Goal: Task Accomplishment & Management: Manage account settings

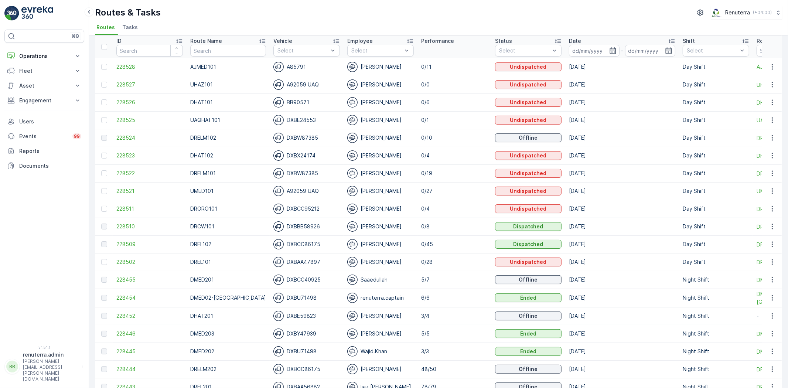
scroll to position [82, 0]
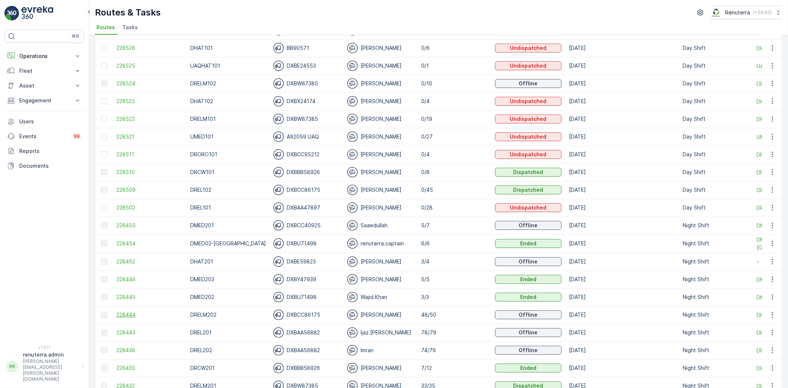
click at [127, 313] on span "228444" at bounding box center [149, 314] width 66 height 7
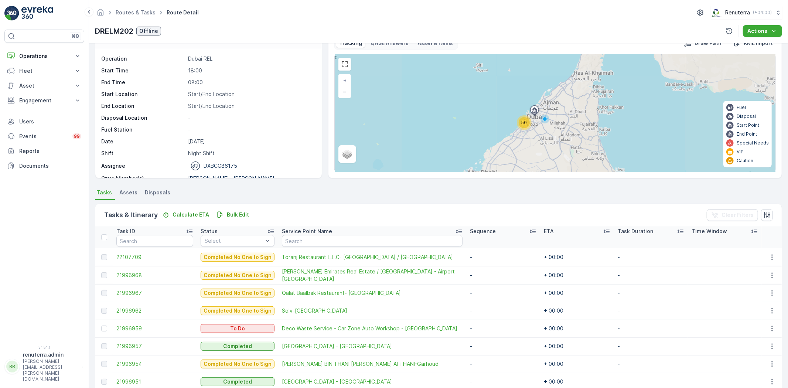
scroll to position [41, 0]
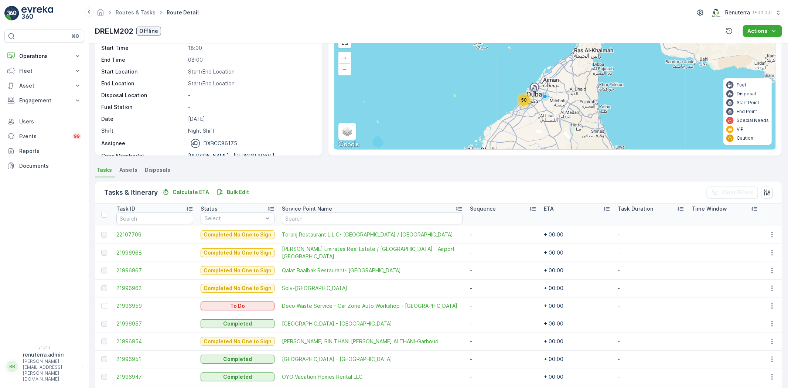
click at [125, 309] on td "21996959" at bounding box center [155, 306] width 84 height 18
click at [128, 302] on span "21996959" at bounding box center [154, 305] width 77 height 7
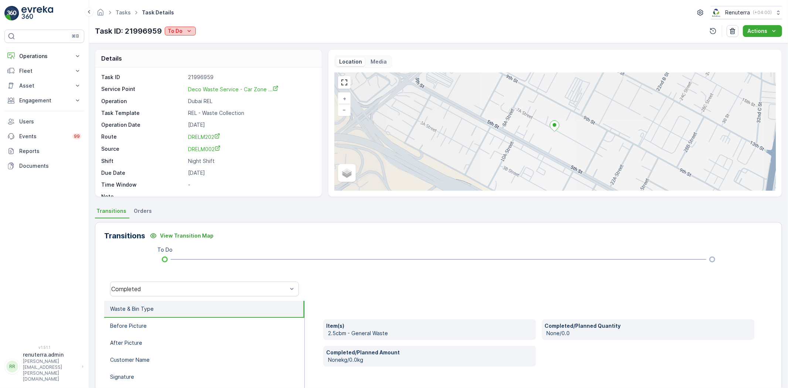
click at [171, 27] on p "To Do" at bounding box center [175, 30] width 15 height 7
click at [198, 91] on span "Completed Wrong Waste" at bounding box center [200, 93] width 62 height 7
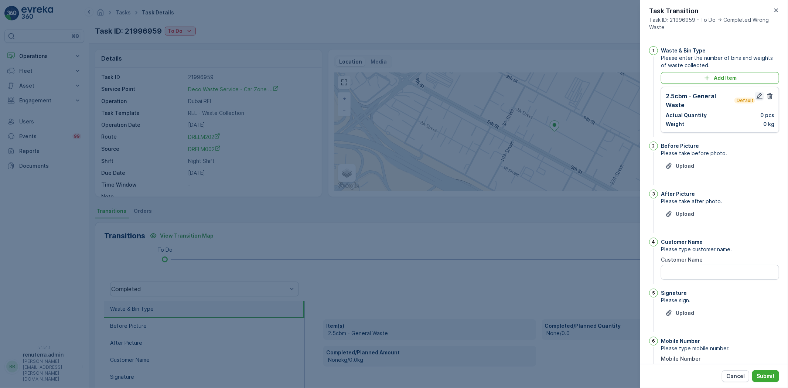
click at [757, 97] on icon "button" at bounding box center [759, 96] width 6 height 6
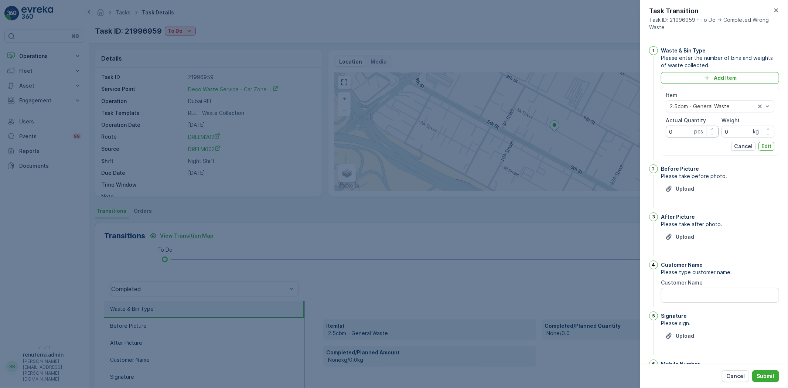
click at [683, 136] on Quantity "0" at bounding box center [691, 132] width 53 height 12
type Quantity "1"
click at [769, 144] on p "Edit" at bounding box center [766, 146] width 10 height 7
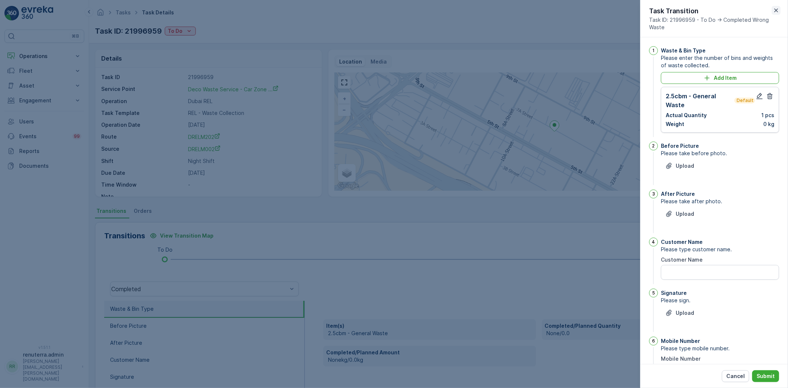
click at [773, 14] on icon "button" at bounding box center [775, 10] width 7 height 7
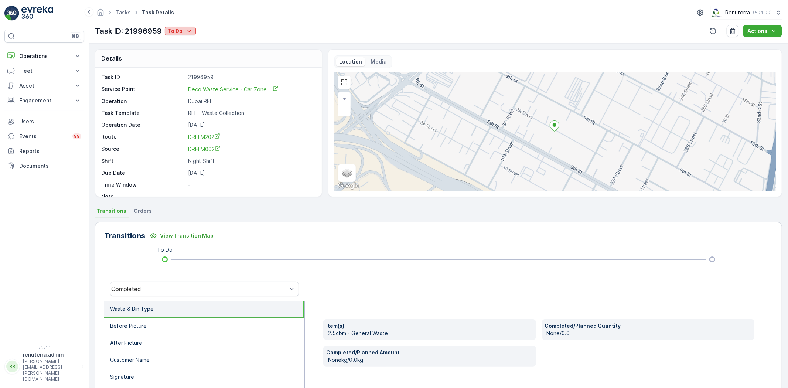
click at [178, 31] on p "To Do" at bounding box center [175, 30] width 15 height 7
click at [190, 86] on span "Completed No Waste" at bounding box center [195, 83] width 53 height 7
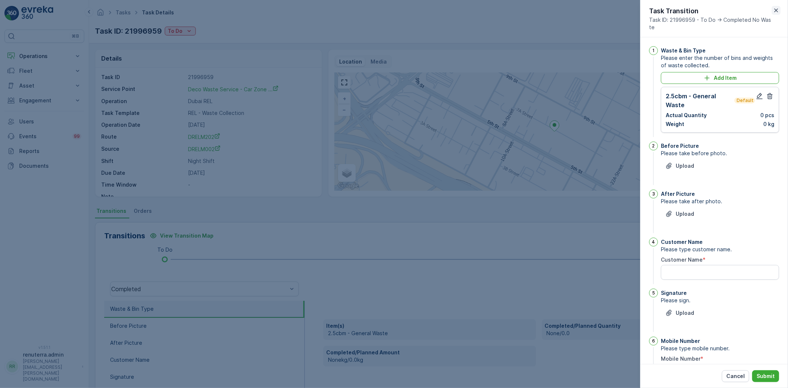
click at [772, 9] on icon "button" at bounding box center [775, 10] width 7 height 7
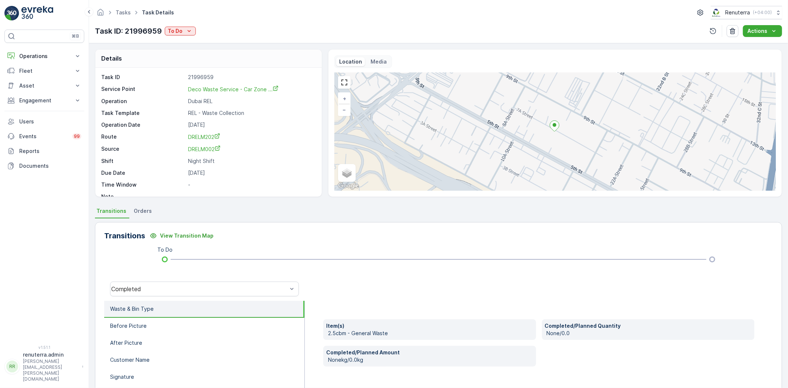
click at [180, 35] on div "Task ID: 21996959 To Do" at bounding box center [145, 30] width 101 height 11
click at [183, 32] on div "To Do" at bounding box center [180, 30] width 25 height 7
click at [199, 91] on span "Completed Wrong Waste" at bounding box center [200, 93] width 62 height 7
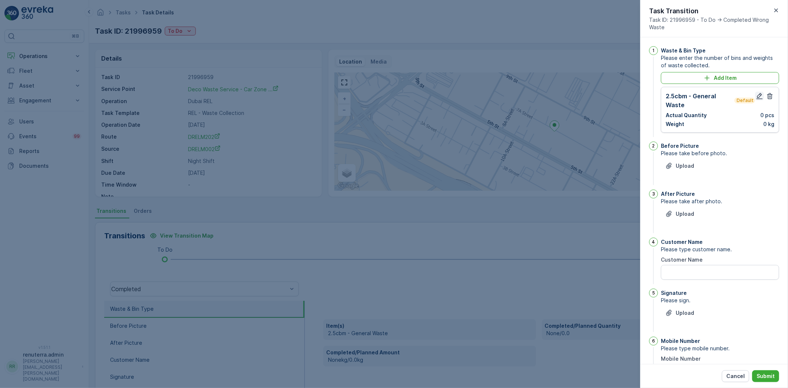
click at [755, 92] on button "button" at bounding box center [759, 96] width 9 height 9
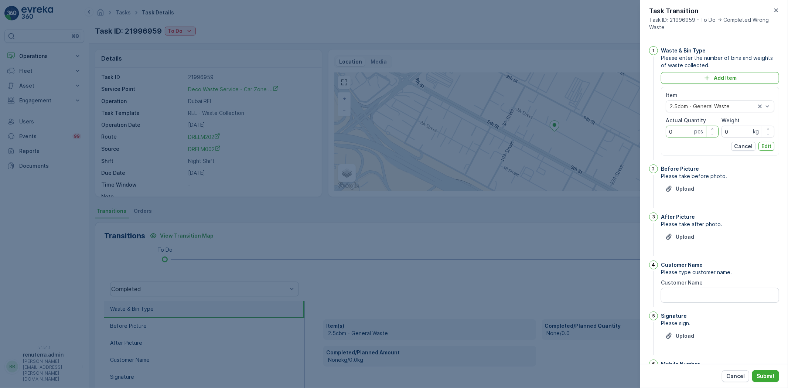
click at [679, 137] on Quantity "0" at bounding box center [691, 132] width 53 height 12
type Quantity "1"
click at [772, 149] on button "Edit" at bounding box center [766, 146] width 16 height 9
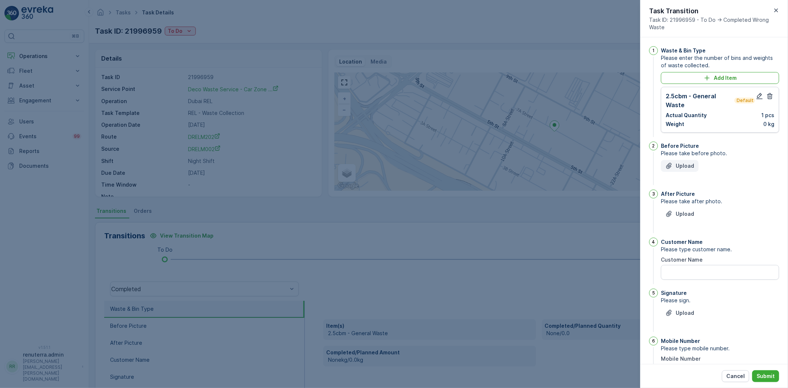
click at [682, 167] on p "Upload" at bounding box center [684, 165] width 18 height 7
click at [778, 8] on icon "button" at bounding box center [775, 10] width 7 height 7
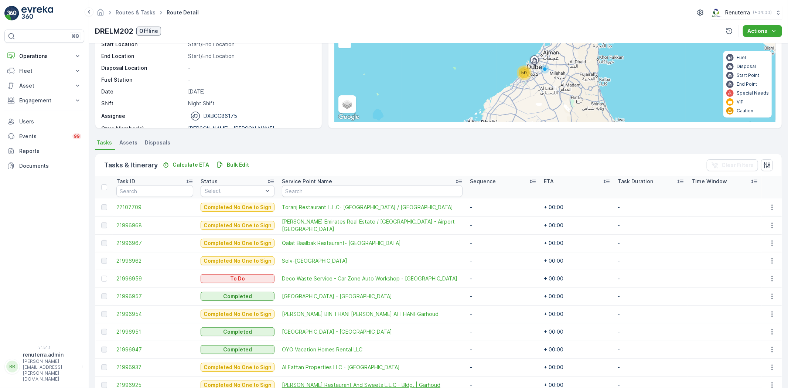
scroll to position [82, 0]
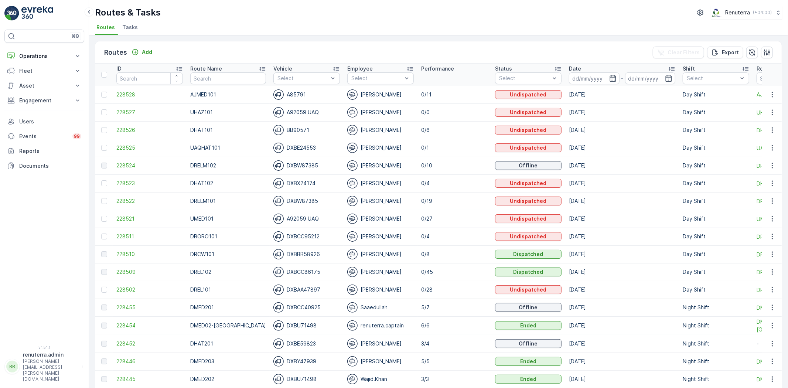
click at [234, 44] on div "Routes Add Clear Filters Export" at bounding box center [438, 52] width 686 height 22
click at [308, 52] on div "Routes Add Clear Filters Export" at bounding box center [438, 52] width 686 height 22
click at [220, 76] on input "text" at bounding box center [228, 78] width 76 height 12
click at [250, 45] on div "Routes Add Clear Filters Export" at bounding box center [438, 52] width 686 height 22
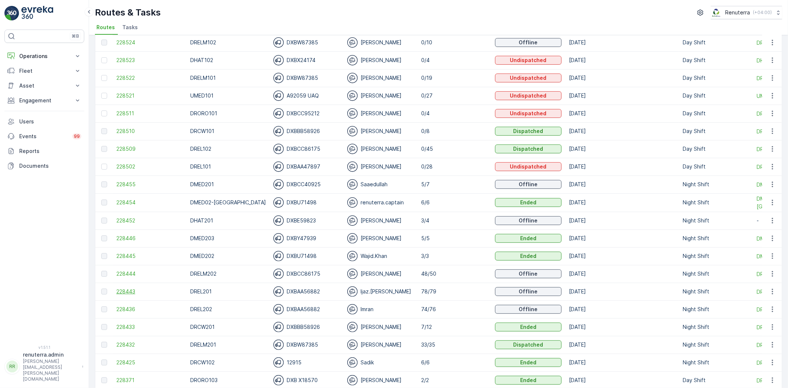
scroll to position [164, 0]
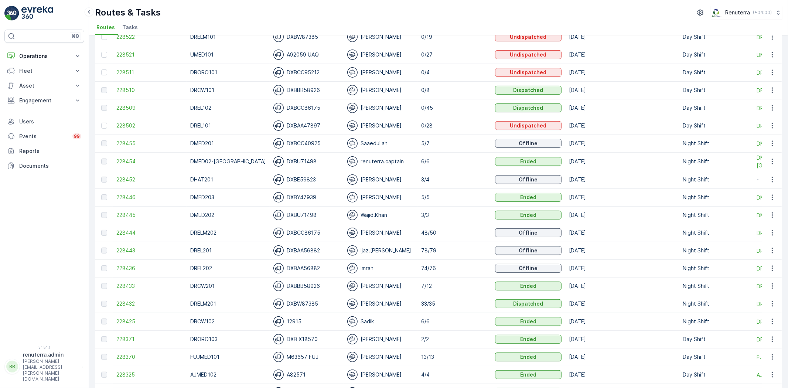
click at [123, 299] on td "228432" at bounding box center [150, 304] width 74 height 18
click at [127, 300] on span "228432" at bounding box center [149, 303] width 66 height 7
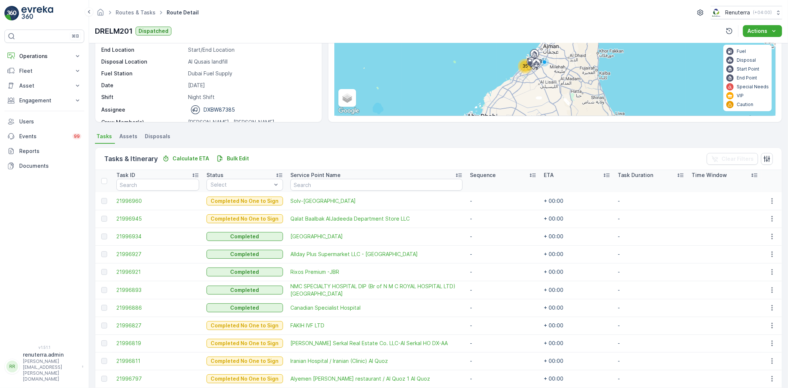
scroll to position [41, 0]
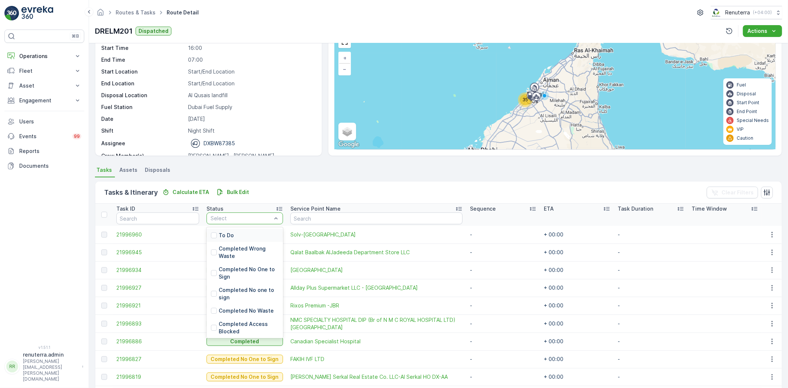
click at [234, 230] on div "To Do" at bounding box center [244, 235] width 76 height 13
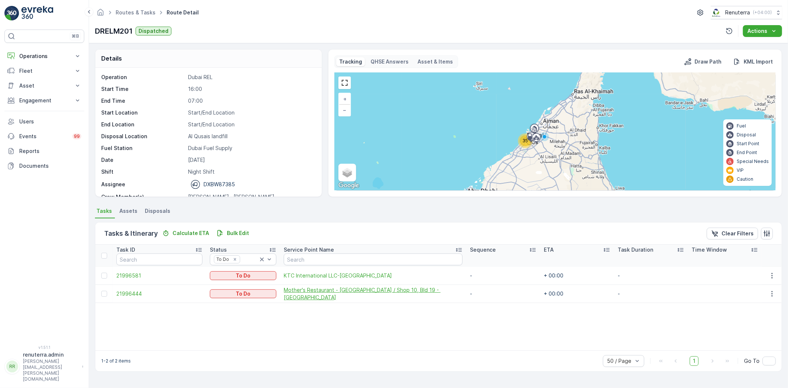
click at [360, 292] on span "Mother's Restaurant - [GEOGRAPHIC_DATA] / Shop 10, Bld 19 - [GEOGRAPHIC_DATA]" at bounding box center [373, 293] width 179 height 15
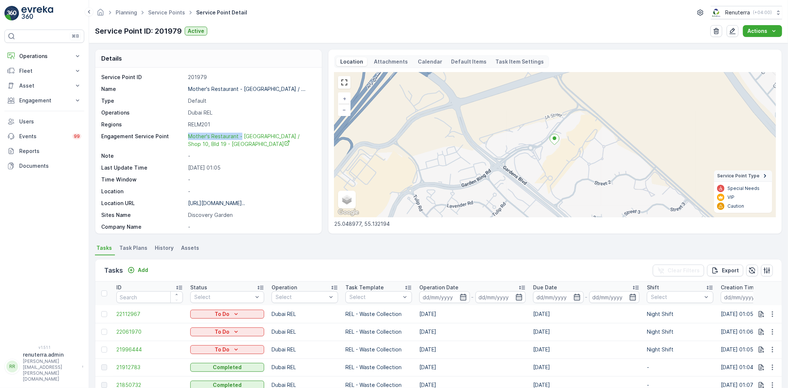
drag, startPoint x: 183, startPoint y: 134, endPoint x: 238, endPoint y: 129, distance: 55.3
click at [239, 131] on div "Service Point ID 201979 Name Mother's Restaurant - Dubai / ... Type Default Ope…" at bounding box center [207, 210] width 213 height 275
copy div "Mother's Restaurant"
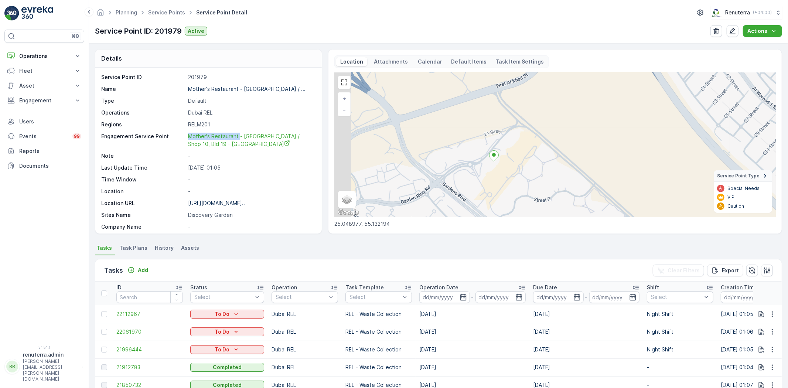
drag, startPoint x: 484, startPoint y: 199, endPoint x: 503, endPoint y: 167, distance: 36.6
click at [503, 167] on div "+ − Satellite Roadmap Terrain Hybrid Leaflet Keyboard shortcuts Map Data Map da…" at bounding box center [554, 144] width 441 height 145
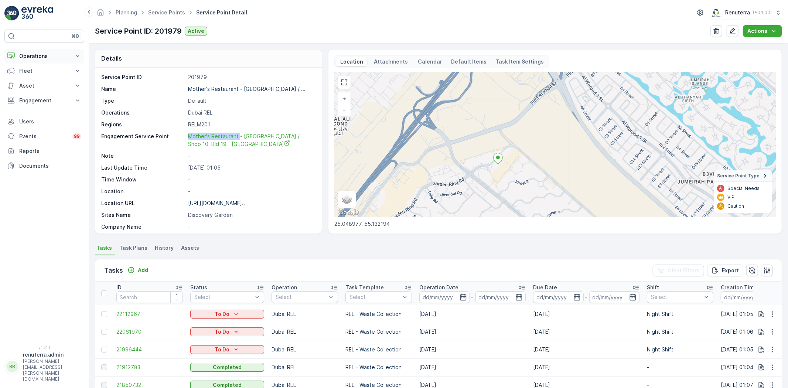
click at [21, 55] on p "Operations" at bounding box center [44, 55] width 50 height 7
click at [30, 90] on p "Routes & Tasks" at bounding box center [38, 89] width 38 height 7
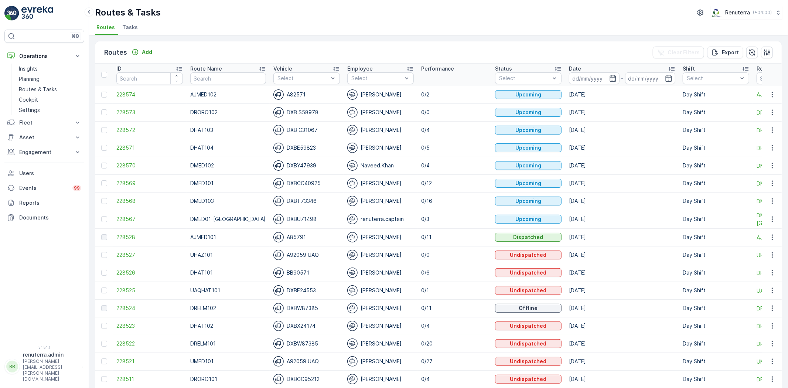
click at [134, 28] on li "Tasks" at bounding box center [131, 28] width 20 height 13
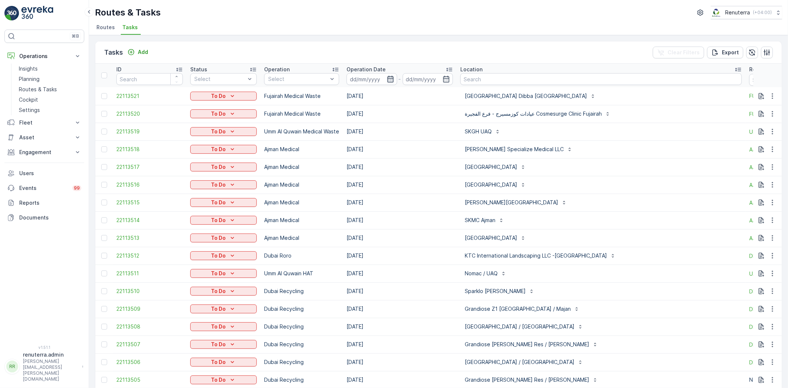
click at [389, 80] on icon "button" at bounding box center [390, 78] width 7 height 7
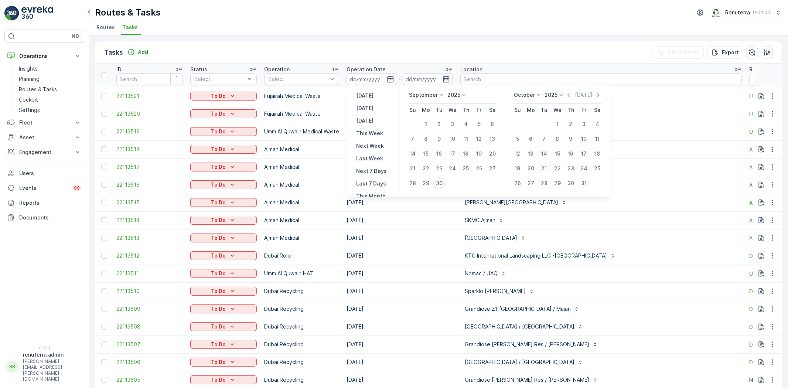
click at [440, 185] on div "30" at bounding box center [439, 183] width 12 height 12
type input "30.09.2025"
click at [440, 185] on div "30" at bounding box center [439, 183] width 12 height 12
type input "30.09.2025"
click at [440, 185] on div "30" at bounding box center [439, 183] width 12 height 12
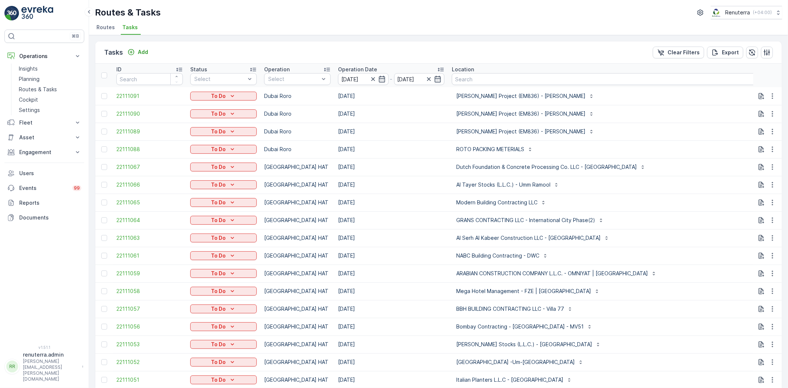
click at [655, 111] on div "Wade Adams Project (EM836) - Nad Al Sheba" at bounding box center [613, 114] width 323 height 12
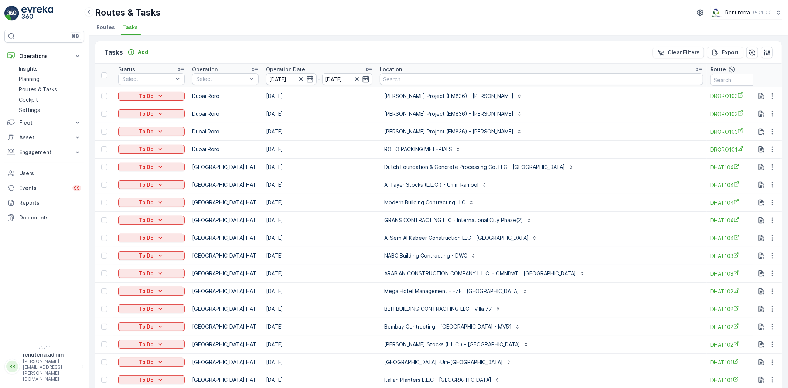
scroll to position [0, 115]
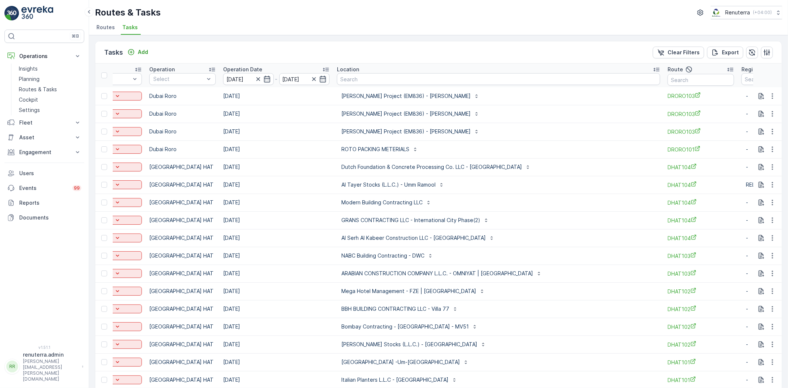
click at [560, 108] on div "Wade Adams Project (EM836) - Nad Al Sheba" at bounding box center [498, 114] width 323 height 12
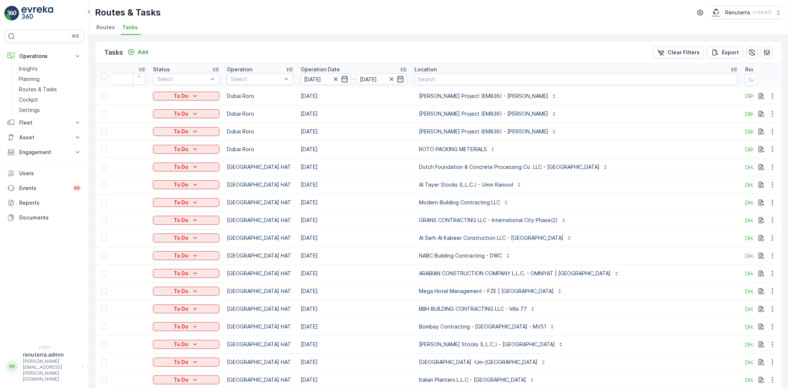
scroll to position [0, 0]
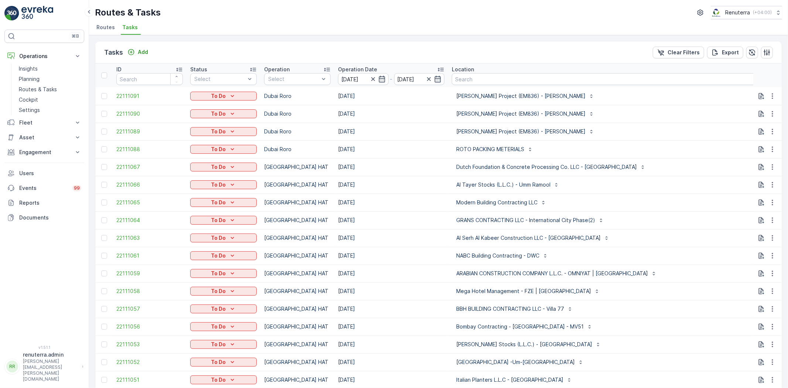
click at [109, 31] on li "Routes" at bounding box center [106, 28] width 23 height 13
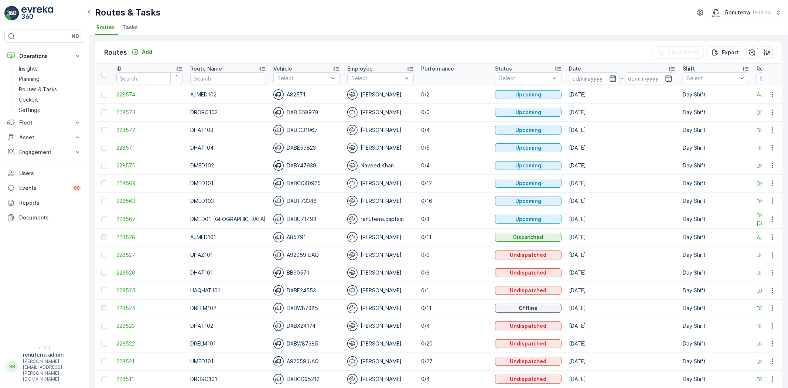
drag, startPoint x: 604, startPoint y: 76, endPoint x: 599, endPoint y: 84, distance: 8.8
click at [609, 76] on icon "button" at bounding box center [612, 78] width 7 height 7
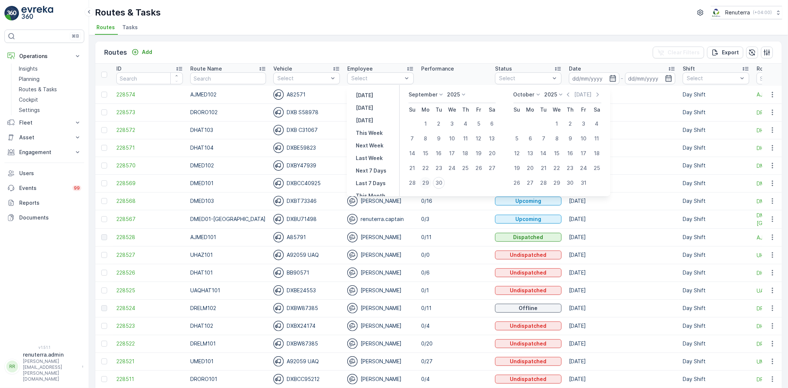
click at [428, 183] on div "29" at bounding box center [425, 183] width 12 height 12
type input "[DATE]"
click at [428, 183] on div "29" at bounding box center [425, 183] width 12 height 12
type input "[DATE]"
click at [428, 183] on div "29" at bounding box center [425, 183] width 12 height 12
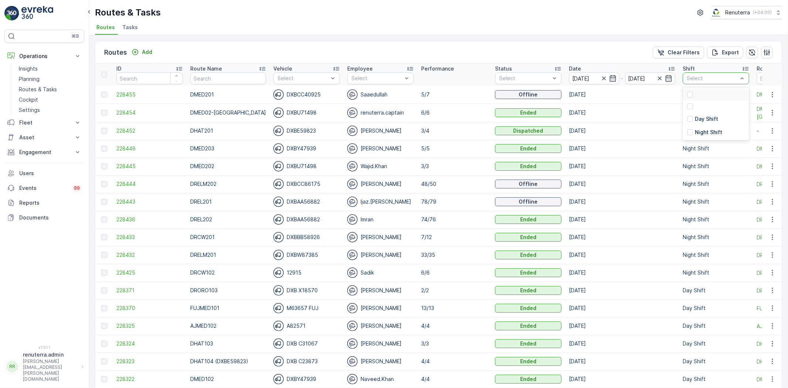
click at [682, 82] on div "Select" at bounding box center [715, 78] width 66 height 12
click at [695, 133] on p "Night Shift" at bounding box center [708, 131] width 27 height 7
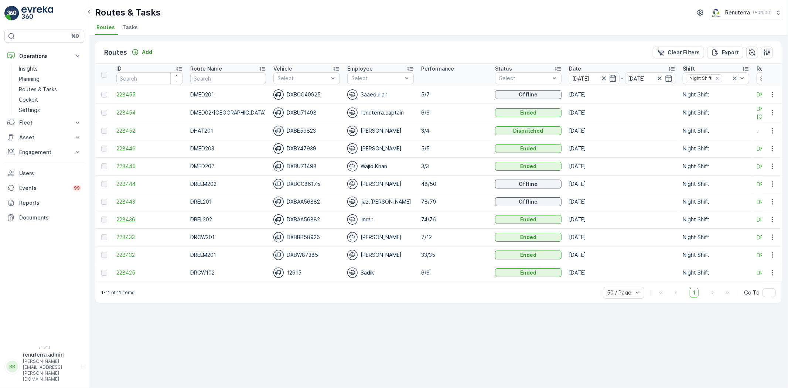
click at [138, 219] on span "228436" at bounding box center [149, 219] width 66 height 7
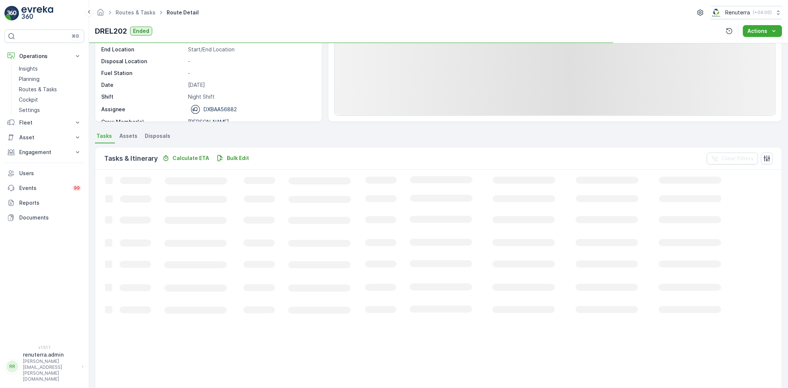
scroll to position [82, 0]
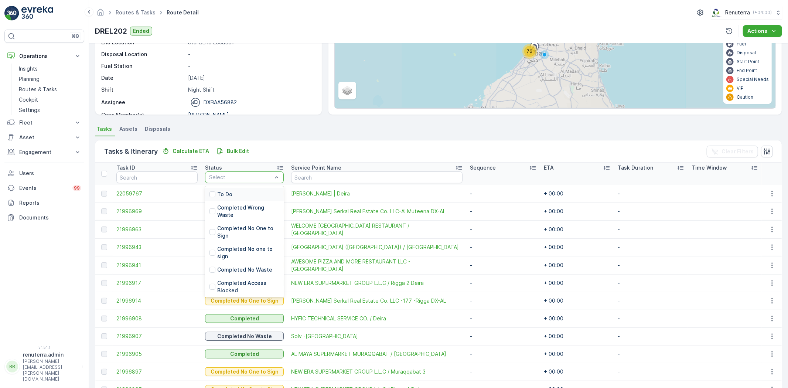
drag, startPoint x: 230, startPoint y: 184, endPoint x: 228, endPoint y: 196, distance: 12.8
click at [228, 196] on div "To Do" at bounding box center [244, 194] width 79 height 13
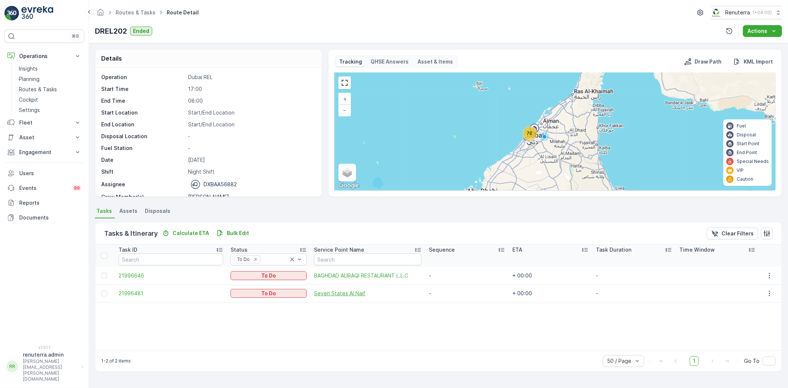
click at [325, 292] on span "Seven States Al Naif" at bounding box center [367, 292] width 107 height 7
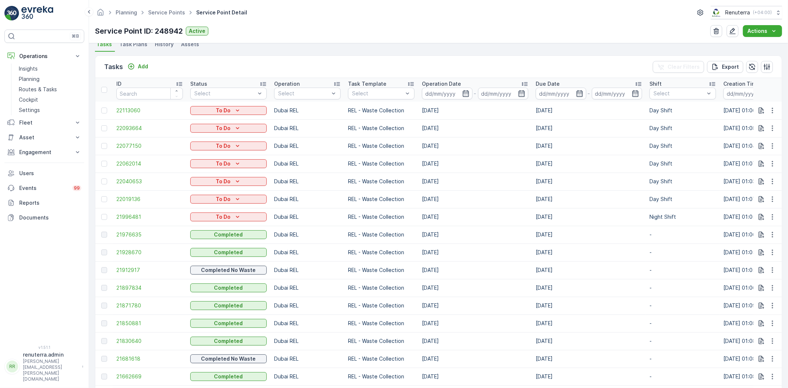
scroll to position [205, 0]
click at [120, 250] on span "21928670" at bounding box center [149, 250] width 66 height 7
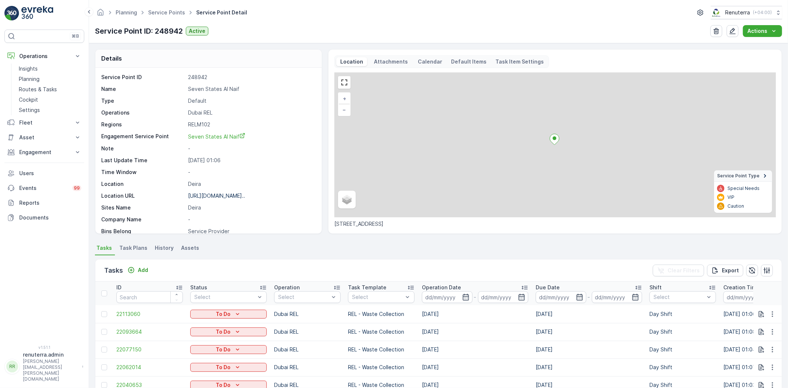
scroll to position [164, 0]
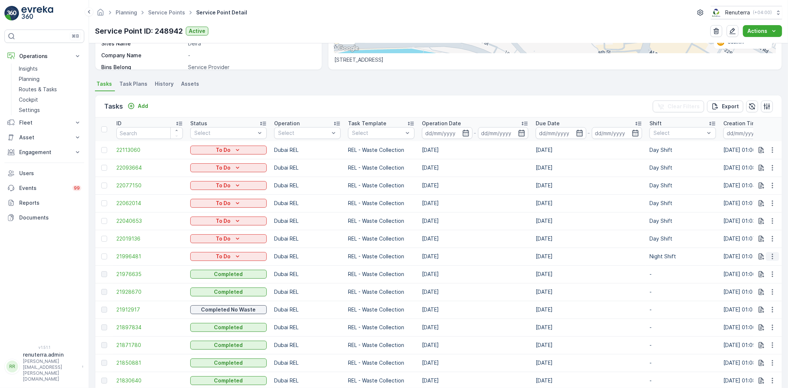
click at [770, 254] on icon "button" at bounding box center [771, 256] width 7 height 7
click at [772, 287] on div "Change Route" at bounding box center [760, 287] width 56 height 10
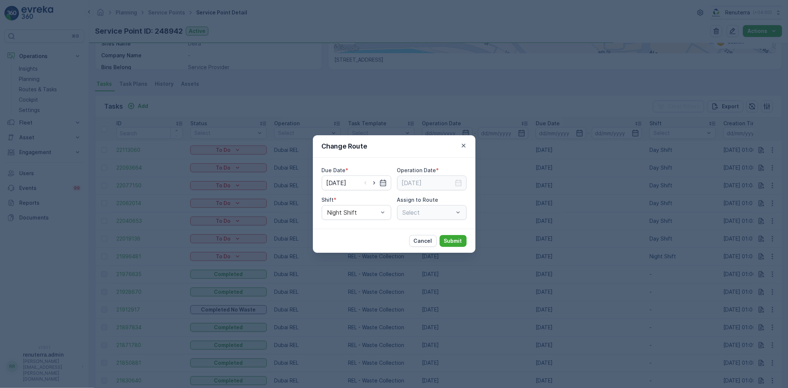
type input "[DATE]"
click at [371, 182] on icon "button" at bounding box center [373, 182] width 7 height 7
type input "30.09.2025"
click at [460, 185] on icon "button" at bounding box center [458, 182] width 6 height 7
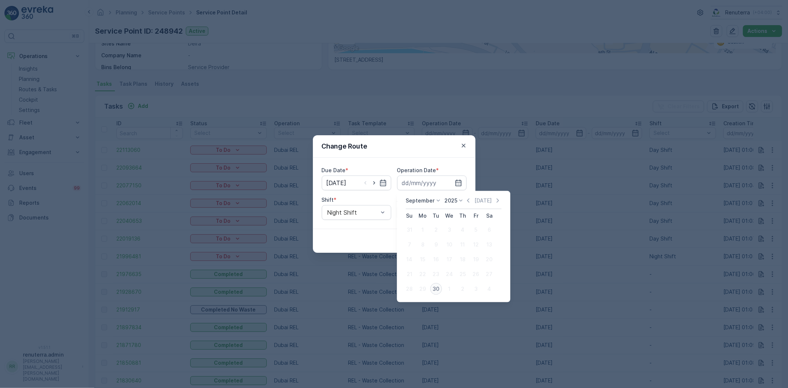
click at [441, 288] on div "30" at bounding box center [436, 289] width 12 height 12
type input "30.09.2025"
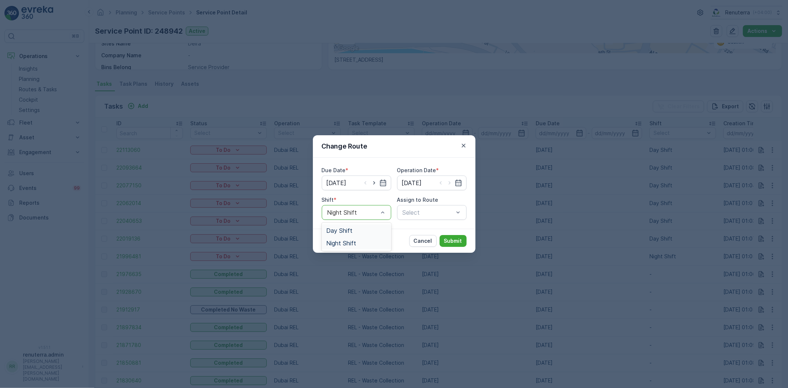
click at [357, 226] on div "Day Shift" at bounding box center [356, 230] width 69 height 13
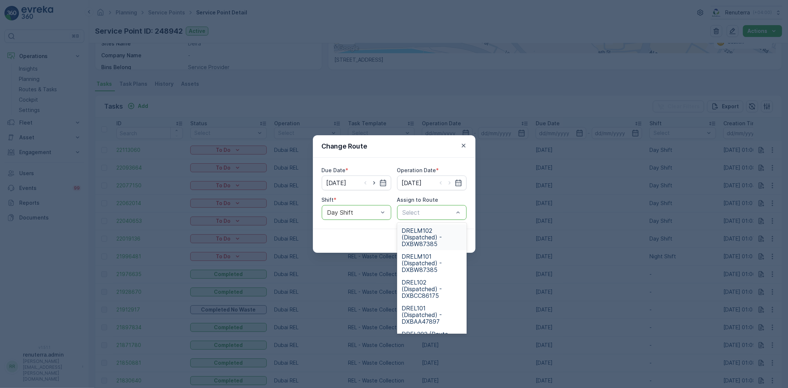
click at [418, 235] on span "DRELM102 (Dispatched) - DXBW87385" at bounding box center [431, 237] width 61 height 20
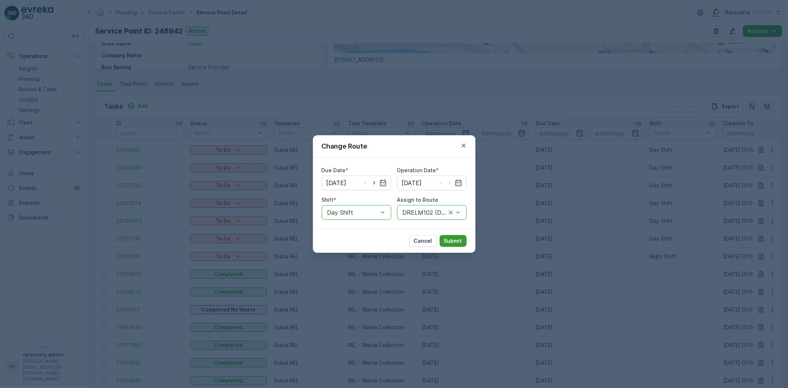
click at [450, 235] on button "Submit" at bounding box center [452, 241] width 27 height 12
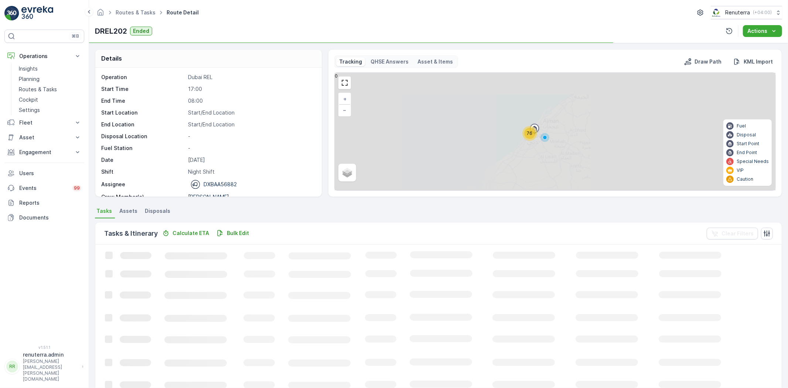
scroll to position [23, 0]
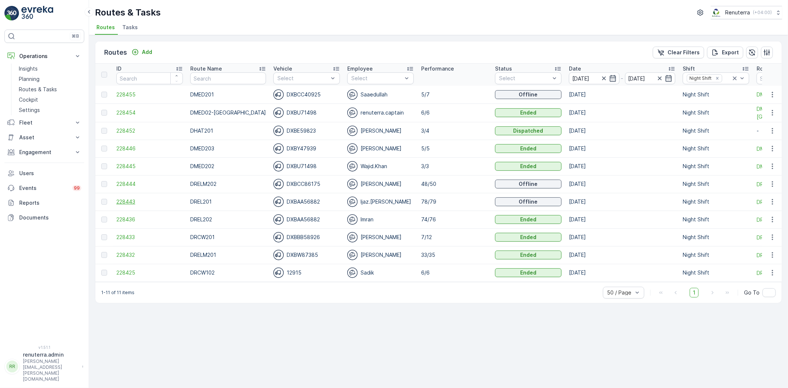
click at [127, 200] on span "228443" at bounding box center [149, 201] width 66 height 7
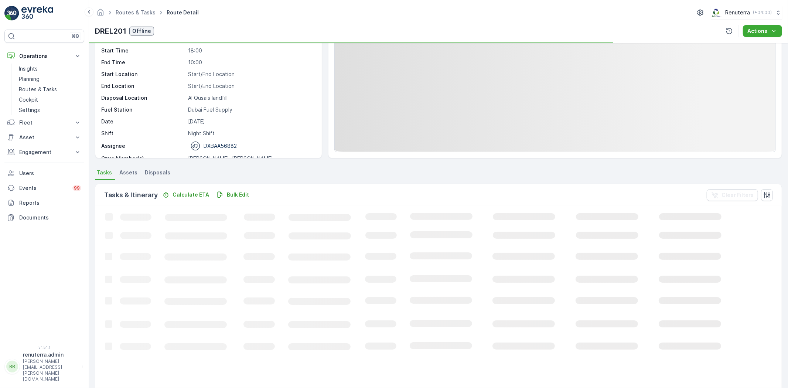
scroll to position [41, 0]
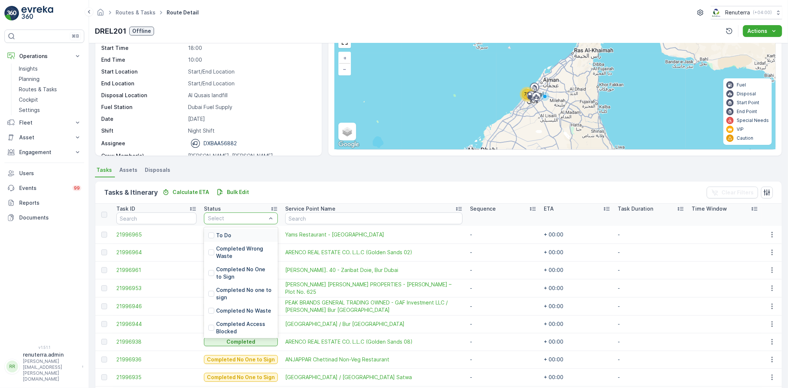
click at [234, 227] on div "To Do Completed Wrong Waste Completed No One to Sign Completed No one to sign C…" at bounding box center [241, 282] width 74 height 111
click at [234, 232] on div "To Do" at bounding box center [241, 235] width 74 height 13
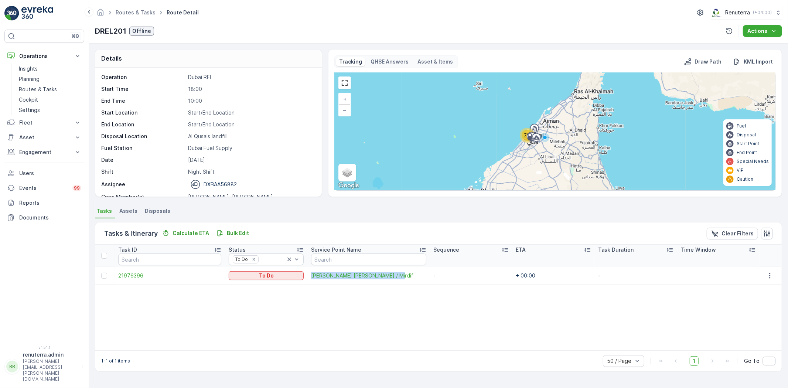
drag, startPoint x: 308, startPoint y: 274, endPoint x: 399, endPoint y: 270, distance: 91.3
click at [399, 270] on td "Mr. Abdulla Ali Abdulla / Mirdif" at bounding box center [368, 276] width 122 height 18
copy span "Mr. Abdulla Ali Abdulla / Mirdif"
click at [268, 315] on div "Task ID Status To Do Service Point Name Sequence ETA Task Duration Time Window …" at bounding box center [438, 297] width 686 height 106
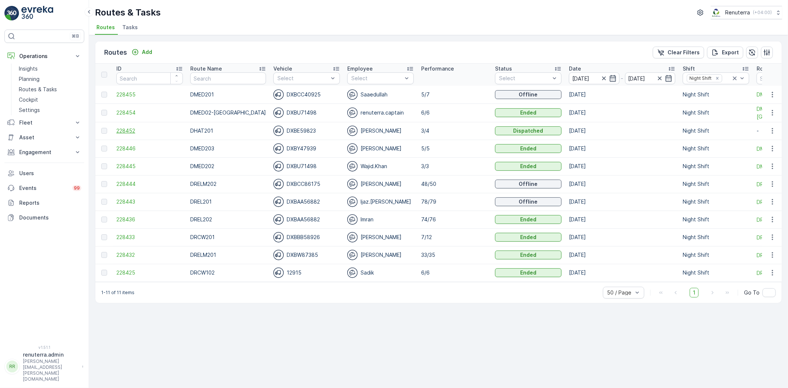
click at [123, 128] on span "228452" at bounding box center [149, 130] width 66 height 7
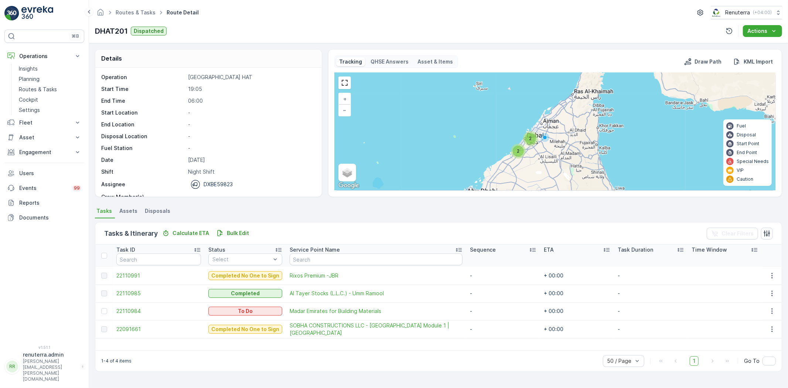
scroll to position [23, 0]
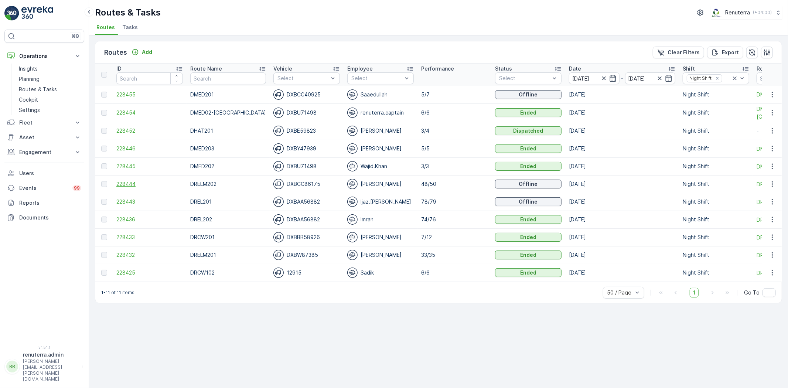
click at [128, 187] on span "228444" at bounding box center [149, 183] width 66 height 7
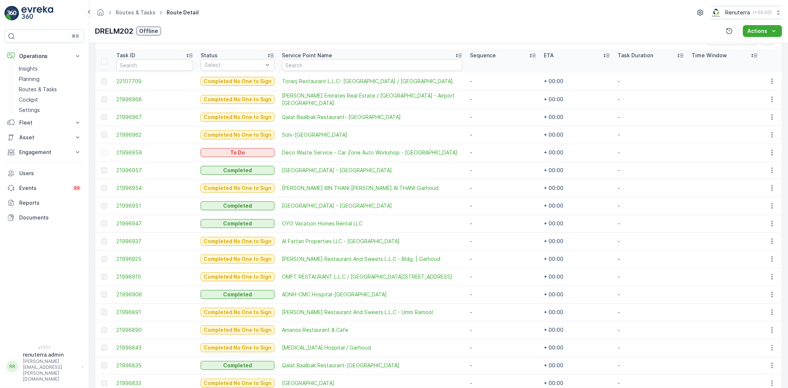
scroll to position [164, 0]
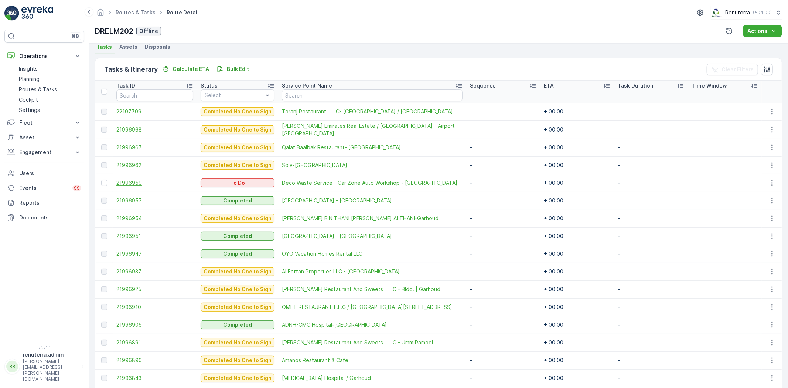
click at [135, 179] on span "21996959" at bounding box center [154, 182] width 77 height 7
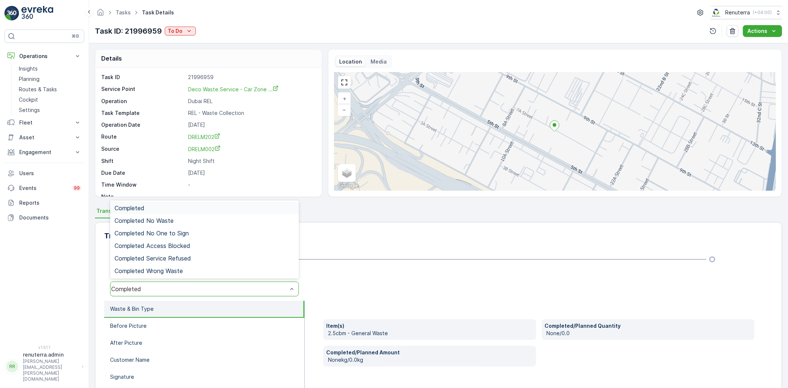
click at [158, 293] on div "Completed" at bounding box center [204, 288] width 189 height 15
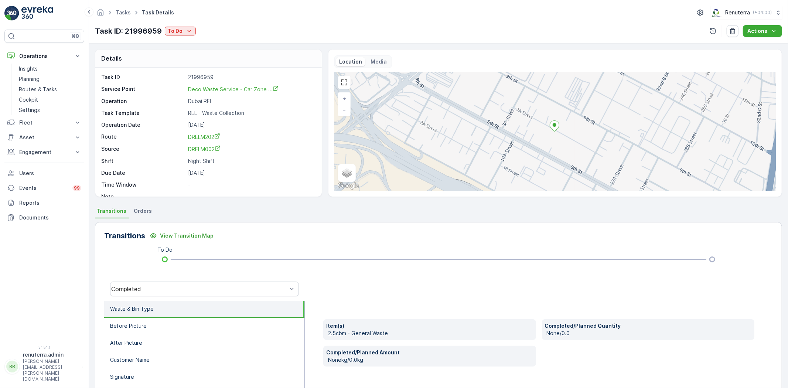
click at [359, 286] on div at bounding box center [539, 289] width 468 height 24
click at [168, 33] on p "To Do" at bounding box center [175, 30] width 15 height 7
click at [204, 93] on span "Completed Wrong Waste" at bounding box center [200, 93] width 62 height 7
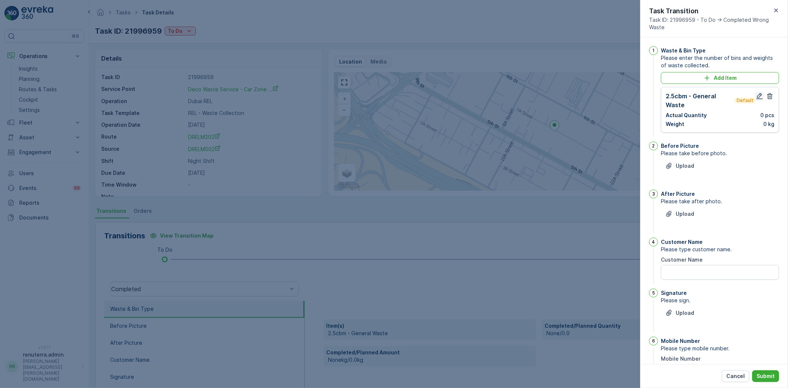
click at [758, 94] on icon "button" at bounding box center [759, 96] width 6 height 6
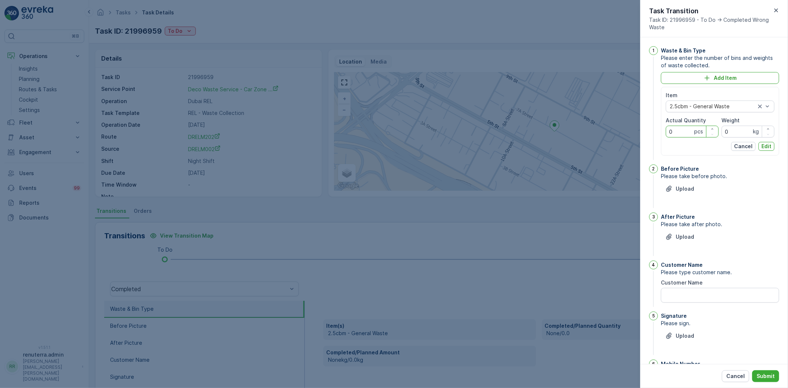
click at [676, 134] on Quantity "0" at bounding box center [691, 132] width 53 height 12
type Quantity "1"
click at [764, 148] on p "Edit" at bounding box center [766, 146] width 10 height 7
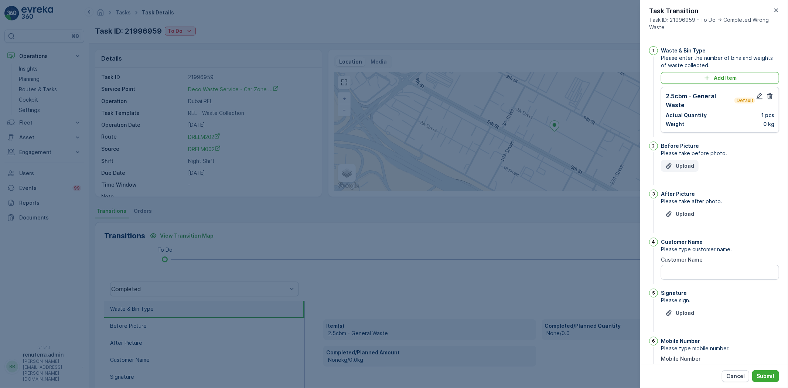
click at [682, 165] on p "Upload" at bounding box center [684, 165] width 18 height 7
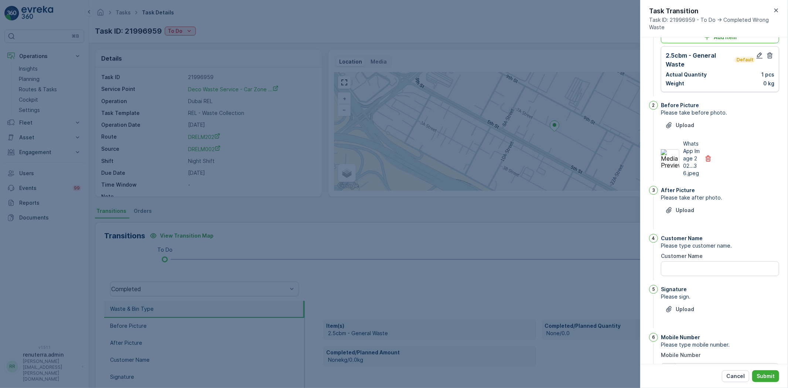
scroll to position [41, 0]
click at [692, 211] on button "Upload" at bounding box center [680, 210] width 38 height 12
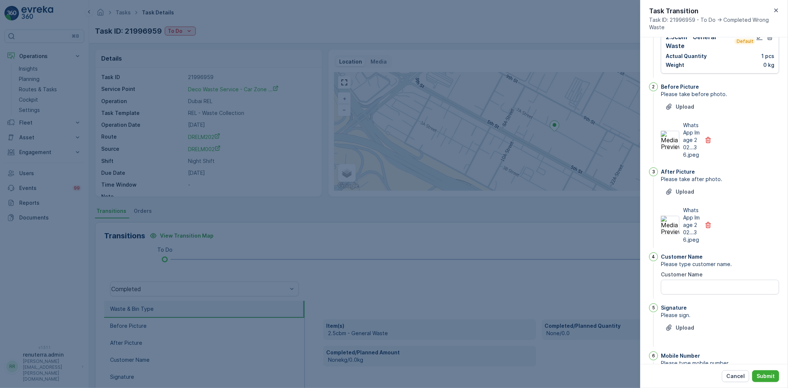
scroll to position [124, 0]
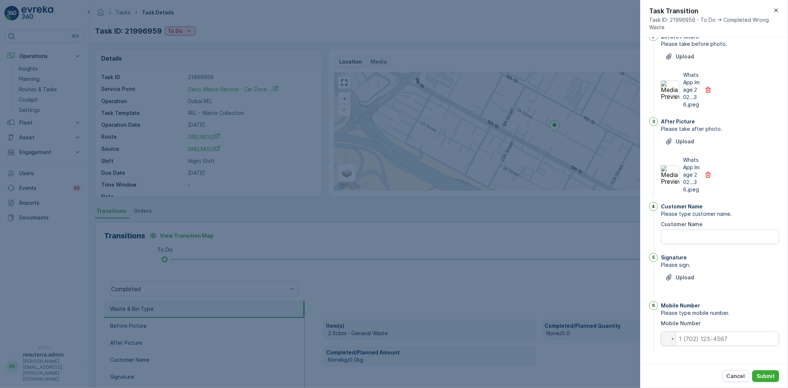
click at [695, 245] on div "Customer Name Please type customer name. Customer Name" at bounding box center [720, 226] width 118 height 48
click at [697, 236] on Name "Customer Name" at bounding box center [720, 236] width 118 height 15
type Name "\a"
click at [685, 275] on p "Upload" at bounding box center [684, 277] width 18 height 7
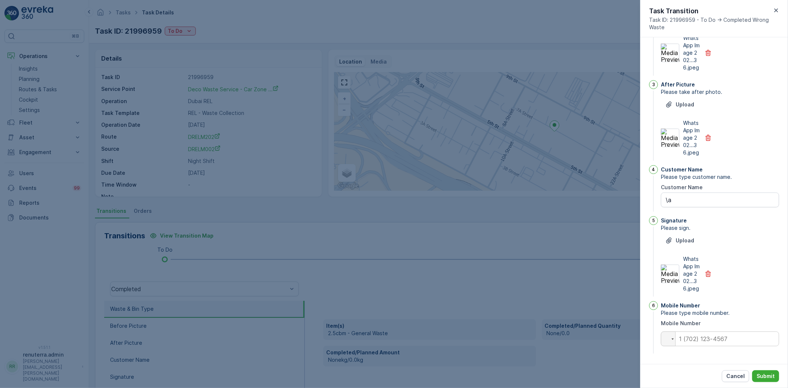
scroll to position [168, 0]
click at [696, 338] on input "tel" at bounding box center [720, 338] width 118 height 15
type input "0"
click at [767, 381] on button "Submit" at bounding box center [765, 376] width 27 height 12
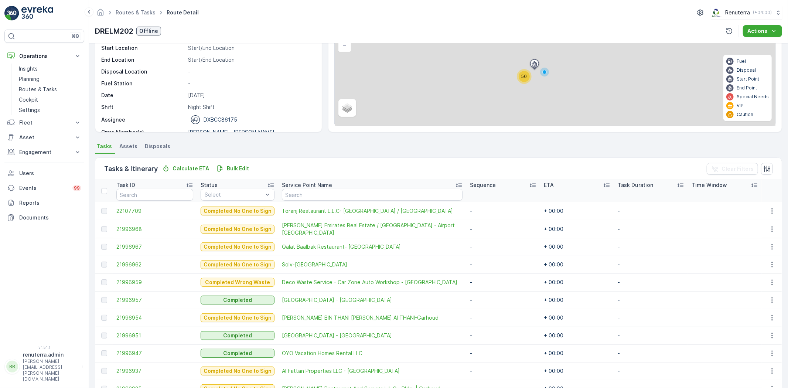
scroll to position [82, 0]
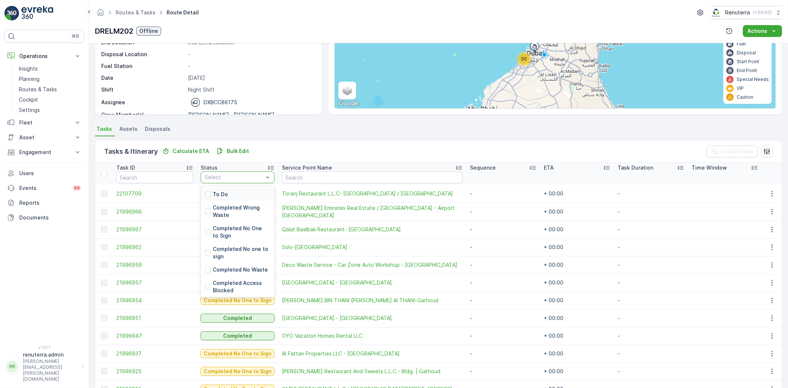
click at [221, 193] on p "To Do" at bounding box center [220, 194] width 15 height 7
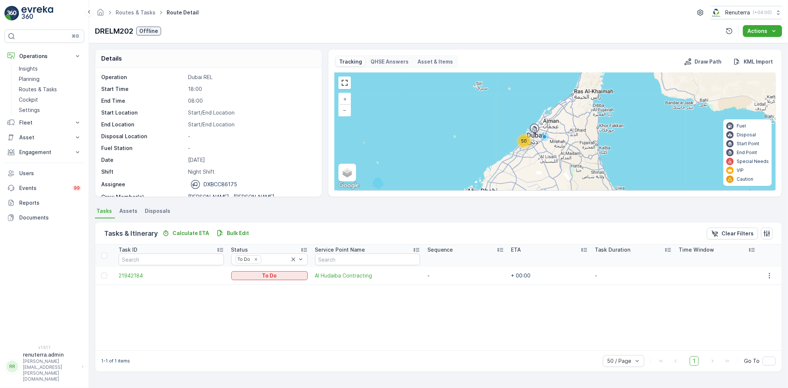
scroll to position [23, 0]
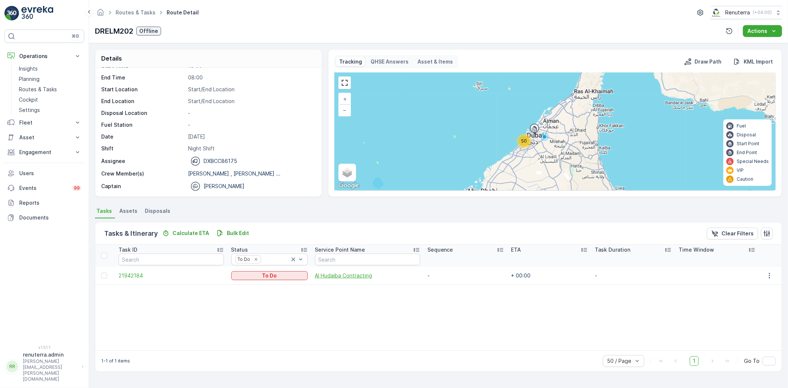
click at [334, 276] on span "Al Hudaiba Contracting" at bounding box center [367, 275] width 105 height 7
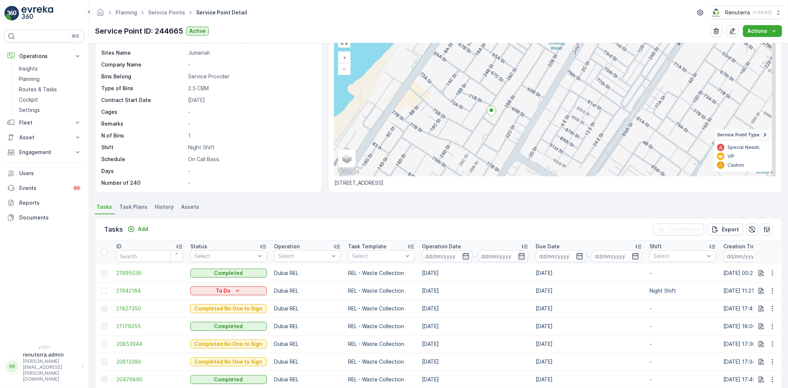
scroll to position [29, 0]
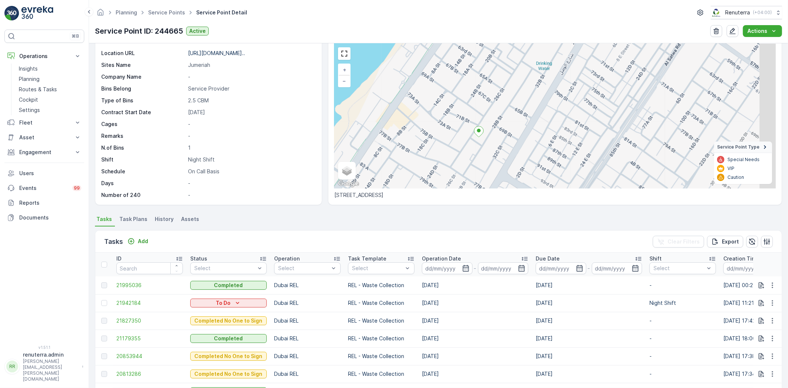
drag, startPoint x: 603, startPoint y: 94, endPoint x: 522, endPoint y: 151, distance: 99.7
click at [522, 151] on div "+ − Satellite Roadmap Terrain Hybrid Leaflet Keyboard shortcuts Map Data Map da…" at bounding box center [554, 116] width 441 height 145
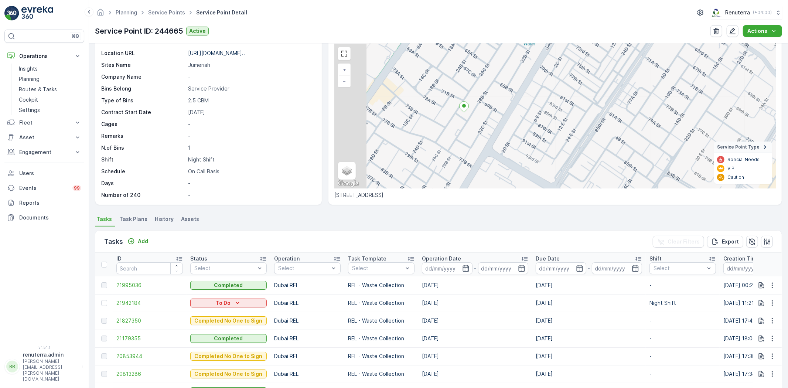
drag, startPoint x: 431, startPoint y: 146, endPoint x: 439, endPoint y: 147, distance: 8.2
click at [439, 147] on div "+ − Satellite Roadmap Terrain Hybrid Leaflet Keyboard shortcuts Map Data Map da…" at bounding box center [554, 116] width 441 height 145
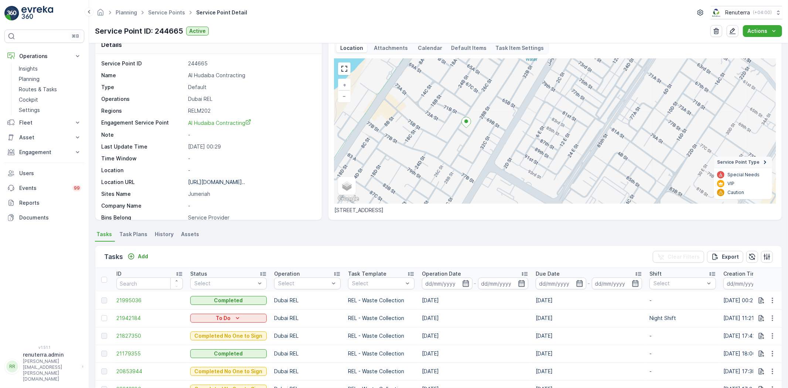
scroll to position [0, 0]
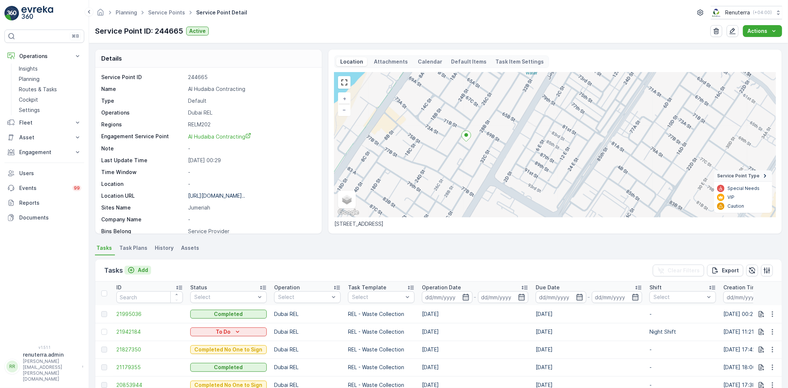
click at [145, 269] on p "Add" at bounding box center [143, 269] width 10 height 7
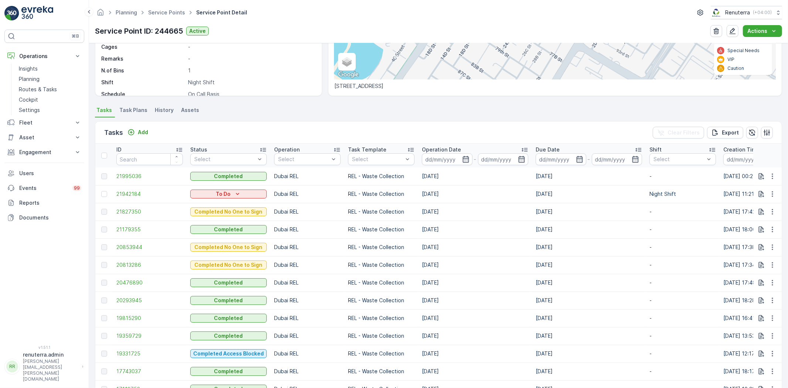
scroll to position [164, 0]
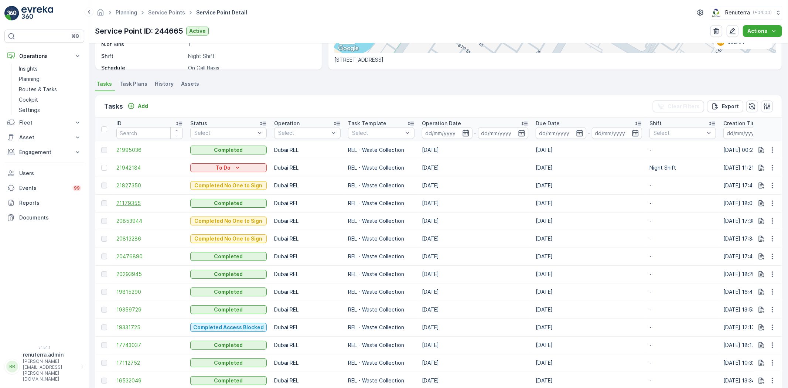
click at [121, 203] on span "21179355" at bounding box center [149, 202] width 66 height 7
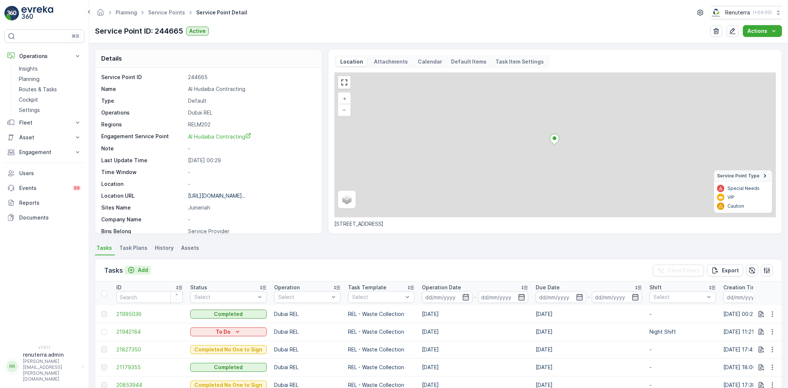
click at [136, 267] on div "Add" at bounding box center [137, 269] width 21 height 7
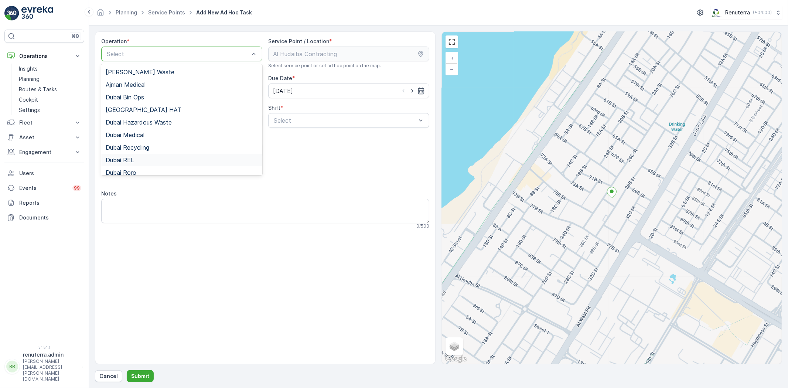
click at [141, 164] on div "Dubai REL" at bounding box center [181, 160] width 161 height 13
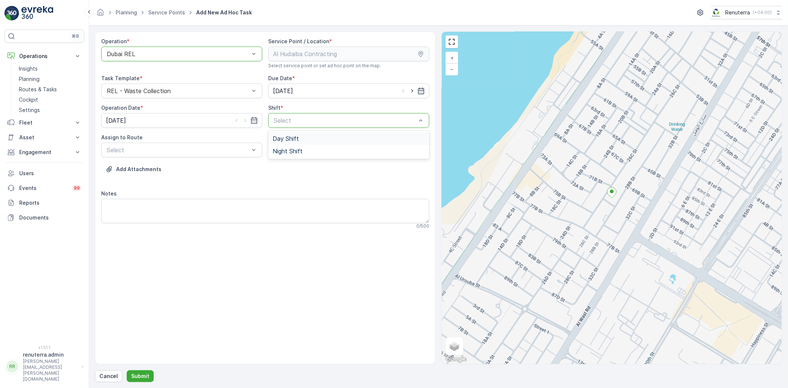
click at [297, 135] on span "Day Shift" at bounding box center [285, 138] width 26 height 7
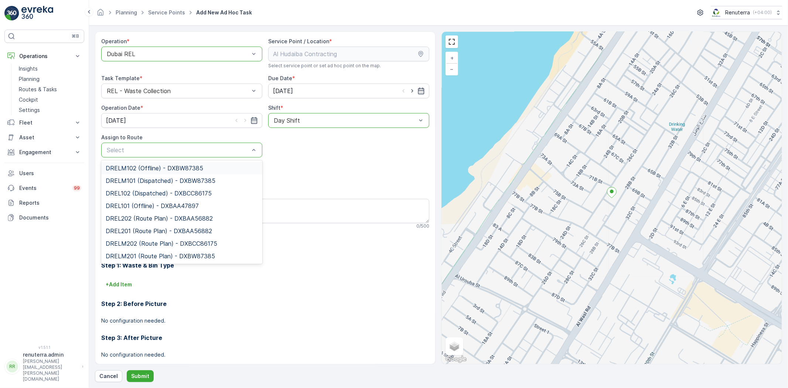
click at [167, 155] on div "Select" at bounding box center [181, 150] width 161 height 15
type input "102"
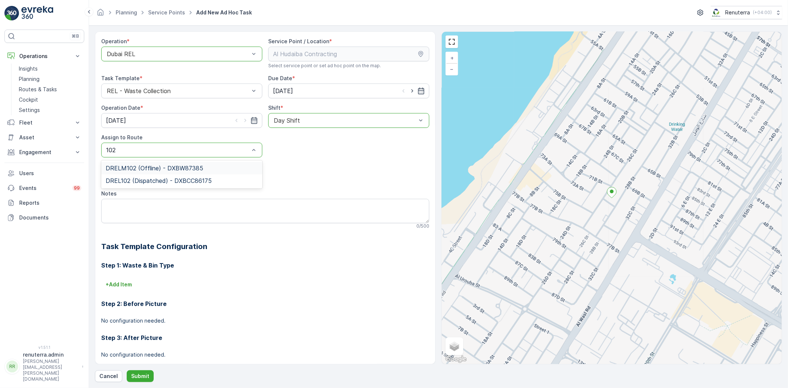
click at [157, 169] on span "DRELM102 (Offline) - DXBW87385" at bounding box center [154, 168] width 97 height 7
click at [148, 374] on button "Submit" at bounding box center [140, 376] width 27 height 12
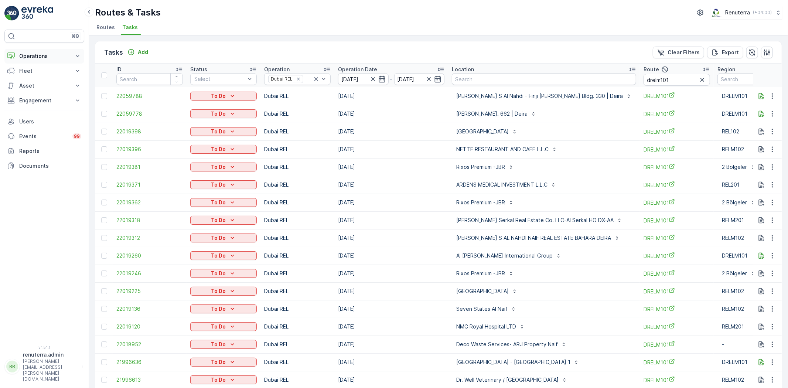
click at [38, 56] on p "Operations" at bounding box center [44, 55] width 50 height 7
click at [31, 90] on p "Routes & Tasks" at bounding box center [38, 89] width 38 height 7
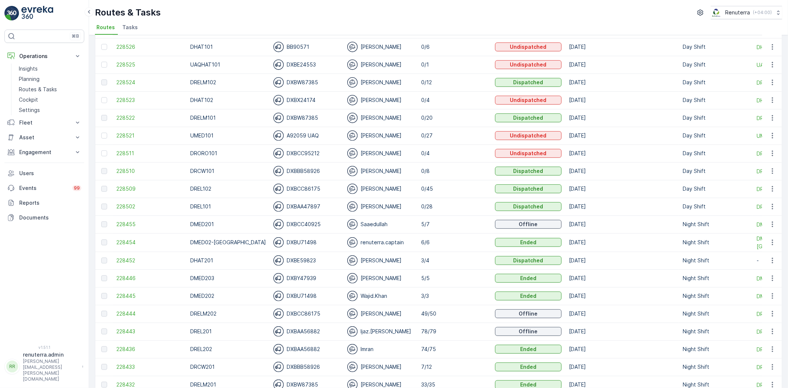
scroll to position [246, 0]
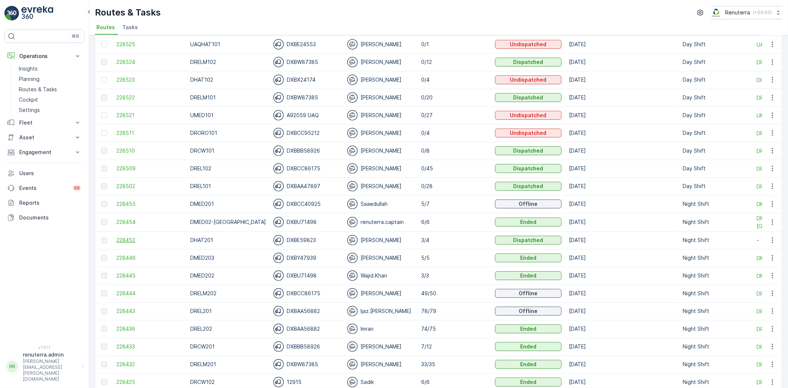
click at [132, 241] on span "228452" at bounding box center [149, 239] width 66 height 7
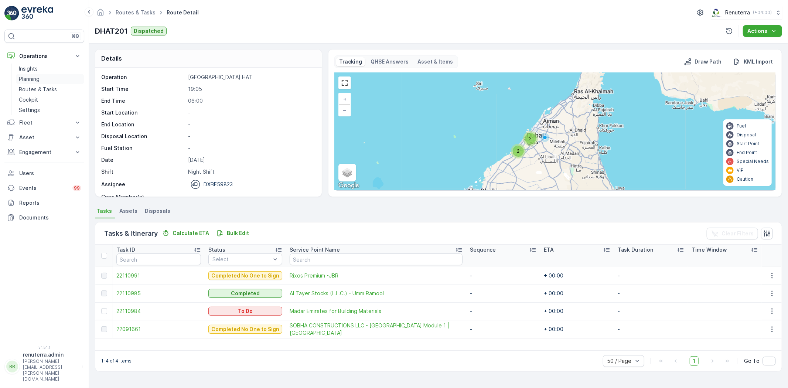
click at [41, 76] on link "Planning" at bounding box center [50, 79] width 68 height 10
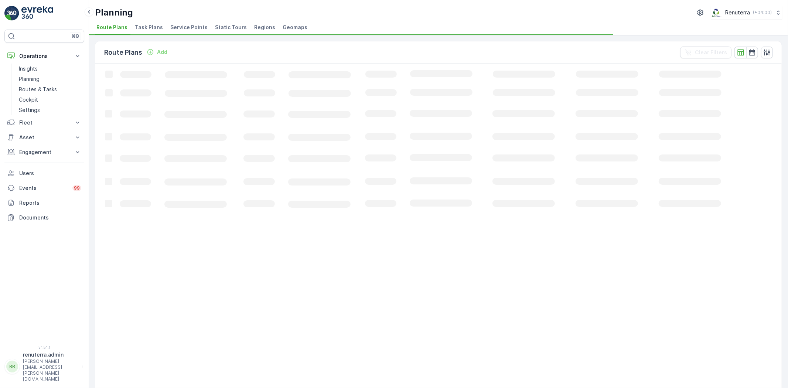
drag, startPoint x: 176, startPoint y: 27, endPoint x: 172, endPoint y: 28, distance: 3.8
click at [176, 27] on span "Service Points" at bounding box center [188, 27] width 37 height 7
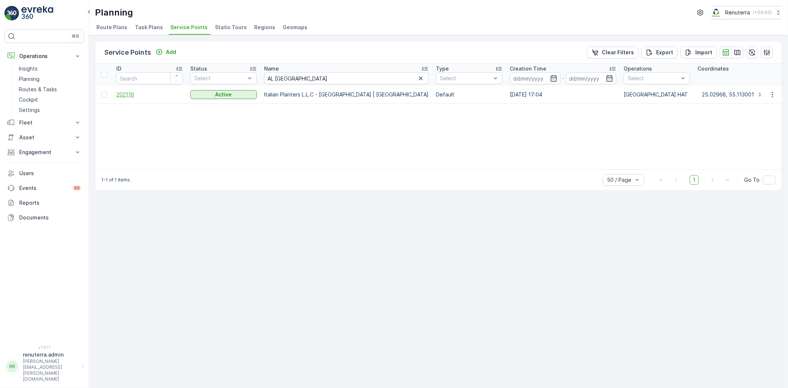
click at [130, 95] on span "202116" at bounding box center [149, 94] width 66 height 7
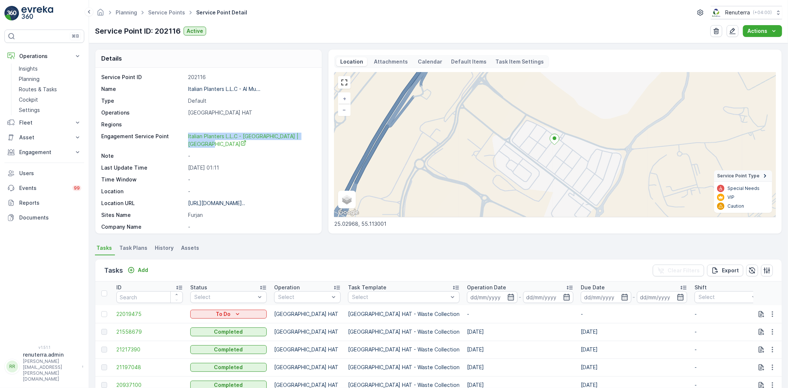
drag, startPoint x: 183, startPoint y: 138, endPoint x: 277, endPoint y: 146, distance: 94.5
click at [294, 147] on div "Engagement Service Point Italian Planters L.L.C - Al Muntazah Complex | Furjan" at bounding box center [207, 140] width 213 height 15
copy div "Italian Planters L.L.C - Al Muntazah Complex | Furjan"
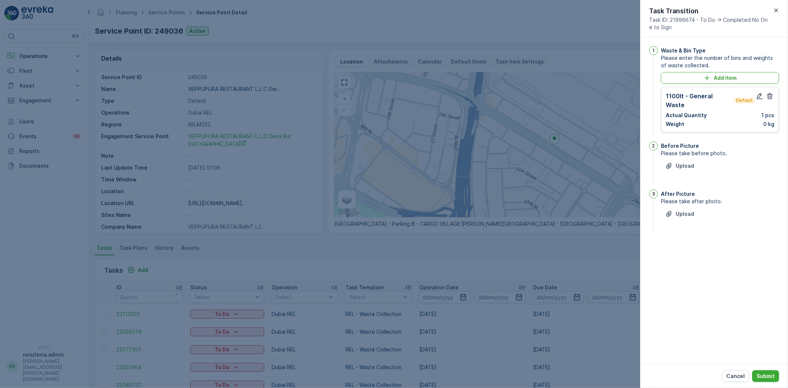
scroll to position [205, 0]
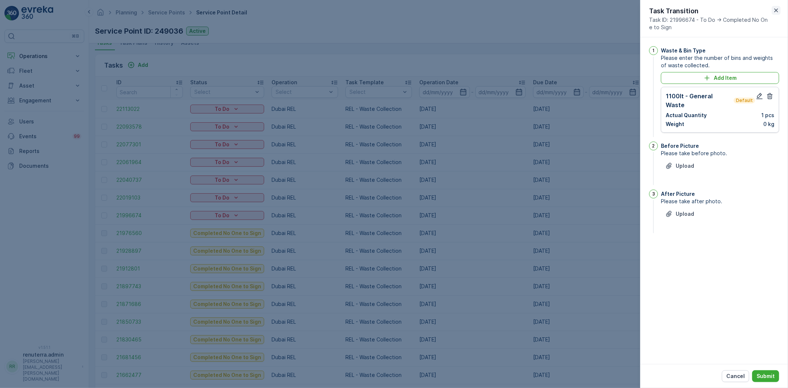
click at [772, 7] on icon "button" at bounding box center [775, 10] width 7 height 7
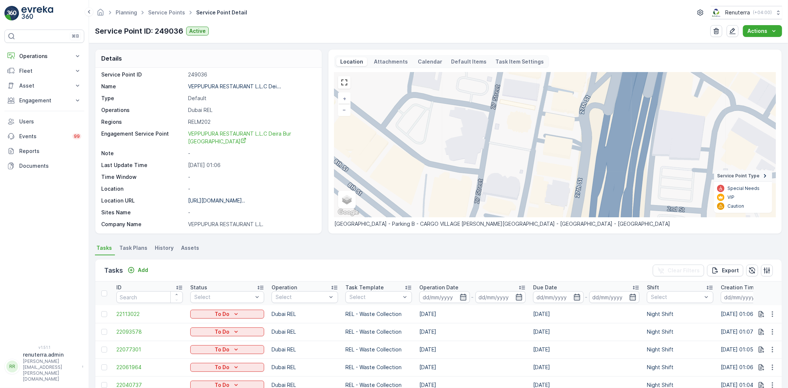
scroll to position [0, 0]
drag, startPoint x: 41, startPoint y: 51, endPoint x: 45, endPoint y: 55, distance: 6.0
click at [41, 51] on button "Operations" at bounding box center [44, 56] width 80 height 15
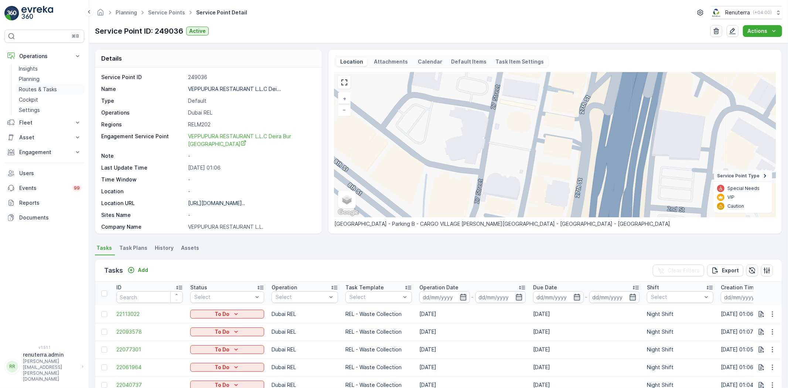
click at [35, 86] on p "Routes & Tasks" at bounding box center [38, 89] width 38 height 7
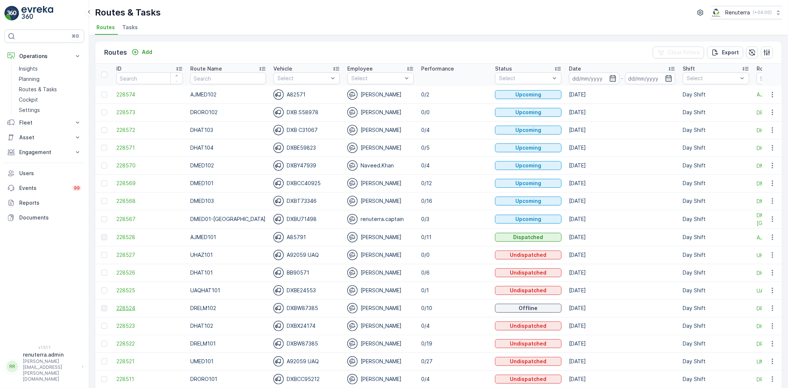
click at [124, 308] on span "228524" at bounding box center [149, 307] width 66 height 7
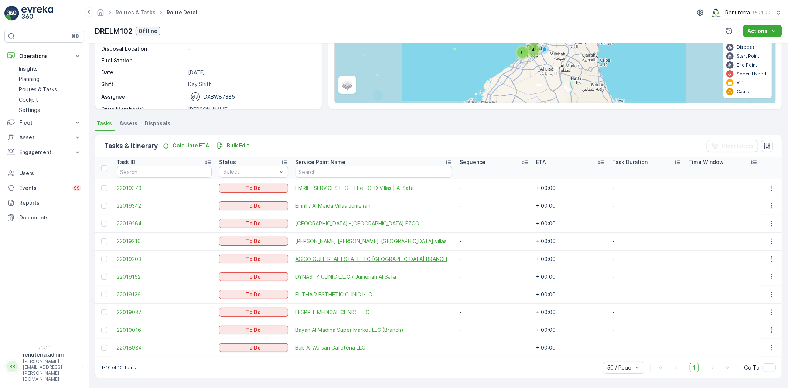
scroll to position [87, 0]
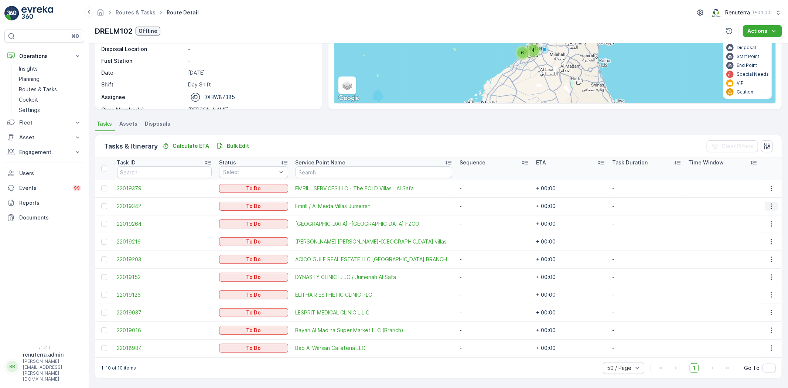
click at [773, 209] on button "button" at bounding box center [770, 206] width 13 height 9
click at [464, 205] on td "-" at bounding box center [494, 206] width 76 height 18
click at [102, 205] on div at bounding box center [104, 206] width 6 height 6
click at [101, 203] on input "checkbox" at bounding box center [101, 203] width 0 height 0
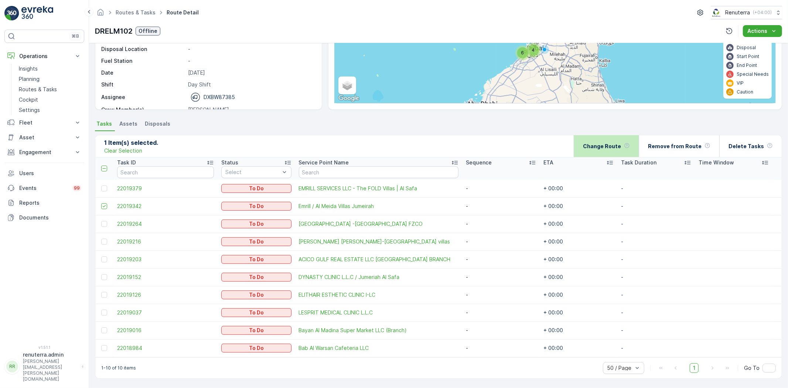
click at [619, 143] on p "Change Route" at bounding box center [602, 146] width 38 height 7
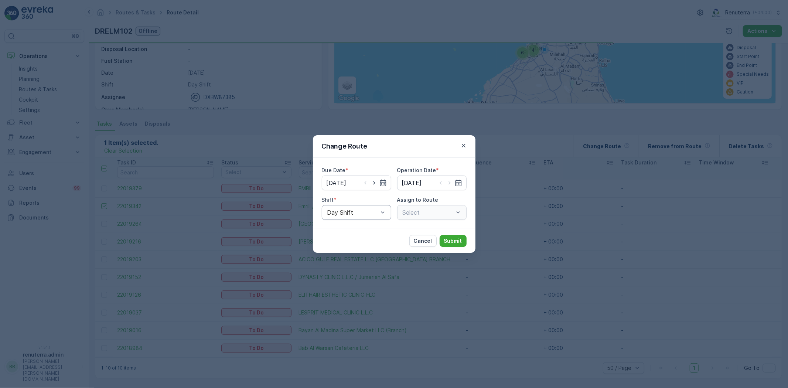
type input "[DATE]"
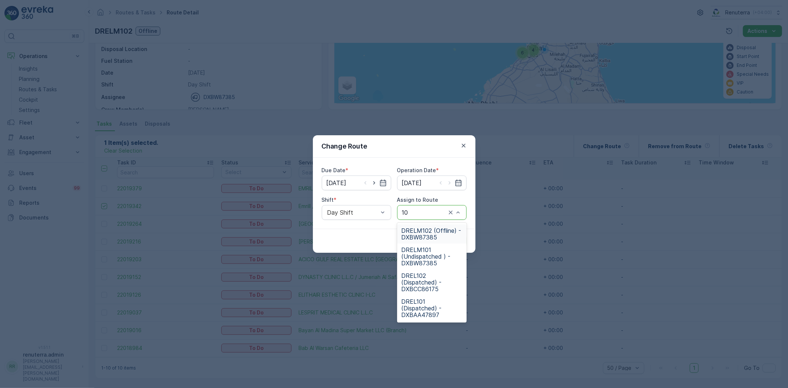
type input "101"
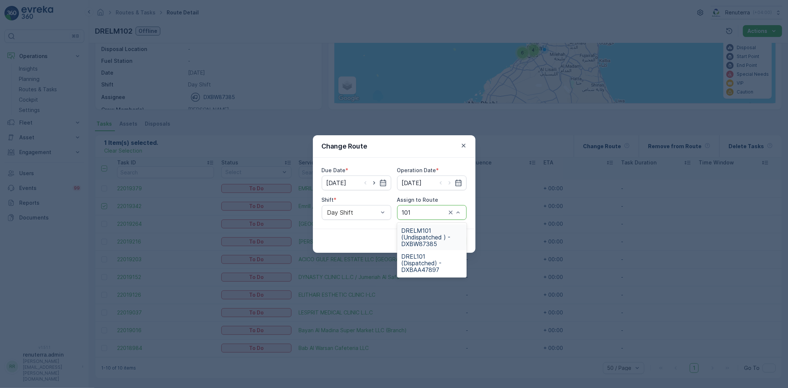
click at [426, 233] on span "DRELM101 (Undispatched ) - DXBW87385" at bounding box center [431, 237] width 61 height 20
click at [448, 239] on p "Submit" at bounding box center [453, 240] width 18 height 7
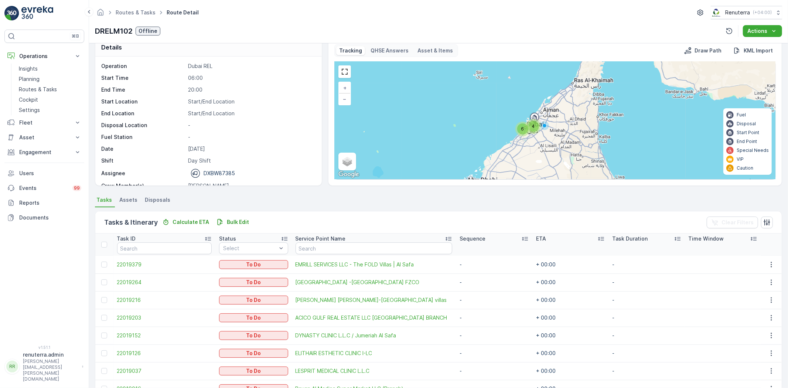
scroll to position [0, 0]
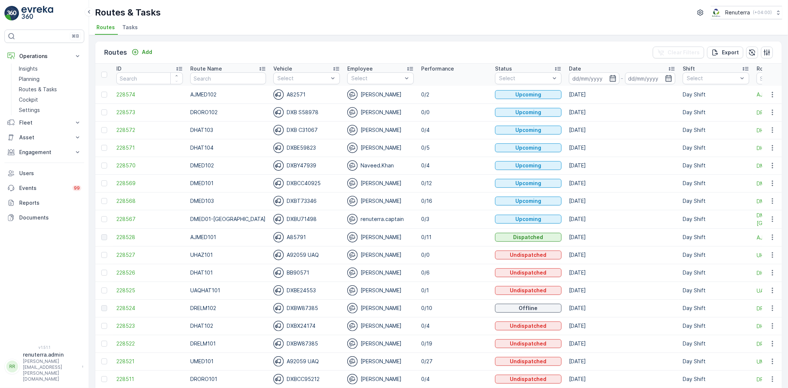
scroll to position [41, 0]
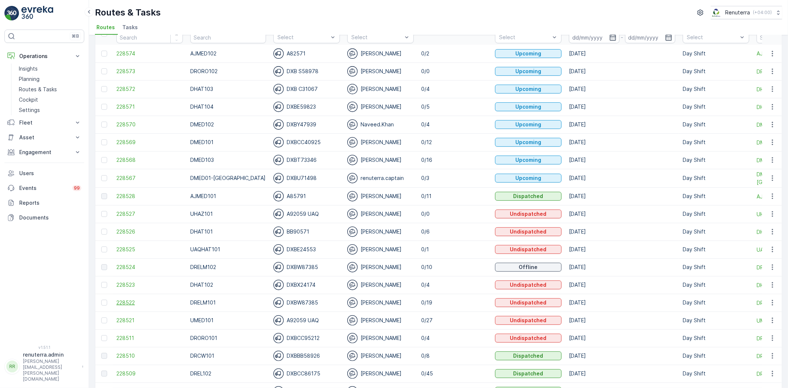
click at [136, 299] on span "228522" at bounding box center [149, 302] width 66 height 7
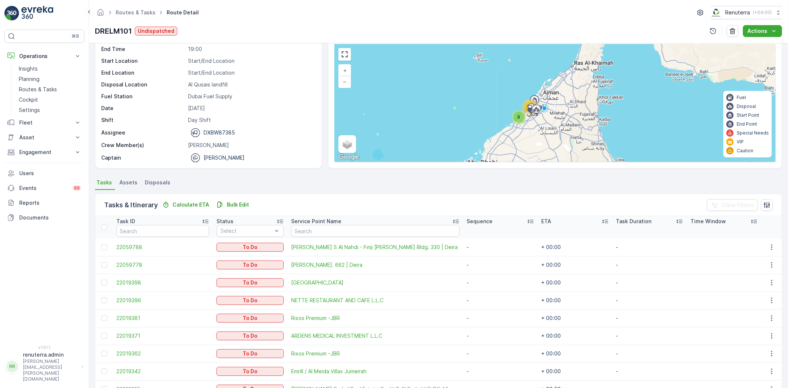
scroll to position [18, 0]
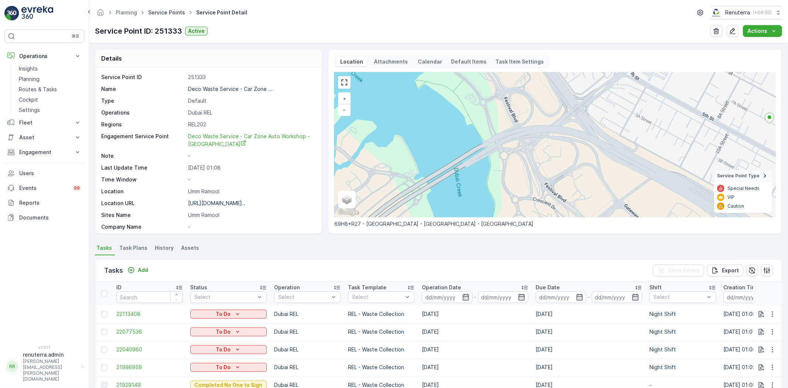
click at [157, 14] on link "Service Points" at bounding box center [166, 12] width 37 height 6
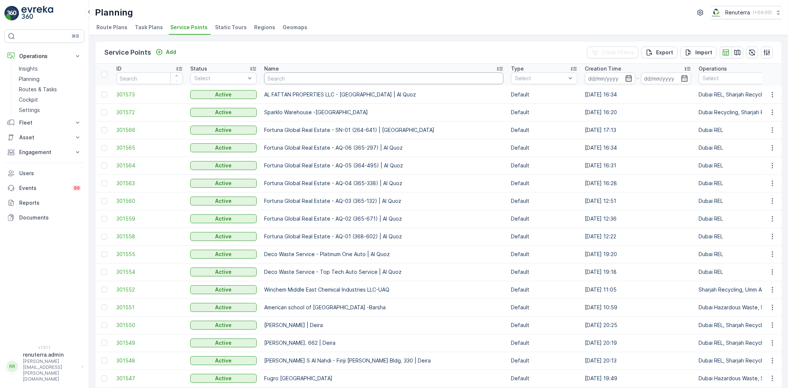
click at [286, 81] on input "text" at bounding box center [383, 78] width 239 height 12
type input "emrill"
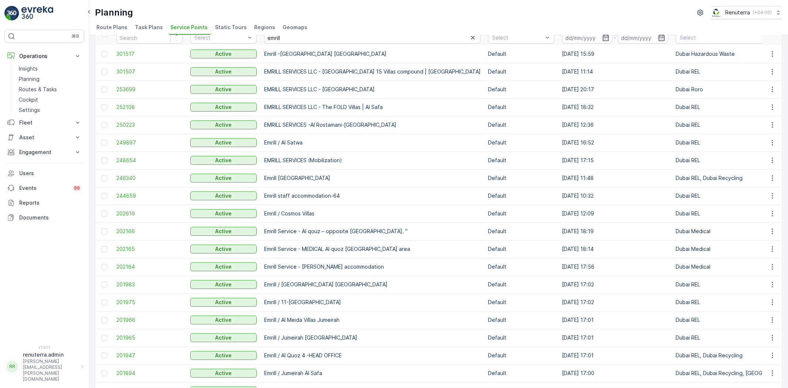
scroll to position [41, 0]
click at [128, 338] on span "201965" at bounding box center [149, 336] width 66 height 7
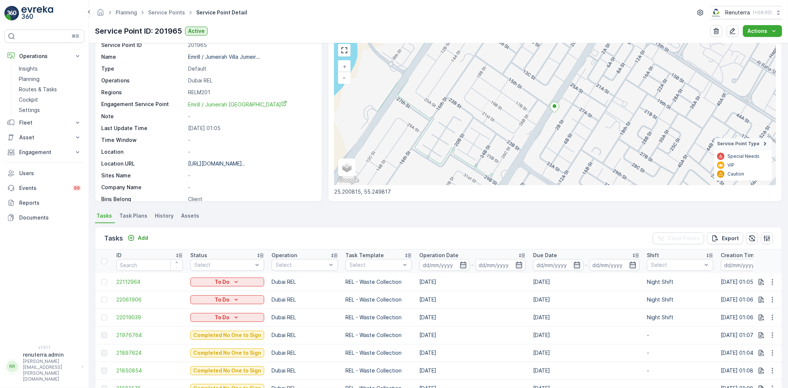
scroll to position [100, 0]
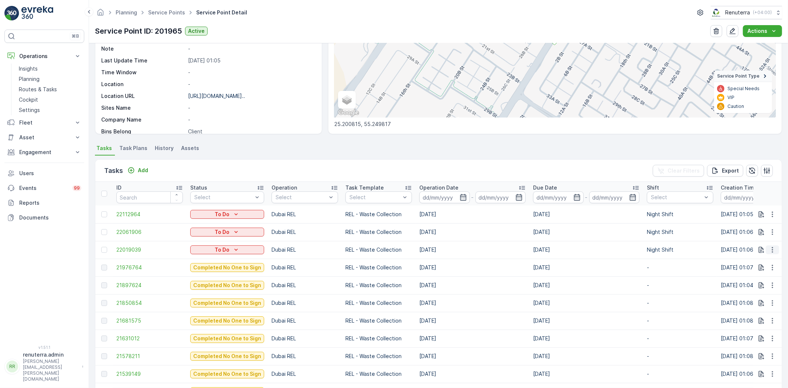
click at [773, 250] on icon "button" at bounding box center [771, 249] width 7 height 7
click at [757, 279] on span "Change Route" at bounding box center [753, 280] width 36 height 7
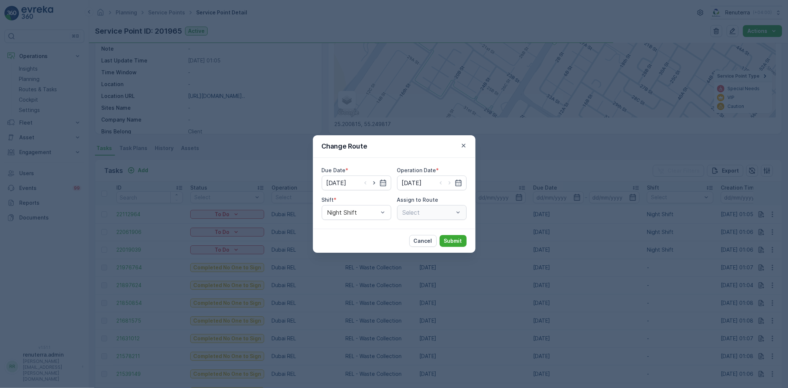
type input "[DATE]"
click at [343, 204] on div "Shift * Night Shift" at bounding box center [356, 208] width 69 height 24
click at [349, 227] on span "Day Shift" at bounding box center [339, 230] width 26 height 7
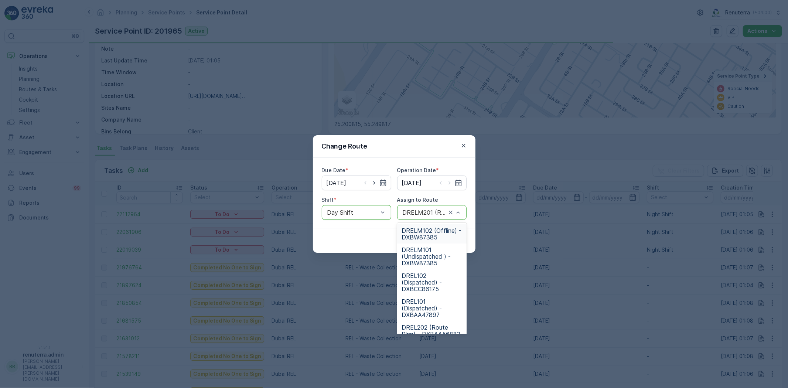
click at [433, 206] on div "DRELM201 (Route Plan) - DXBW87385" at bounding box center [431, 212] width 69 height 15
click at [433, 215] on div at bounding box center [424, 212] width 45 height 7
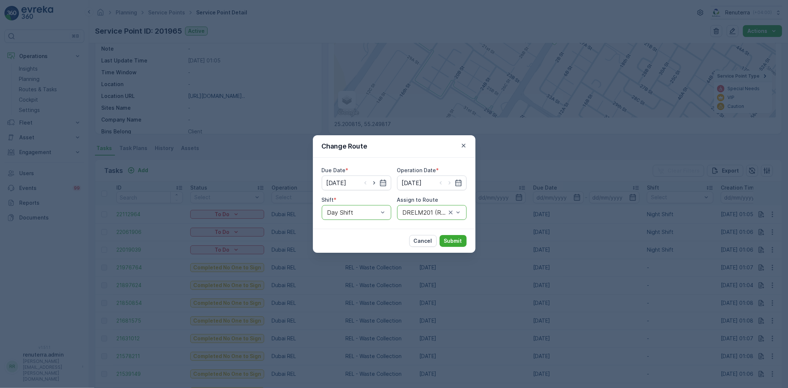
click at [433, 215] on div at bounding box center [424, 212] width 45 height 7
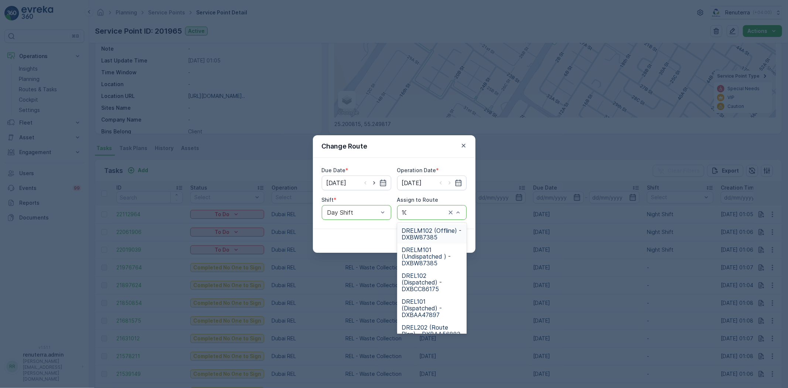
type input "102"
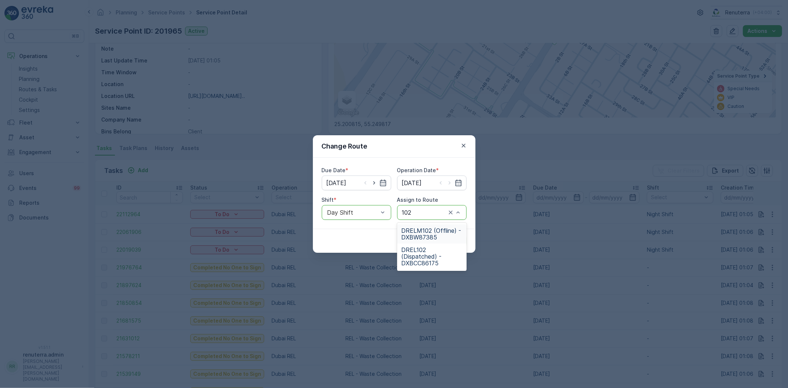
click at [420, 221] on div "Due Date * 30.09.2025 Operation Date * 30.09.2025 Shift * option Day Shift, sel…" at bounding box center [394, 193] width 162 height 71
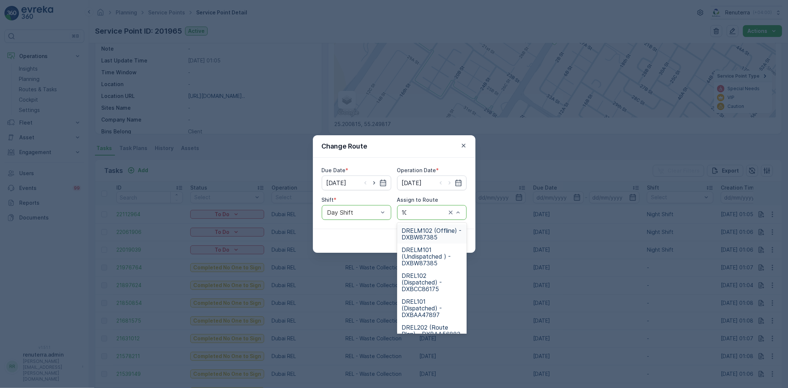
type input "102"
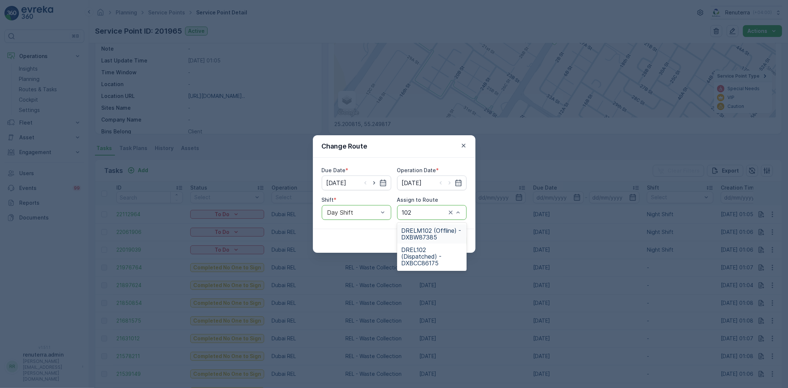
click at [408, 229] on span "DRELM102 (Offline) - DXBW87385" at bounding box center [431, 233] width 61 height 13
click at [458, 241] on p "Submit" at bounding box center [453, 240] width 18 height 7
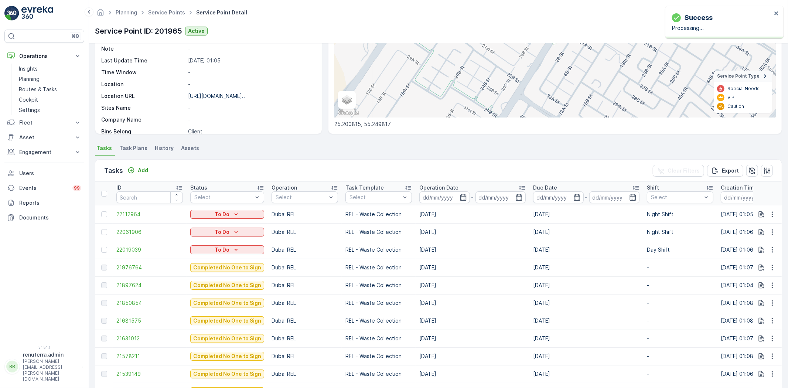
scroll to position [0, 0]
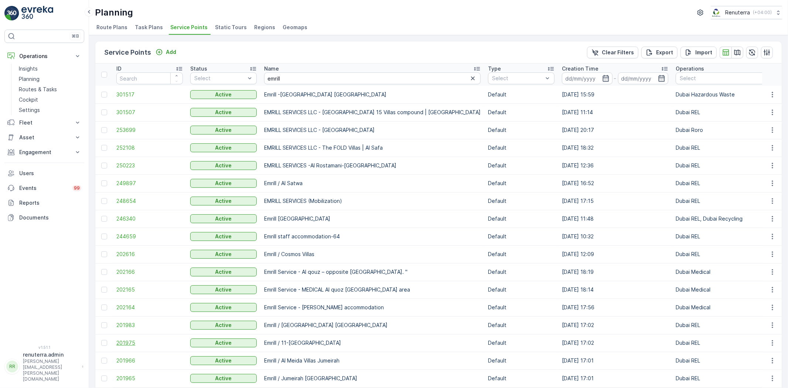
click at [128, 343] on span "201975" at bounding box center [149, 342] width 66 height 7
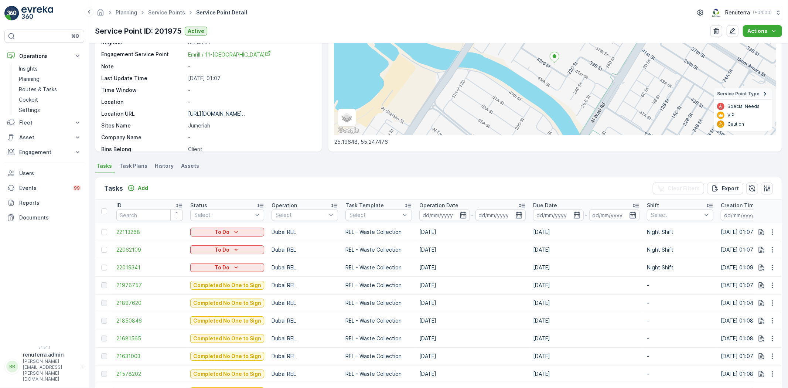
scroll to position [123, 0]
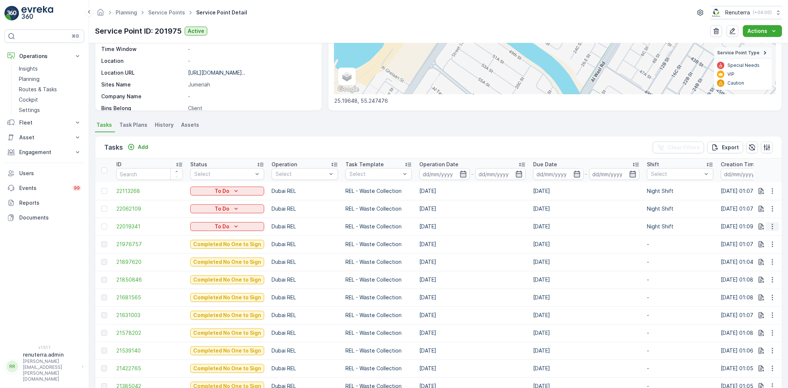
click at [771, 226] on icon "button" at bounding box center [771, 226] width 7 height 7
click at [760, 254] on span "Change Route" at bounding box center [753, 257] width 36 height 7
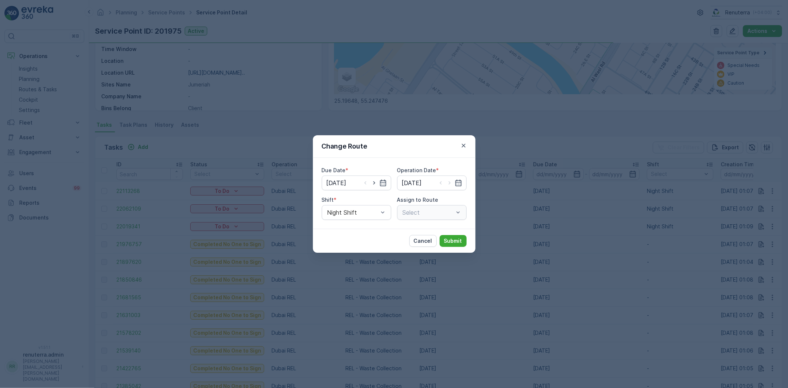
type input "[DATE]"
click at [341, 227] on span "Day Shift" at bounding box center [339, 230] width 26 height 7
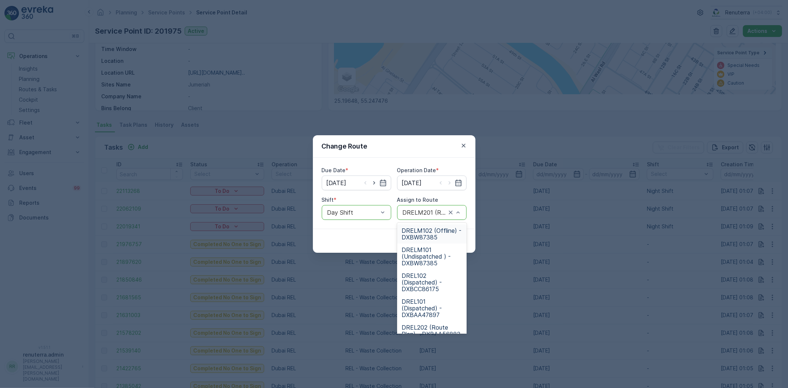
click at [440, 214] on div at bounding box center [424, 212] width 45 height 7
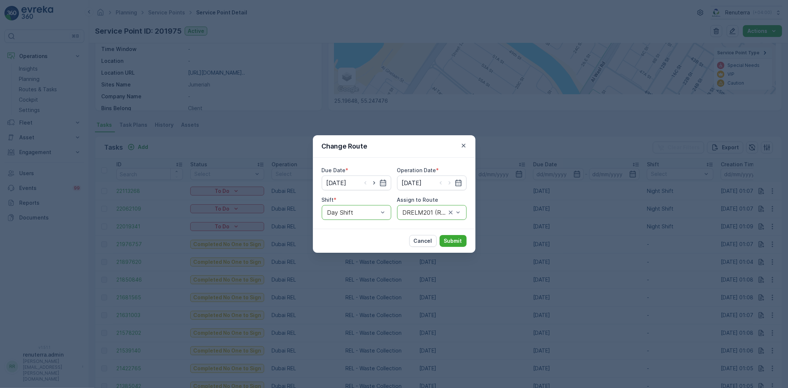
click at [423, 215] on div at bounding box center [424, 212] width 45 height 7
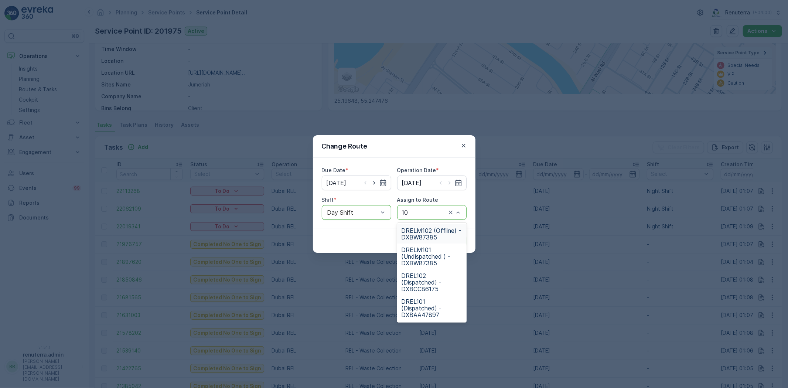
type input "102"
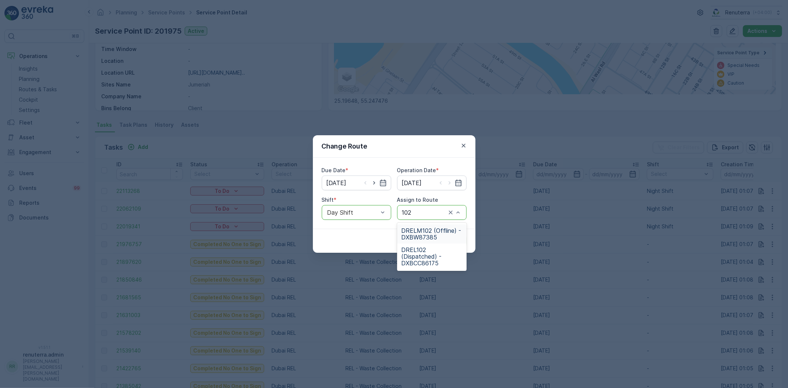
click at [423, 225] on div "DRELM102 (Offline) - DXBW87385" at bounding box center [431, 233] width 69 height 19
click at [447, 236] on button "Submit" at bounding box center [452, 241] width 27 height 12
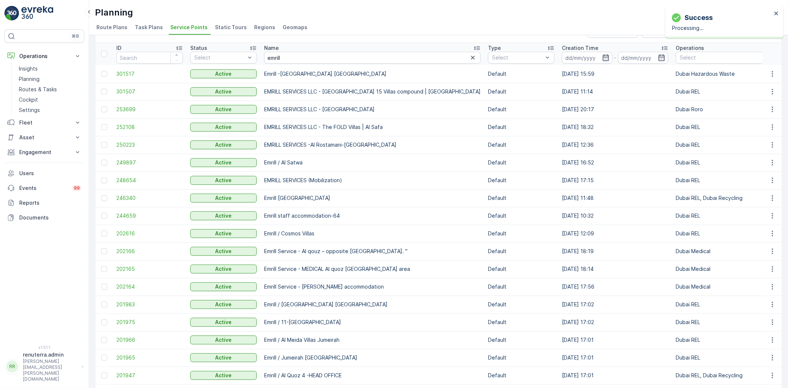
scroll to position [41, 0]
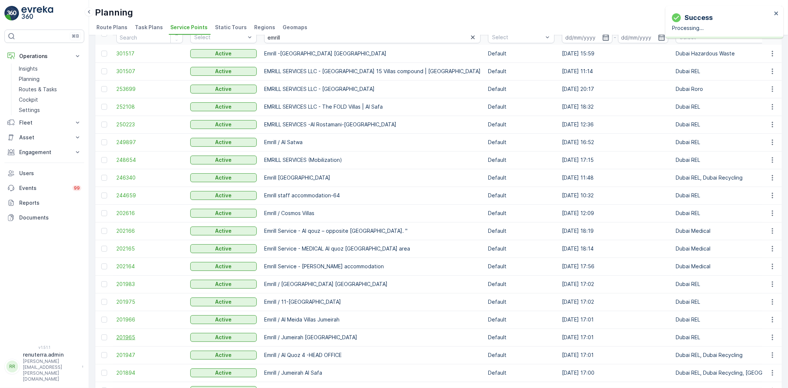
click at [126, 333] on span "201965" at bounding box center [149, 336] width 66 height 7
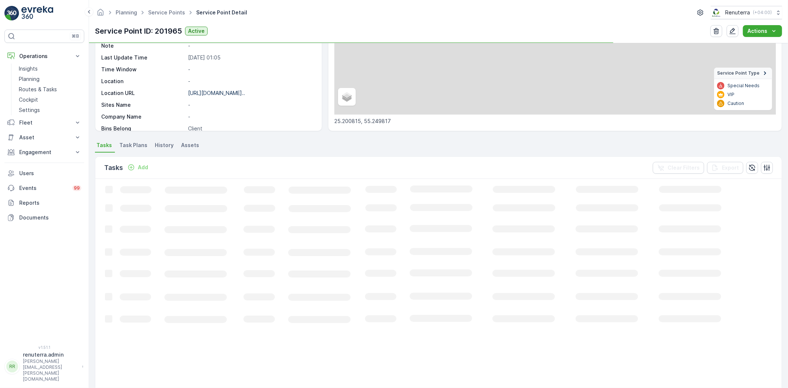
scroll to position [123, 0]
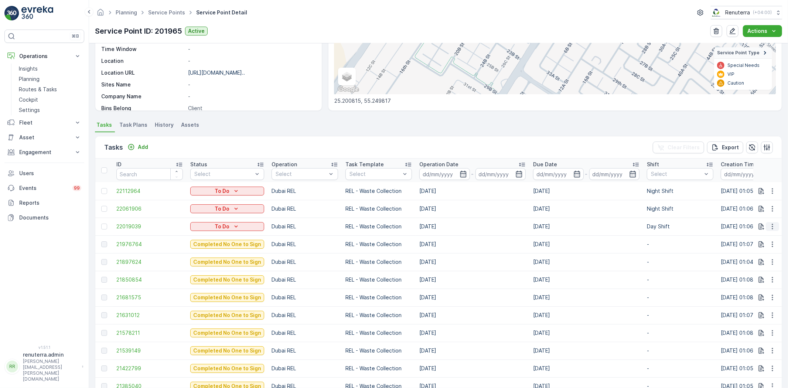
click at [769, 224] on icon "button" at bounding box center [771, 226] width 7 height 7
click at [750, 261] on span "Change Route" at bounding box center [753, 257] width 36 height 7
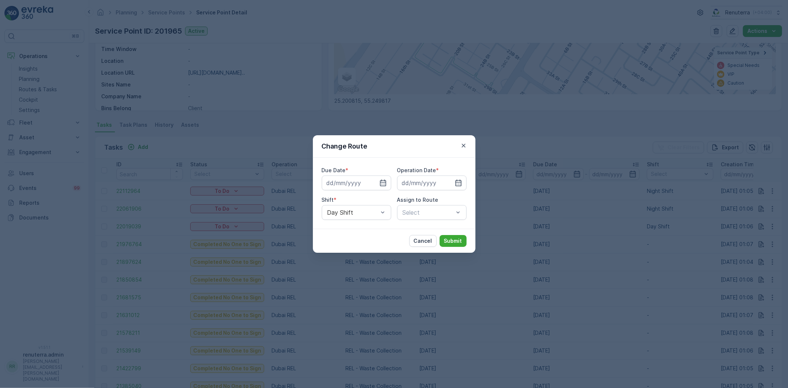
type input "[DATE]"
click at [461, 148] on icon "button" at bounding box center [463, 145] width 7 height 7
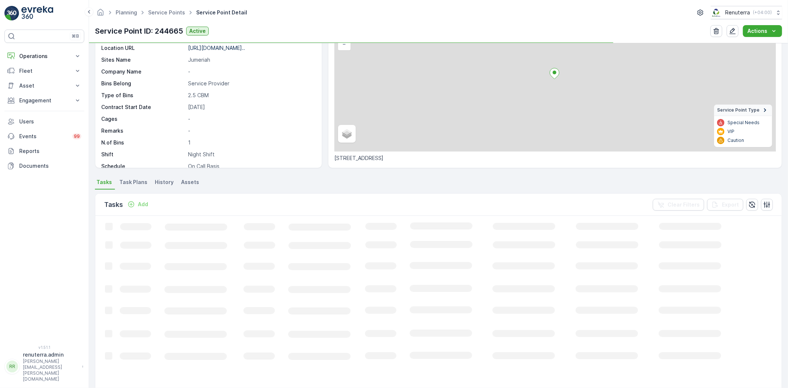
scroll to position [80, 0]
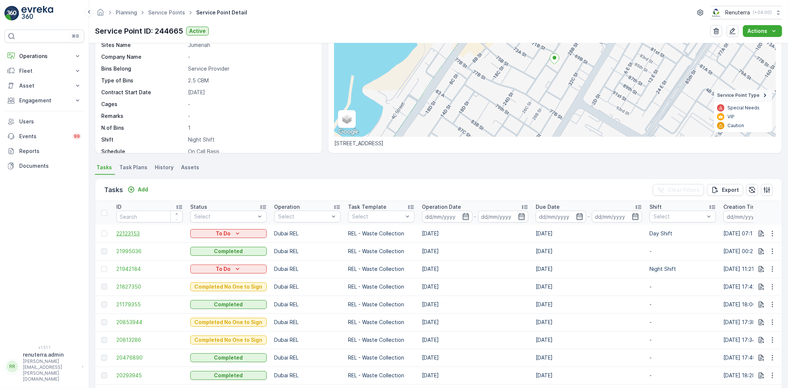
click at [134, 234] on span "22123153" at bounding box center [149, 233] width 66 height 7
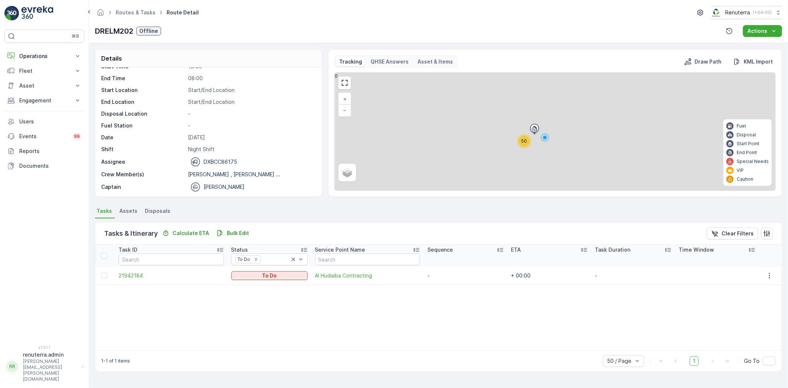
scroll to position [23, 0]
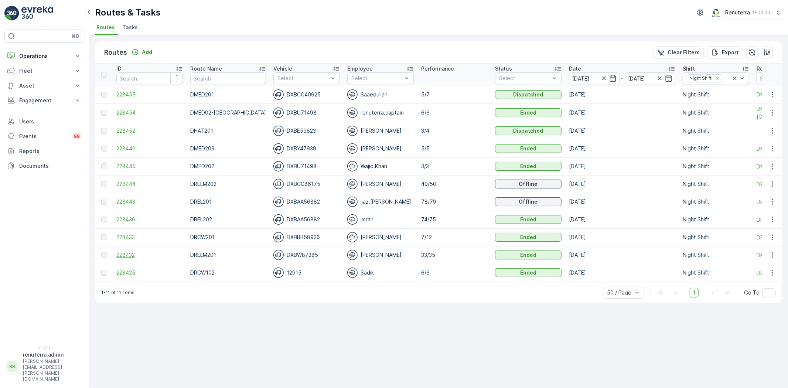
click at [119, 253] on span "228432" at bounding box center [149, 254] width 66 height 7
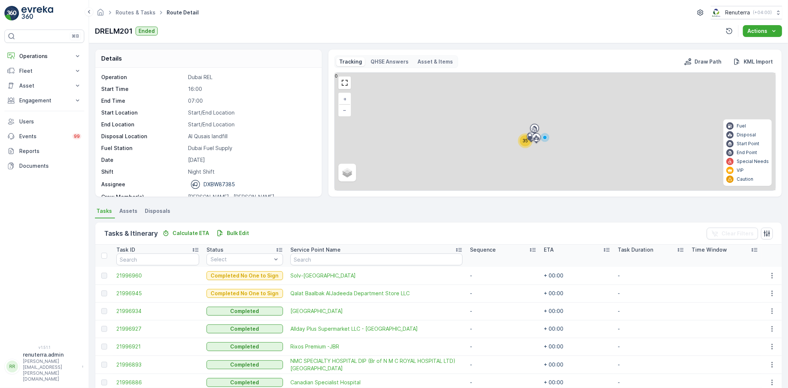
scroll to position [41, 0]
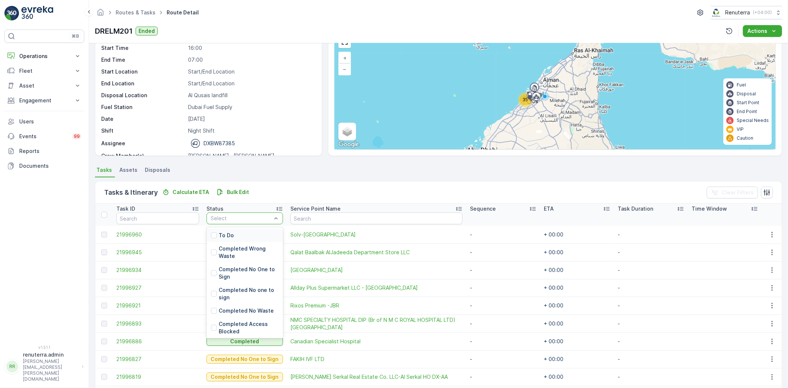
drag, startPoint x: 232, startPoint y: 227, endPoint x: 231, endPoint y: 231, distance: 4.1
click at [232, 228] on div "To Do Completed Wrong Waste Completed No One to Sign Completed No one to sign C…" at bounding box center [244, 282] width 76 height 111
click at [231, 231] on div "To Do" at bounding box center [244, 235] width 76 height 13
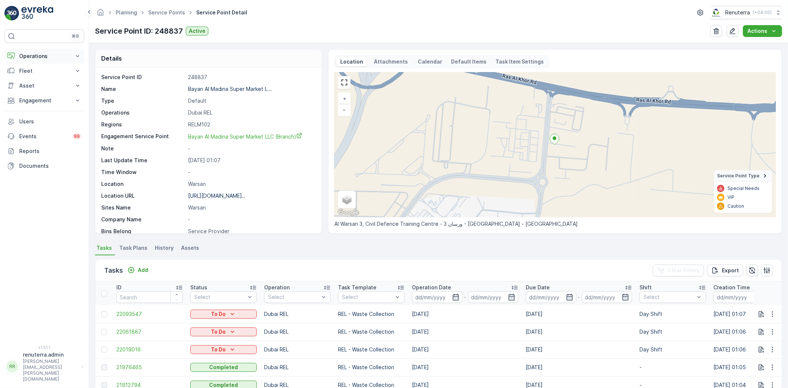
click at [44, 56] on p "Operations" at bounding box center [44, 55] width 50 height 7
click at [44, 76] on link "Planning" at bounding box center [50, 79] width 68 height 10
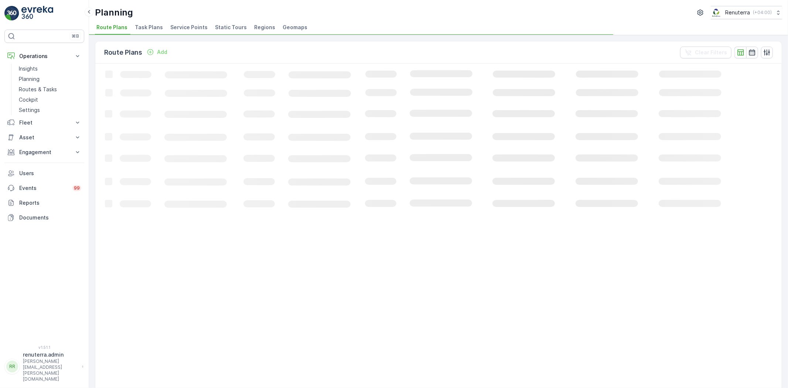
click at [199, 29] on span "Service Points" at bounding box center [188, 27] width 37 height 7
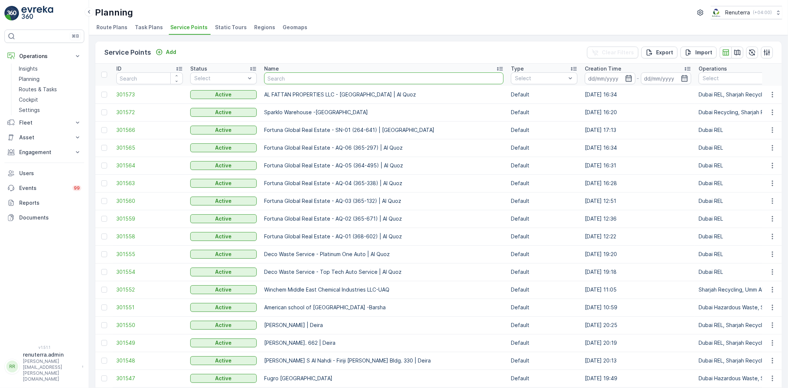
click at [312, 78] on input "text" at bounding box center [383, 78] width 239 height 12
type input "Em-839"
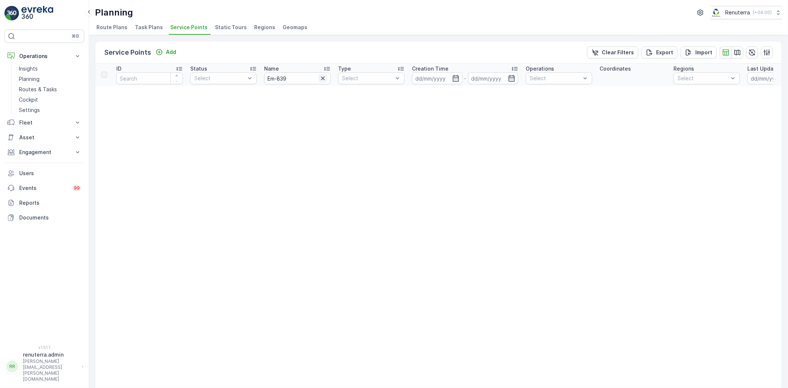
click at [323, 76] on icon "button" at bounding box center [323, 78] width 4 height 4
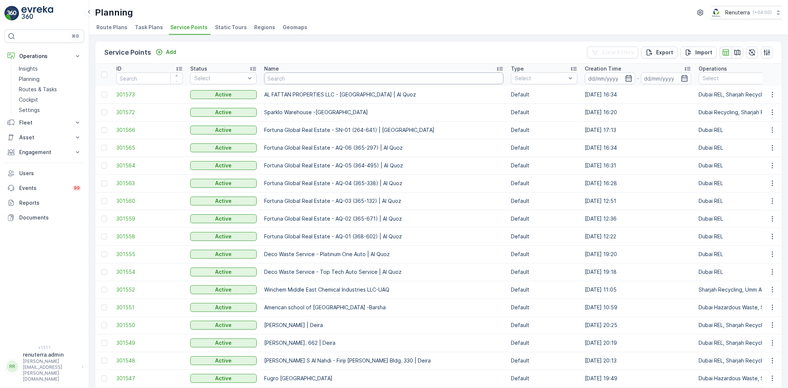
click at [294, 79] on input "text" at bounding box center [383, 78] width 239 height 12
type input "wade adams"
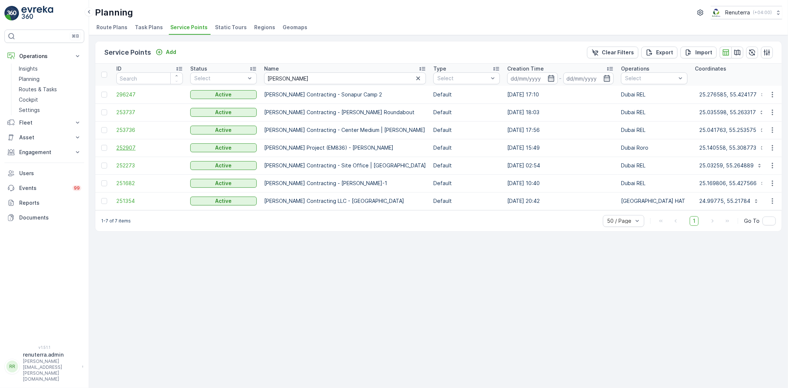
click at [123, 146] on span "252907" at bounding box center [149, 147] width 66 height 7
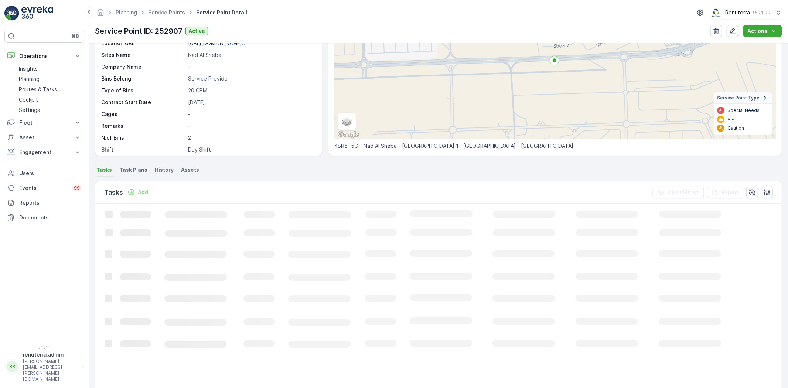
scroll to position [82, 0]
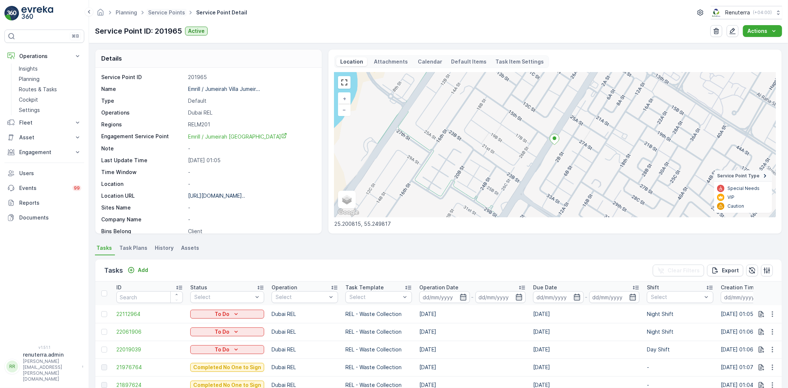
click at [173, 9] on span "Service Points" at bounding box center [167, 12] width 40 height 7
click at [171, 14] on link "Service Points" at bounding box center [166, 12] width 37 height 6
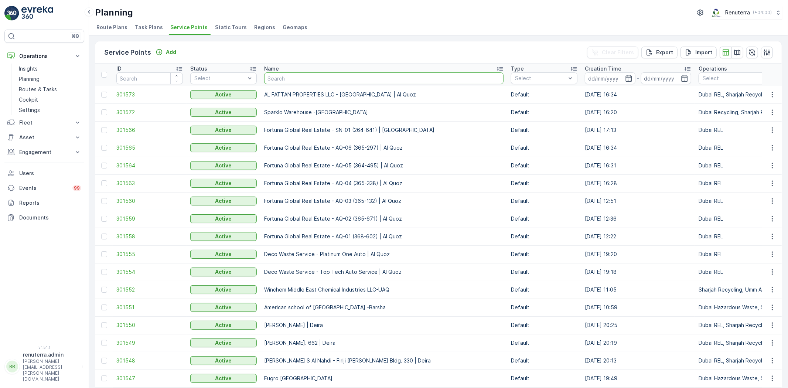
type input "Midtown"
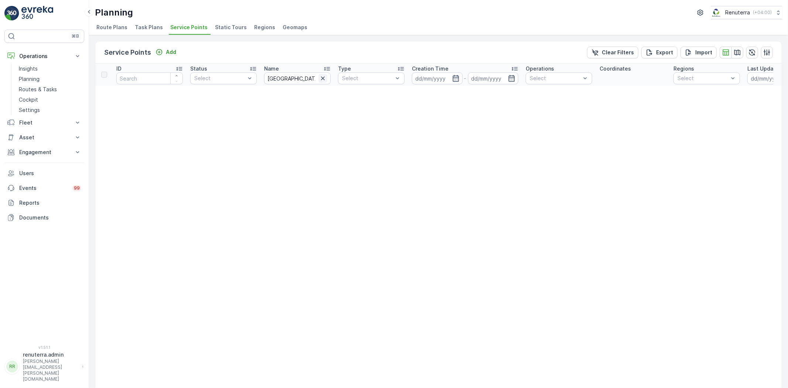
click at [320, 80] on icon "button" at bounding box center [322, 78] width 7 height 7
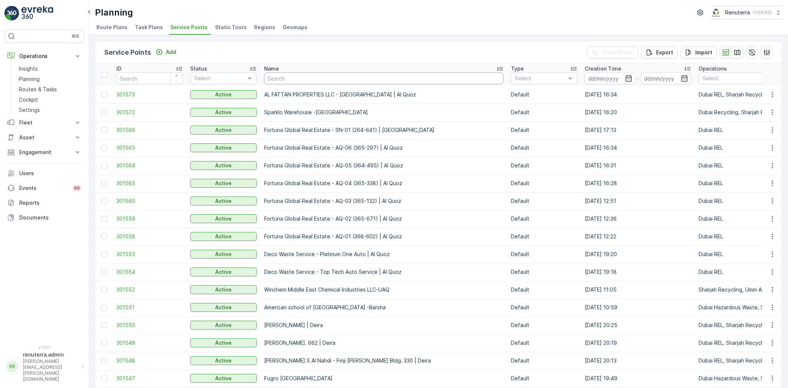
click at [333, 79] on input "text" at bounding box center [383, 78] width 239 height 12
type input "italian"
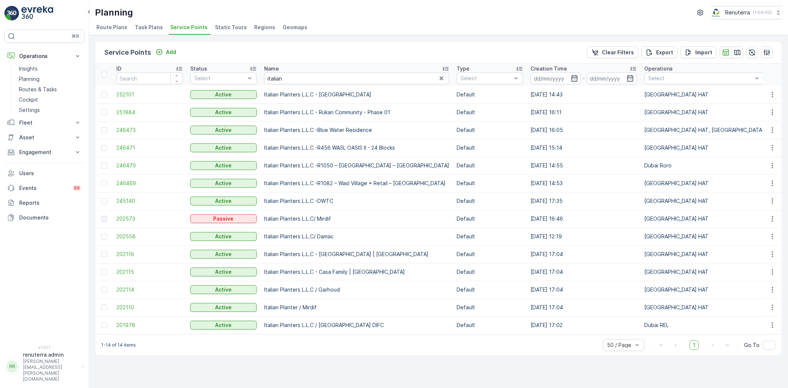
click at [305, 83] on input "italian" at bounding box center [356, 78] width 185 height 12
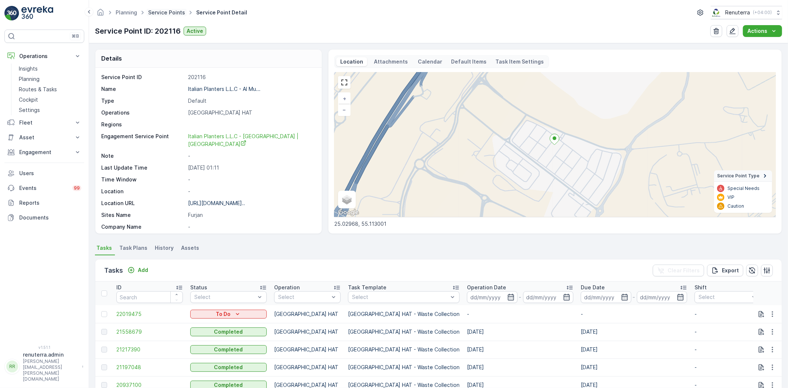
drag, startPoint x: 157, startPoint y: 19, endPoint x: 161, endPoint y: 14, distance: 7.1
click at [157, 19] on div "Planning Service Points Service Point Detail Renuterra ( +04:00 ) Service Point…" at bounding box center [438, 21] width 699 height 43
click at [162, 13] on link "Service Points" at bounding box center [166, 12] width 37 height 6
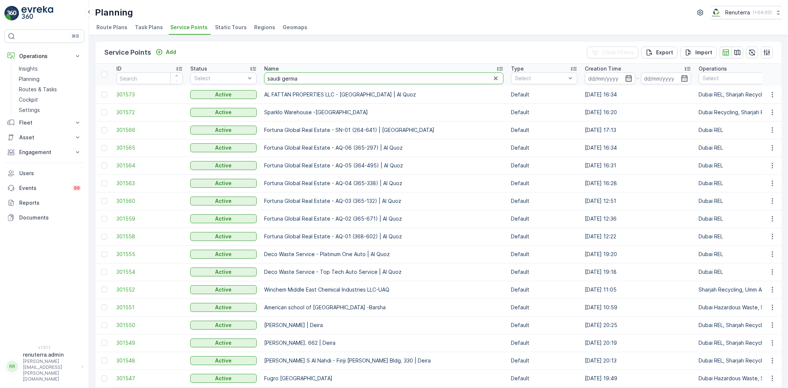
type input "saudi german"
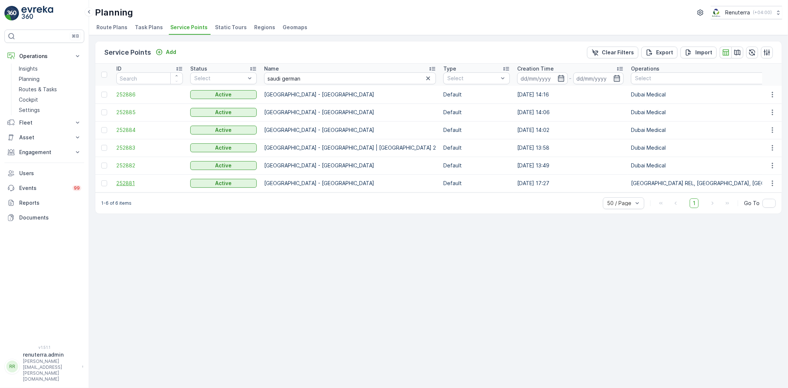
click at [129, 184] on span "252881" at bounding box center [149, 182] width 66 height 7
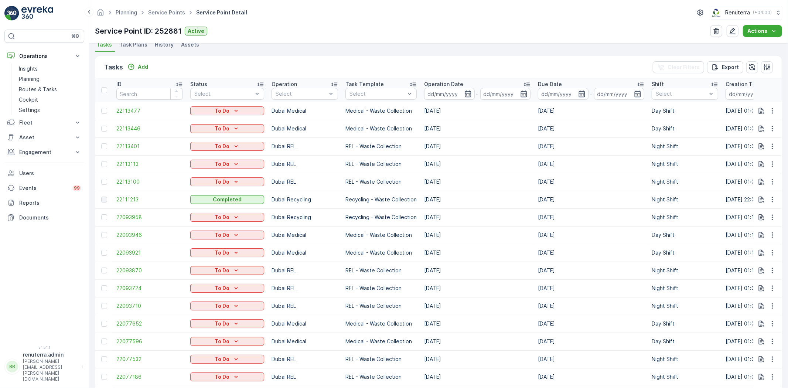
scroll to position [164, 0]
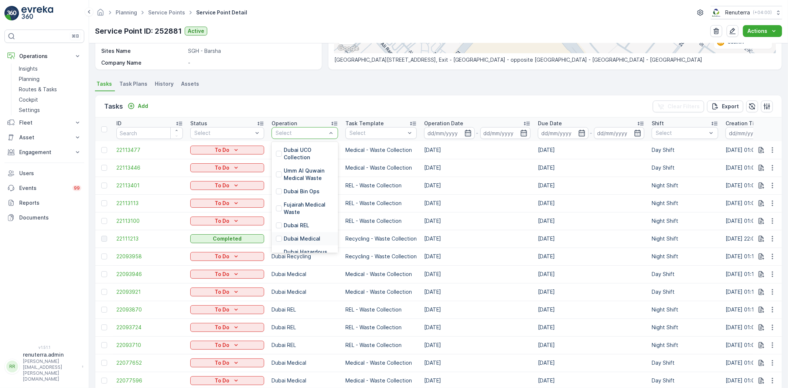
click at [306, 235] on p "Dubai Medical" at bounding box center [302, 238] width 37 height 7
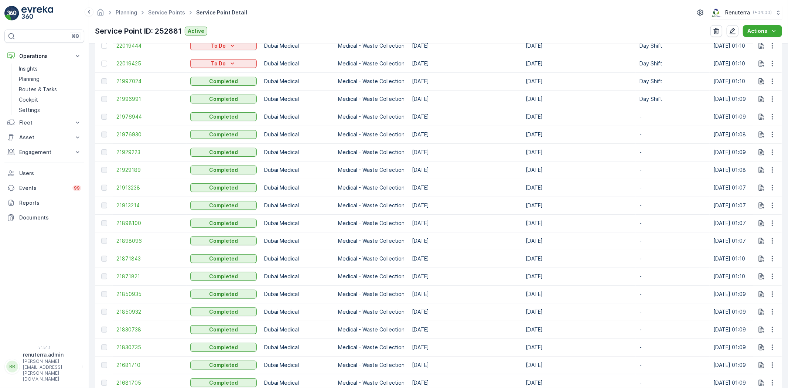
scroll to position [451, 0]
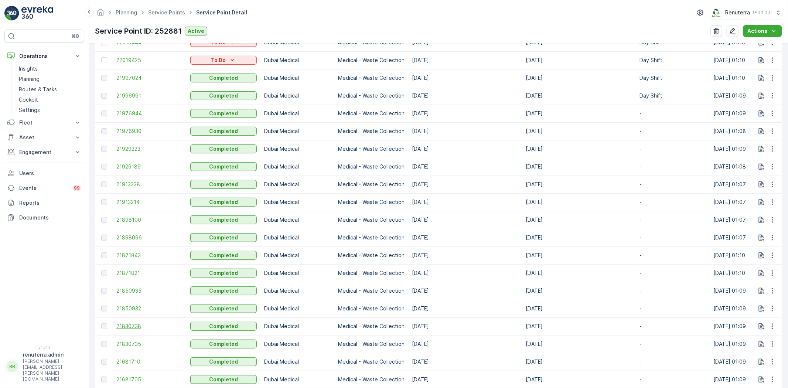
click at [131, 325] on span "21830738" at bounding box center [149, 325] width 66 height 7
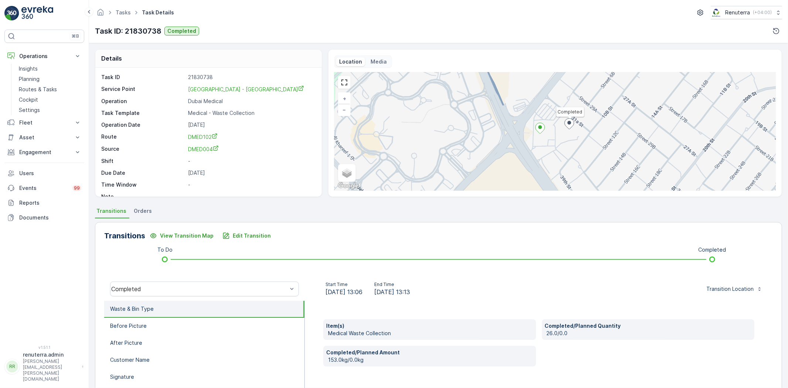
scroll to position [41, 0]
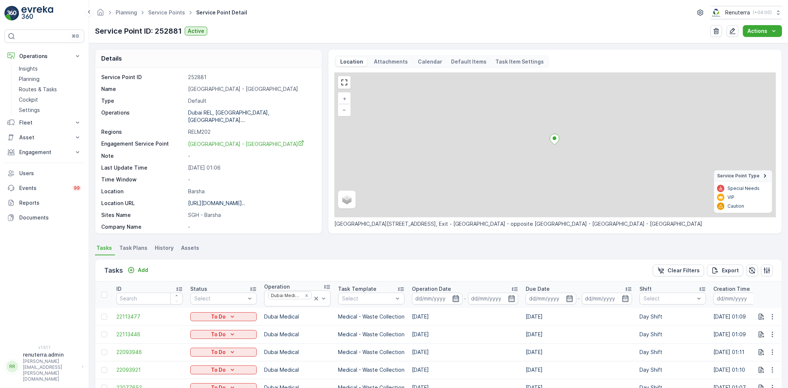
click at [457, 298] on icon "button" at bounding box center [455, 298] width 7 height 7
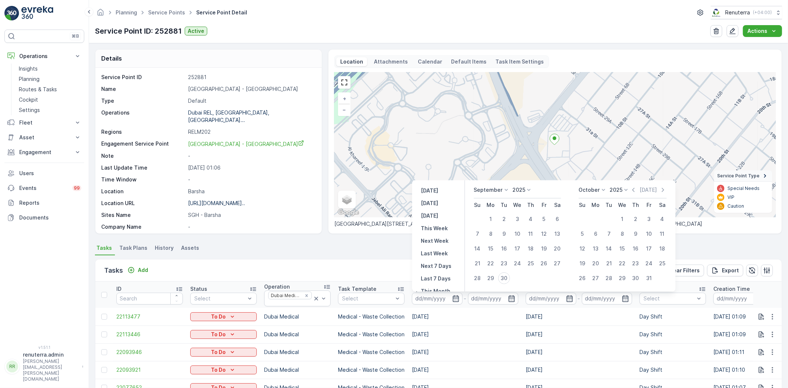
click at [507, 188] on icon at bounding box center [506, 189] width 7 height 7
click at [486, 227] on span "August" at bounding box center [486, 230] width 17 height 7
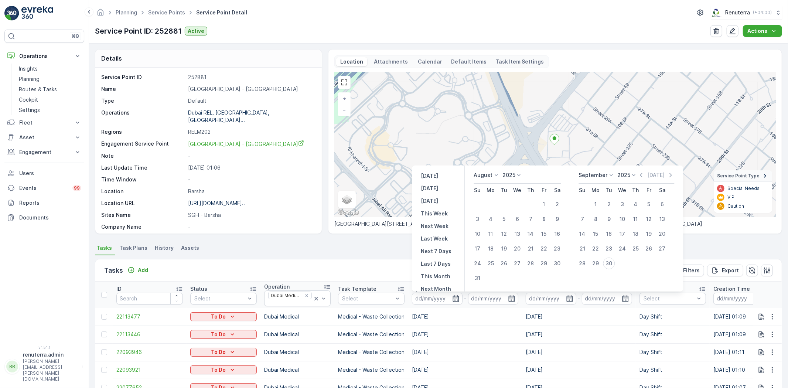
click at [610, 176] on icon at bounding box center [610, 174] width 7 height 7
click at [590, 218] on span "August" at bounding box center [591, 216] width 17 height 7
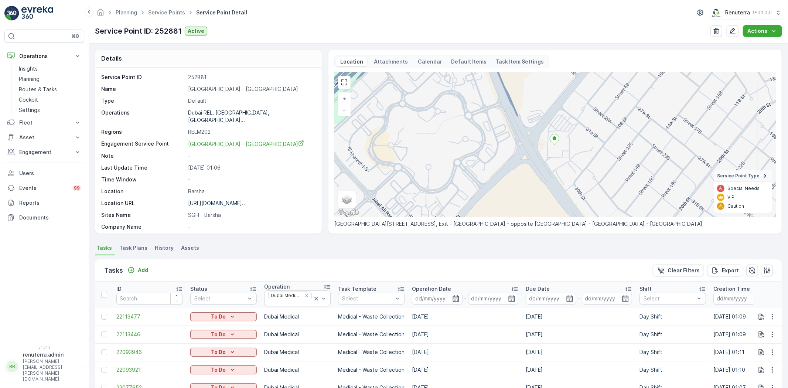
click at [500, 320] on td "05.10.2025" at bounding box center [465, 317] width 114 height 18
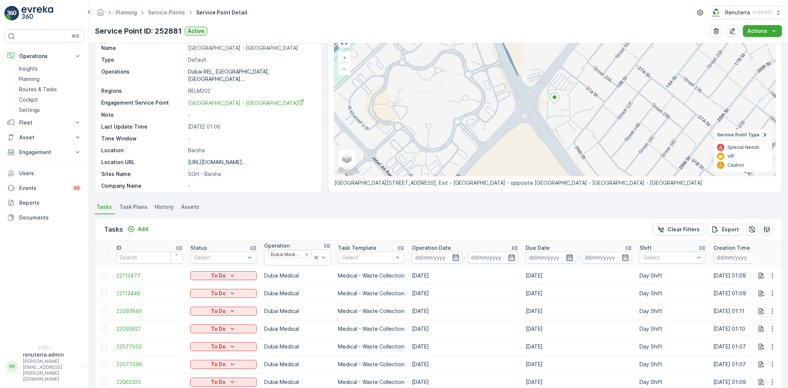
click at [569, 258] on icon "button" at bounding box center [569, 257] width 7 height 7
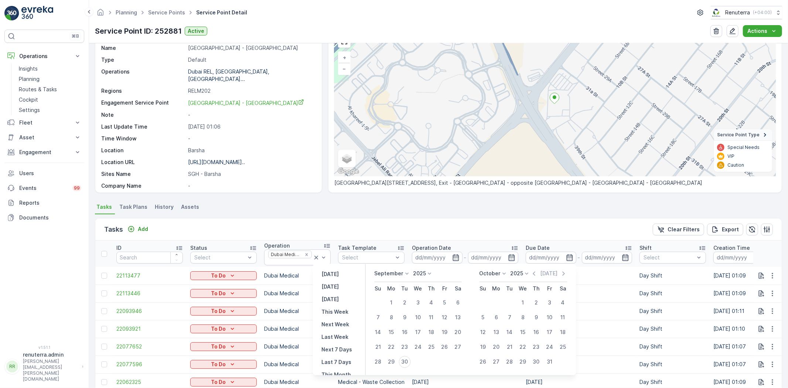
click at [403, 272] on icon at bounding box center [406, 273] width 7 height 7
click at [394, 314] on span "August" at bounding box center [386, 314] width 17 height 7
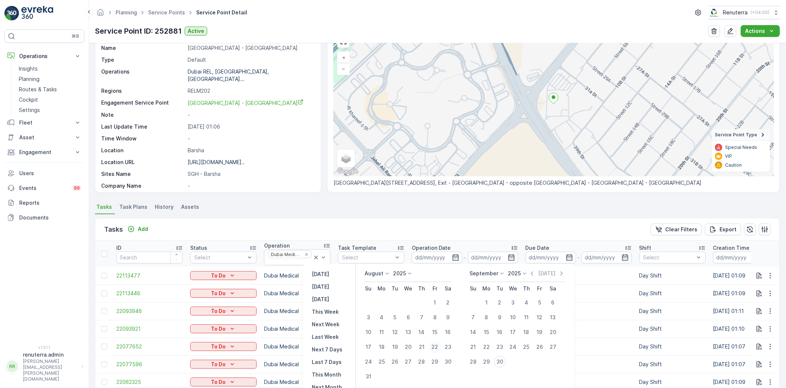
click at [439, 346] on div "22" at bounding box center [435, 347] width 12 height 12
type input "22.08.2025"
click at [439, 346] on div "22" at bounding box center [435, 347] width 12 height 12
type input "22.08.2025"
click at [439, 346] on div "22" at bounding box center [435, 347] width 12 height 12
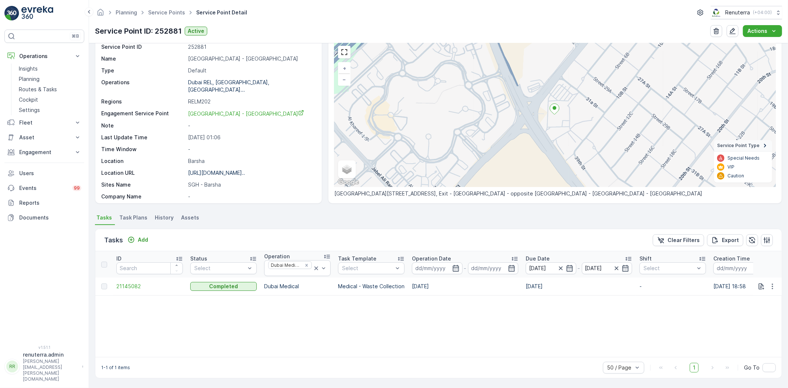
scroll to position [30, 0]
click at [133, 287] on span "21145082" at bounding box center [149, 285] width 66 height 7
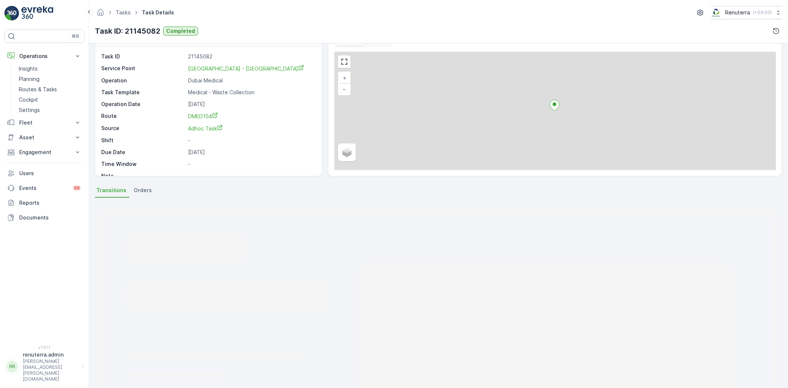
scroll to position [41, 0]
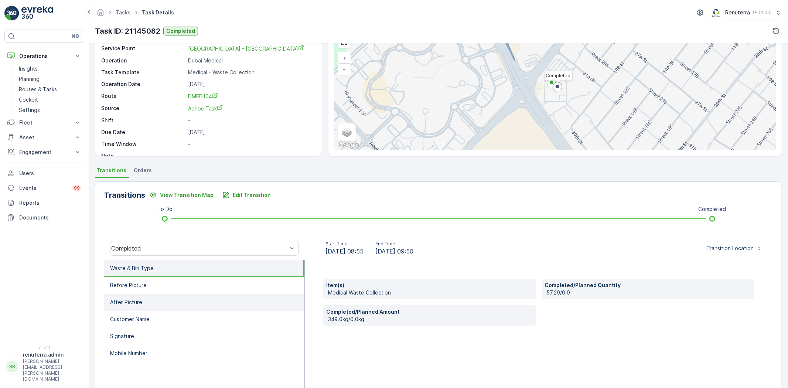
drag, startPoint x: 142, startPoint y: 291, endPoint x: 145, endPoint y: 295, distance: 5.6
click at [143, 290] on li "Before Picture" at bounding box center [204, 285] width 200 height 17
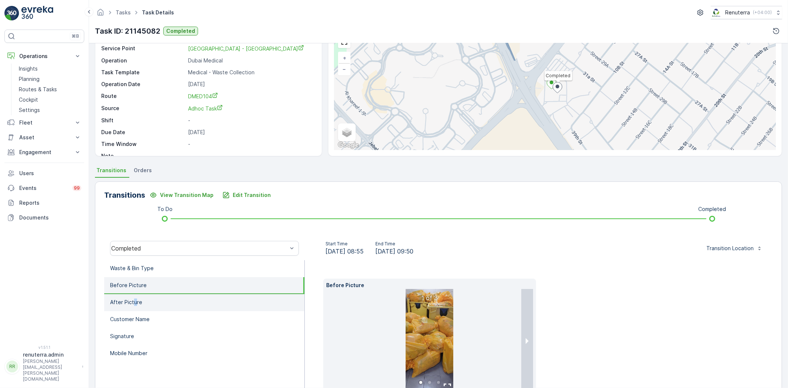
click at [133, 302] on p "After Picture" at bounding box center [126, 301] width 32 height 7
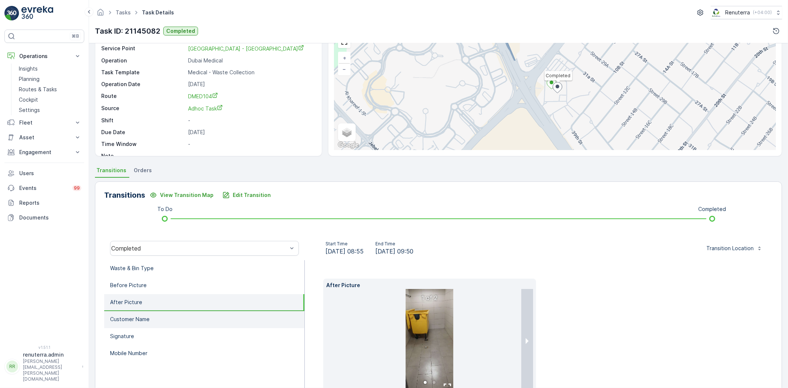
click at [140, 317] on p "Customer Name" at bounding box center [130, 318] width 40 height 7
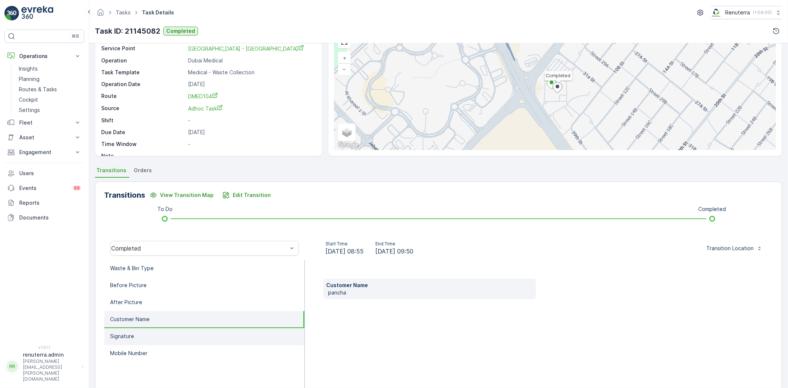
click at [141, 335] on li "Signature" at bounding box center [204, 336] width 200 height 17
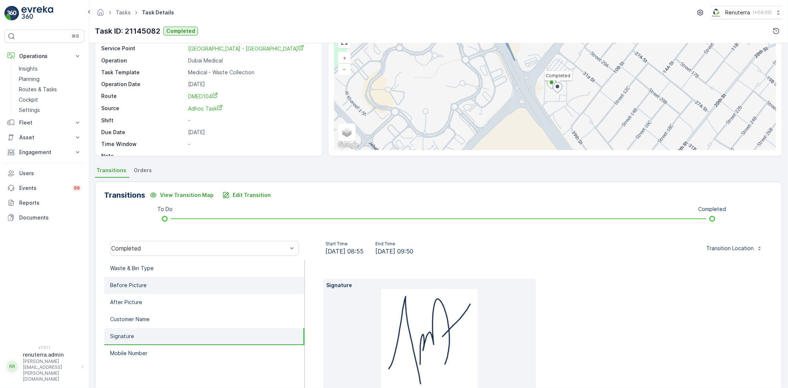
click at [141, 289] on li "Before Picture" at bounding box center [204, 285] width 200 height 17
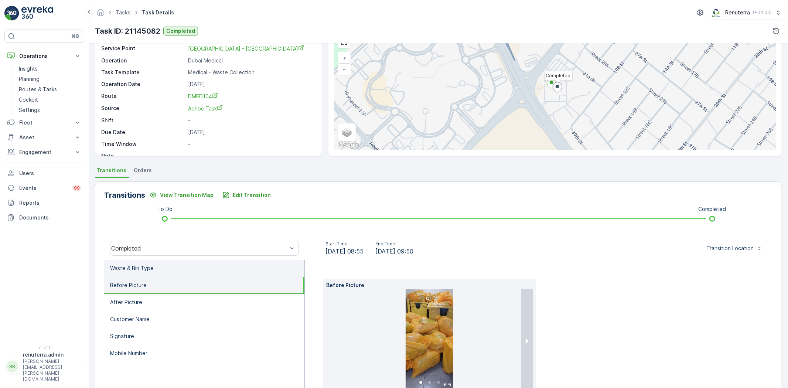
click at [148, 264] on p "Waste & Bin Type" at bounding box center [132, 267] width 44 height 7
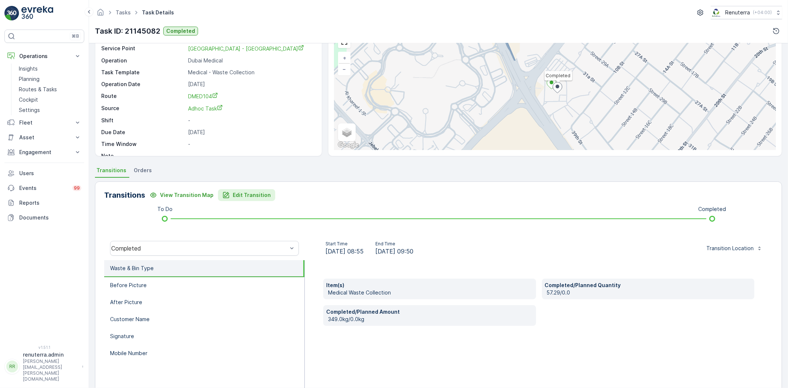
click at [257, 192] on p "Edit Transition" at bounding box center [252, 194] width 38 height 7
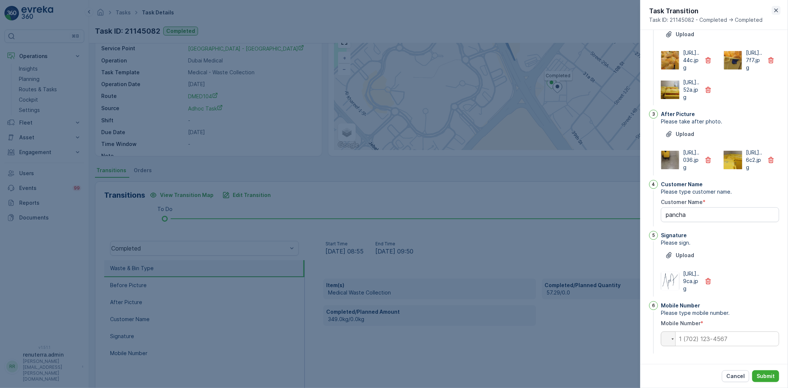
scroll to position [92, 0]
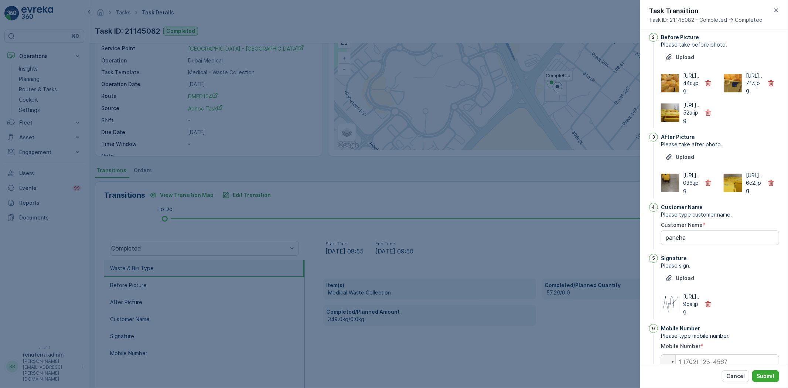
click at [778, 10] on icon "button" at bounding box center [775, 10] width 7 height 7
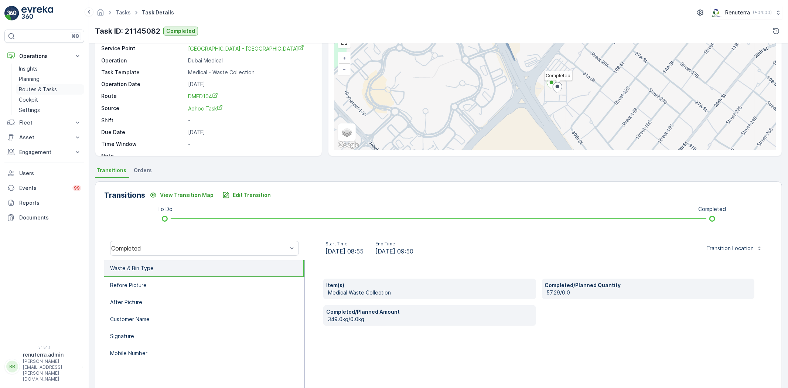
click at [45, 89] on p "Routes & Tasks" at bounding box center [38, 89] width 38 height 7
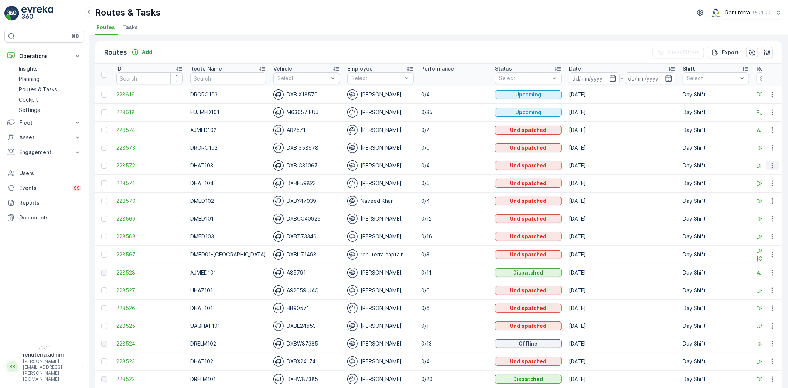
click at [768, 164] on icon "button" at bounding box center [771, 165] width 7 height 7
click at [752, 205] on span "Change Assignee" at bounding box center [754, 206] width 43 height 7
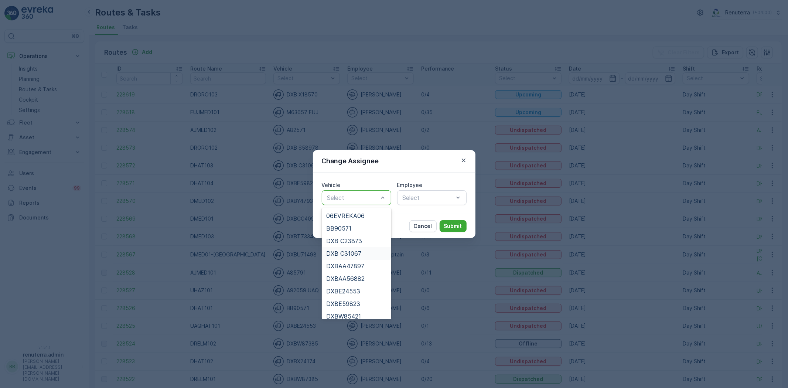
click at [352, 253] on span "DXB C31067" at bounding box center [343, 253] width 35 height 7
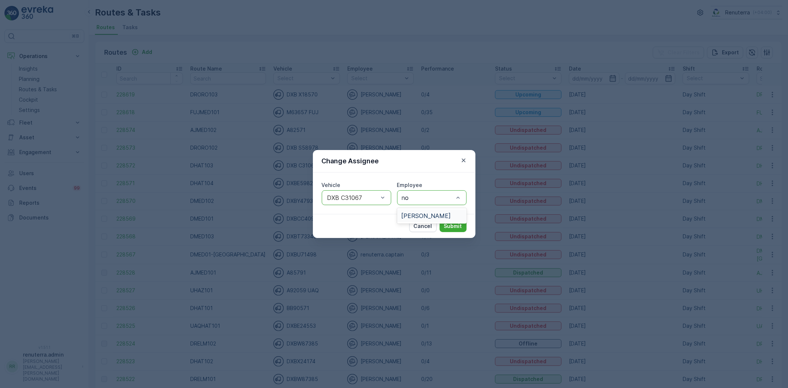
type input "noo"
click at [418, 216] on span "Noor Ghani" at bounding box center [425, 215] width 49 height 7
click at [449, 219] on div "Cancel Submit" at bounding box center [394, 226] width 162 height 24
click at [448, 223] on p "Submit" at bounding box center [453, 225] width 18 height 7
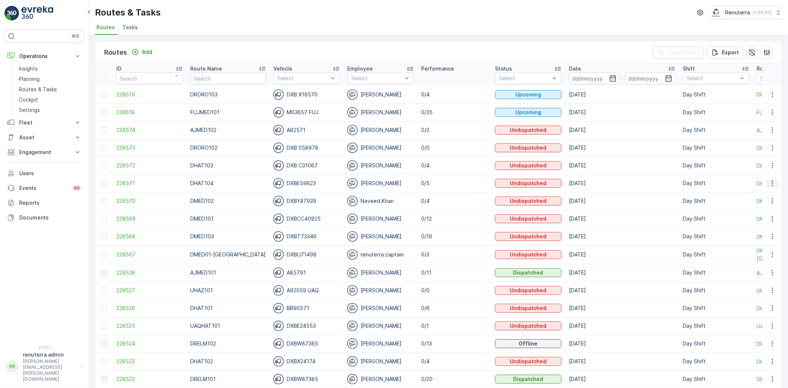
click at [769, 185] on icon "button" at bounding box center [771, 182] width 7 height 7
click at [755, 223] on span "Change Assignee" at bounding box center [754, 224] width 43 height 7
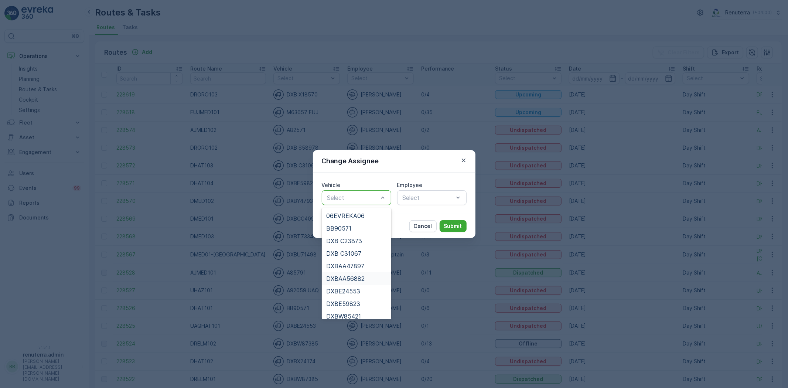
click at [353, 281] on span "DXBAA56882" at bounding box center [345, 278] width 38 height 7
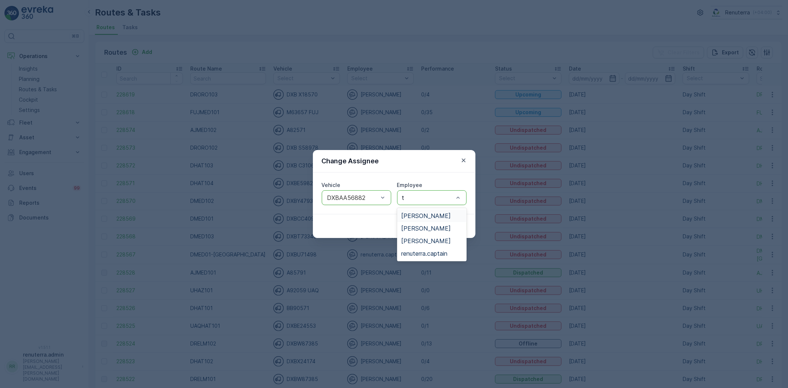
type input "ta"
click at [411, 225] on span "Taj Muhammad" at bounding box center [425, 228] width 49 height 7
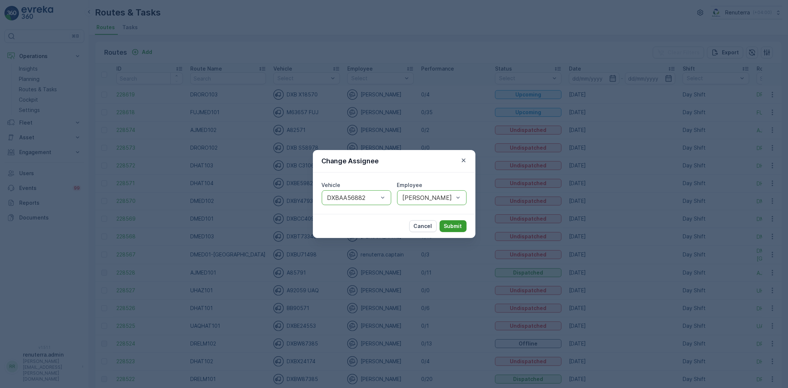
click at [448, 227] on p "Submit" at bounding box center [453, 225] width 18 height 7
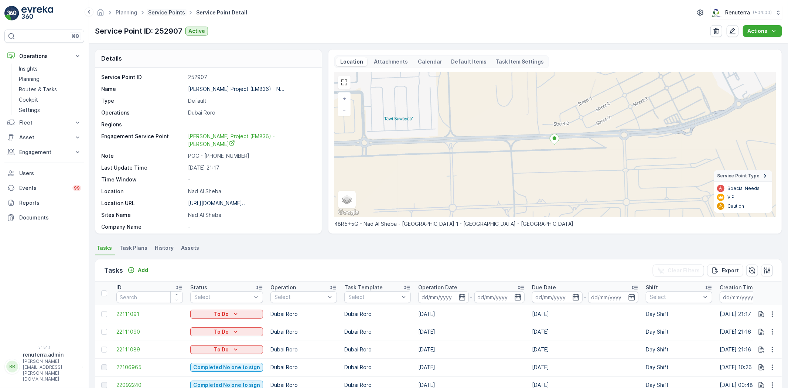
click at [154, 13] on link "Service Points" at bounding box center [166, 12] width 37 height 6
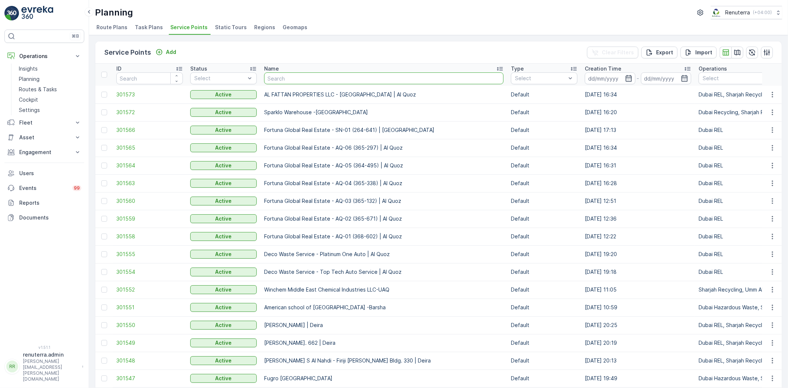
click at [303, 79] on input "text" at bounding box center [383, 78] width 239 height 12
type input "hu"
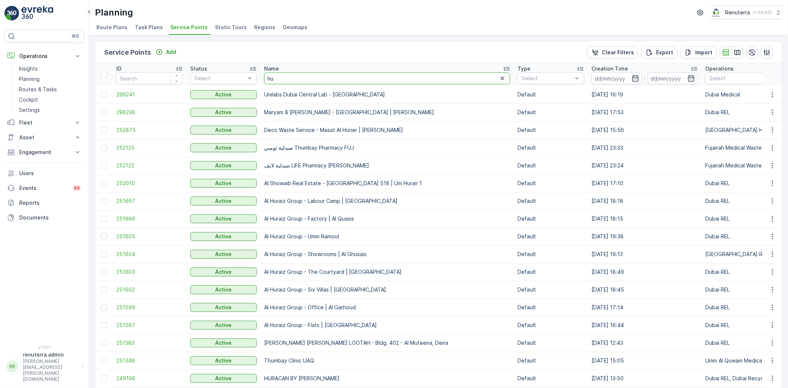
click at [296, 76] on input "hu" at bounding box center [387, 78] width 246 height 12
type input "huda"
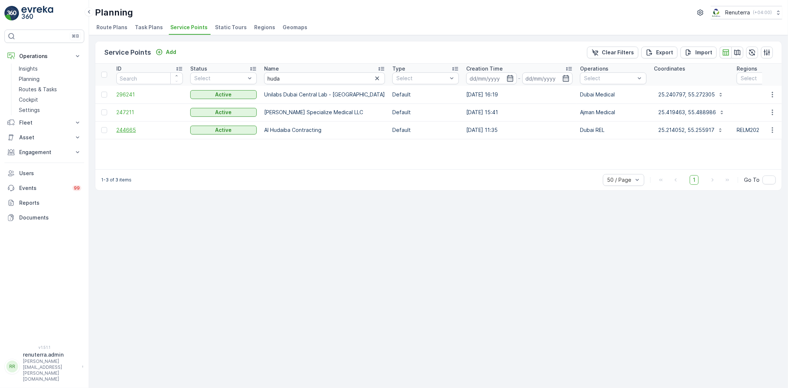
click at [136, 129] on span "244665" at bounding box center [149, 129] width 66 height 7
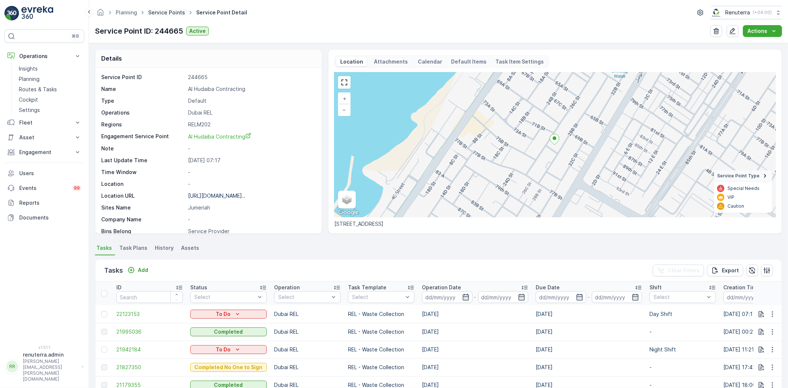
click at [153, 13] on link "Service Points" at bounding box center [166, 12] width 37 height 6
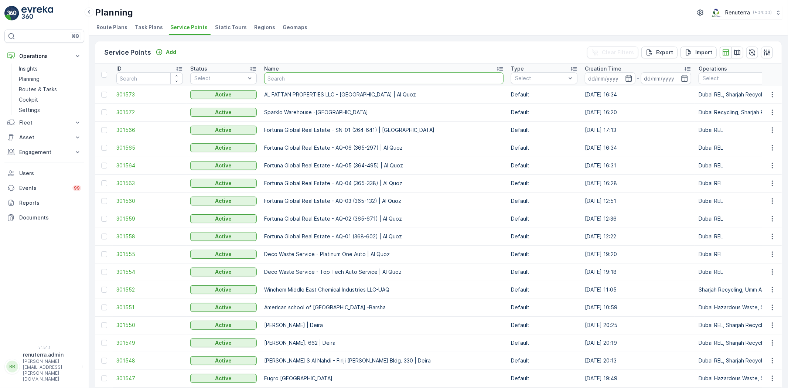
click at [300, 80] on input "text" at bounding box center [383, 78] width 239 height 12
type input "afra"
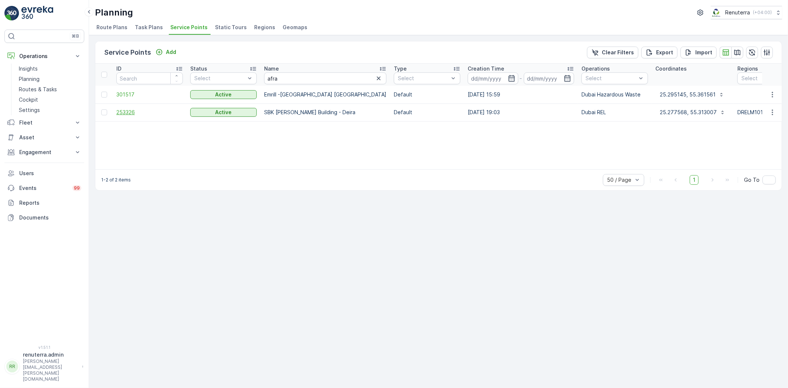
click at [131, 114] on span "253326" at bounding box center [149, 112] width 66 height 7
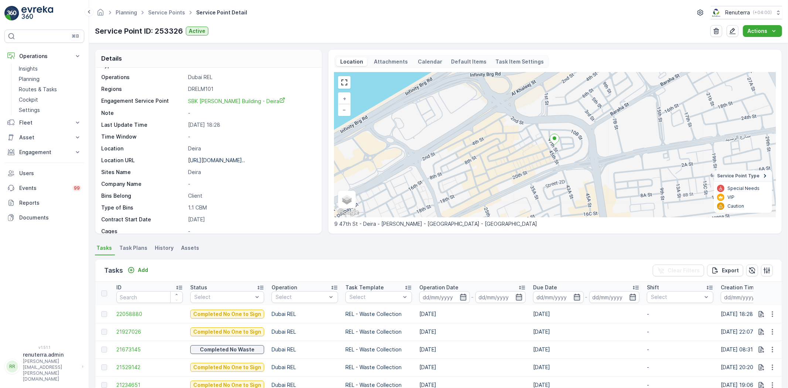
scroll to position [32, 0]
click at [141, 268] on p "Add" at bounding box center [143, 269] width 10 height 7
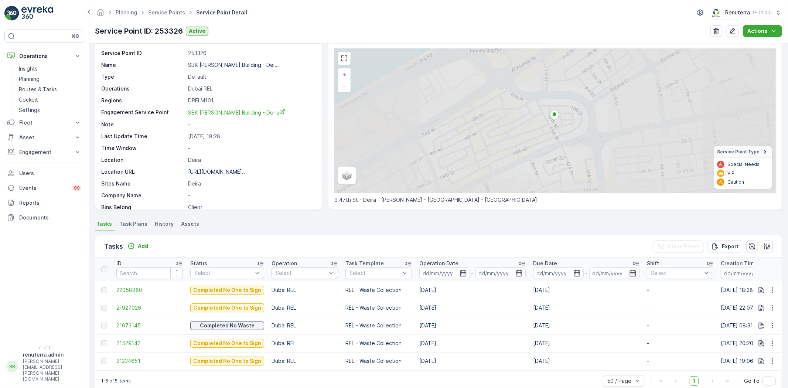
scroll to position [41, 0]
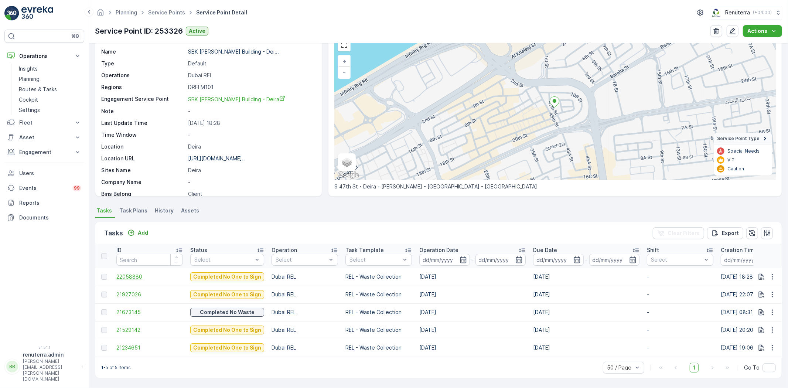
click at [126, 275] on span "22058880" at bounding box center [149, 276] width 66 height 7
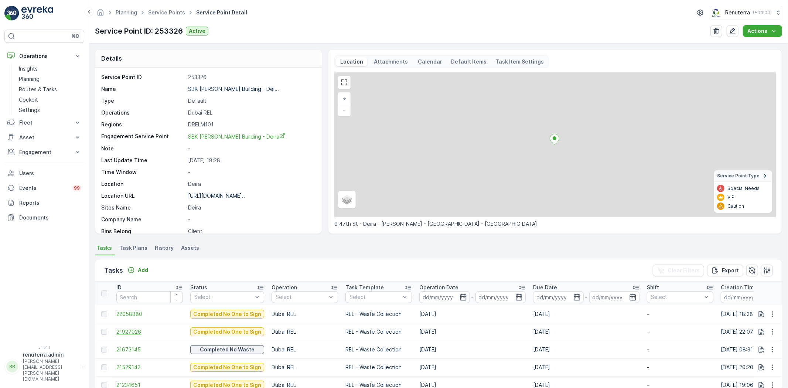
click at [124, 332] on span "21927026" at bounding box center [149, 331] width 66 height 7
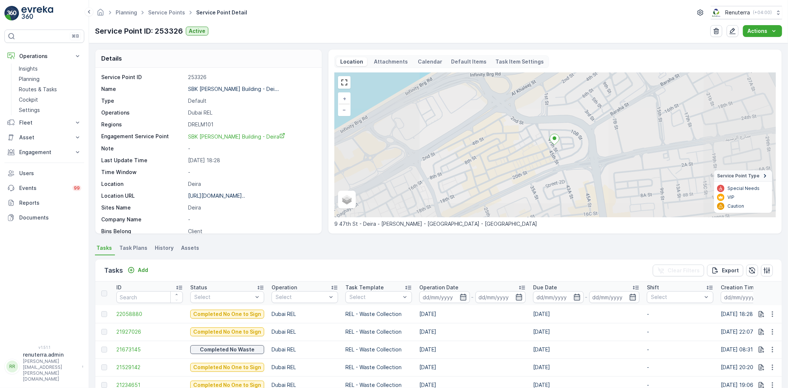
click at [144, 263] on div "Tasks Add Clear Filters Export" at bounding box center [438, 270] width 686 height 22
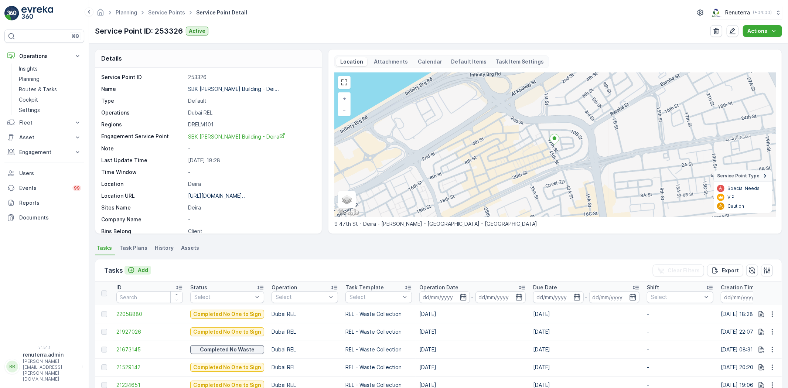
click at [141, 268] on p "Add" at bounding box center [143, 269] width 10 height 7
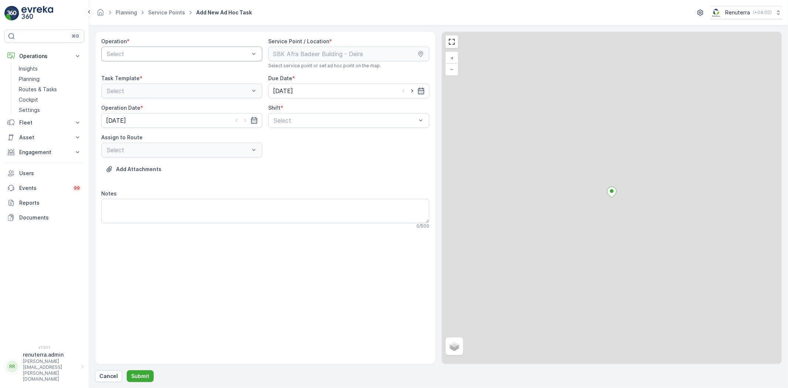
drag, startPoint x: 193, startPoint y: 62, endPoint x: 198, endPoint y: 55, distance: 7.8
click at [193, 62] on div "Operation * Select" at bounding box center [181, 53] width 161 height 31
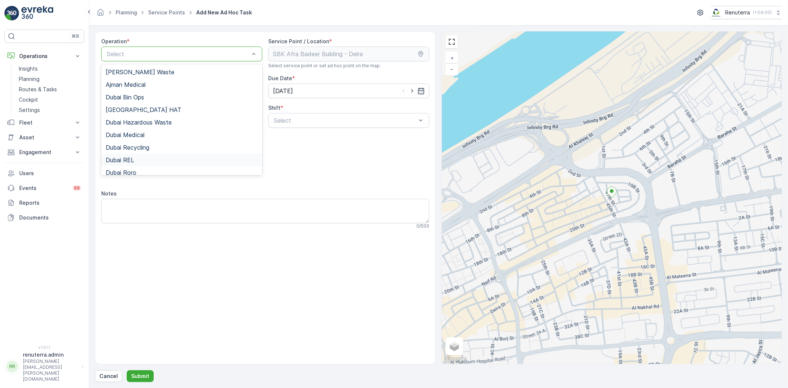
click at [185, 160] on div "Dubai REL" at bounding box center [182, 160] width 152 height 7
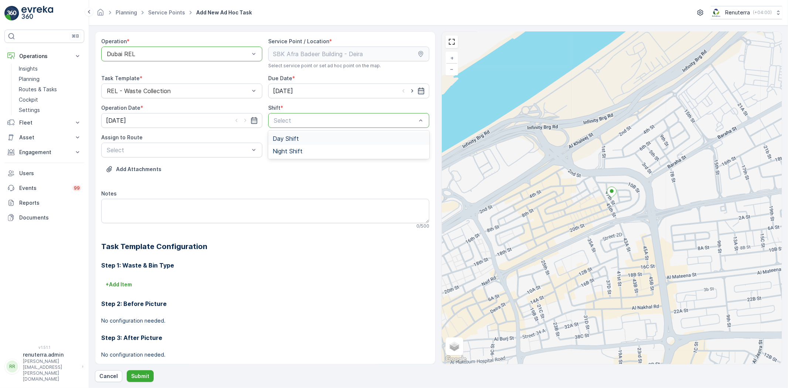
click at [301, 136] on div "Day Shift" at bounding box center [348, 138] width 152 height 7
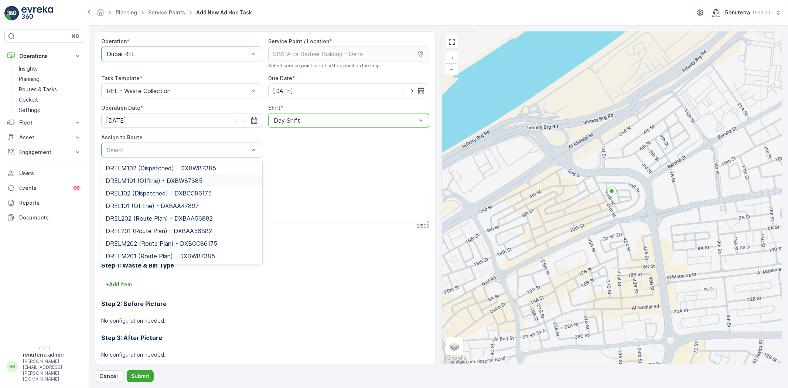
click at [151, 183] on span "DRELM101 (Offline) - DXBW87385" at bounding box center [154, 180] width 97 height 7
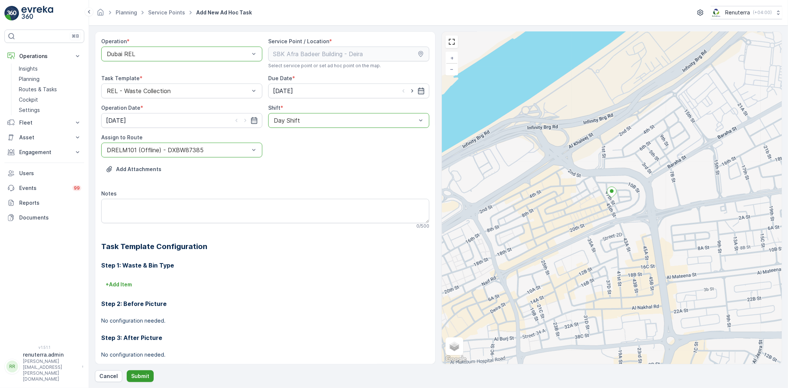
click at [139, 377] on p "Submit" at bounding box center [140, 375] width 18 height 7
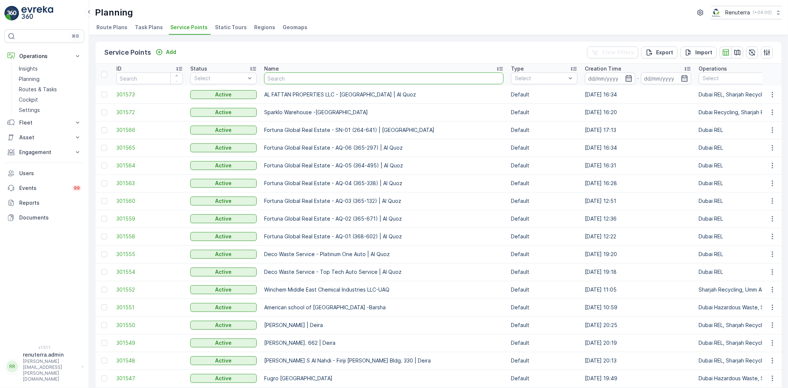
click at [282, 76] on input "text" at bounding box center [383, 78] width 239 height 12
click at [308, 38] on div "Service Points Add Clear Filters Export Import ID Status Select Name Type Selec…" at bounding box center [438, 211] width 699 height 353
click at [287, 78] on input "text" at bounding box center [383, 78] width 239 height 12
type input "iranian"
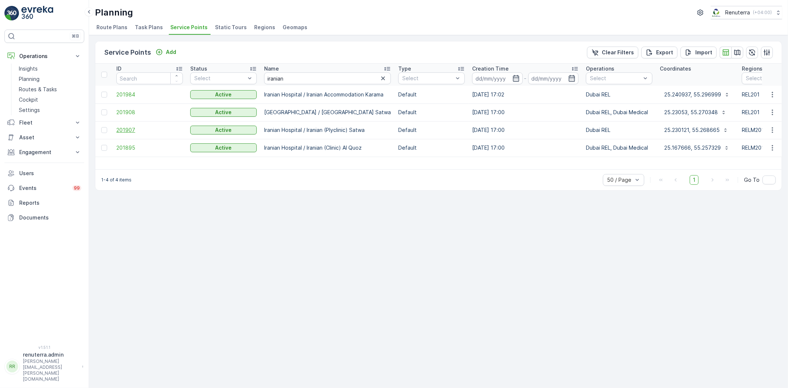
click at [127, 126] on span "201907" at bounding box center [149, 129] width 66 height 7
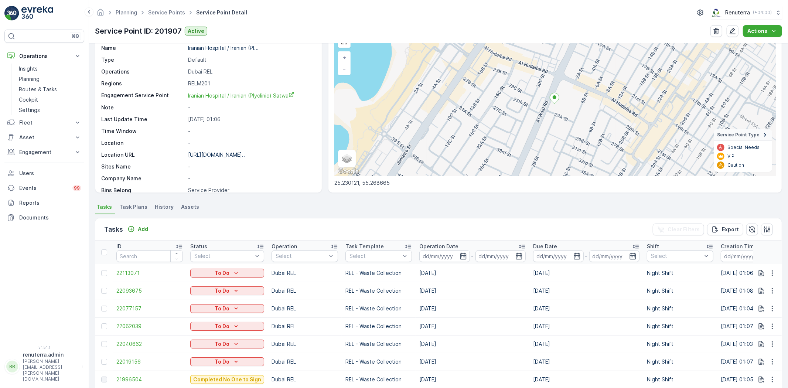
scroll to position [164, 0]
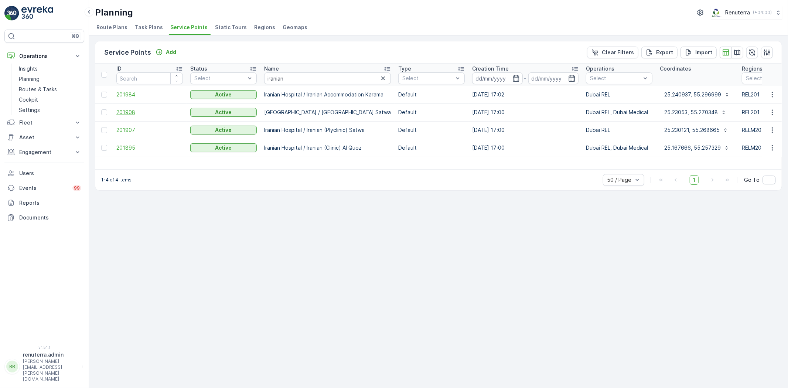
click at [127, 109] on span "201908" at bounding box center [149, 112] width 66 height 7
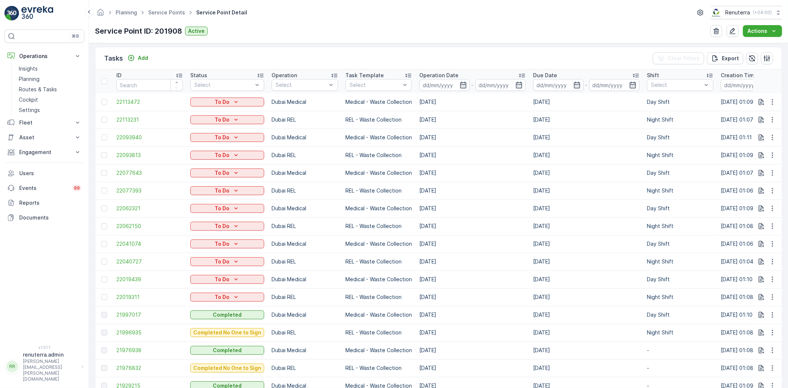
scroll to position [205, 0]
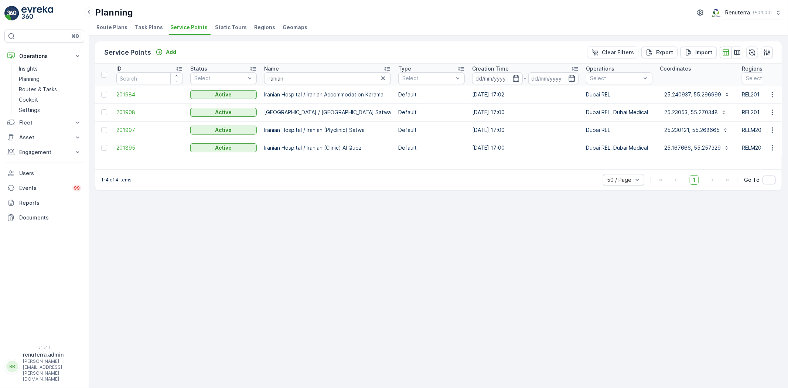
click at [123, 95] on span "201984" at bounding box center [149, 94] width 66 height 7
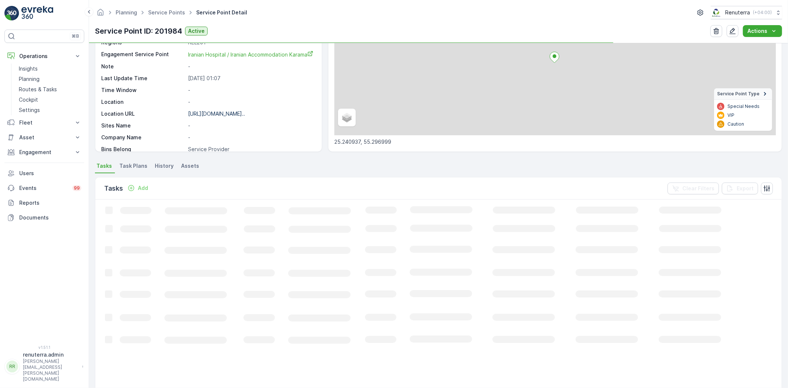
scroll to position [82, 0]
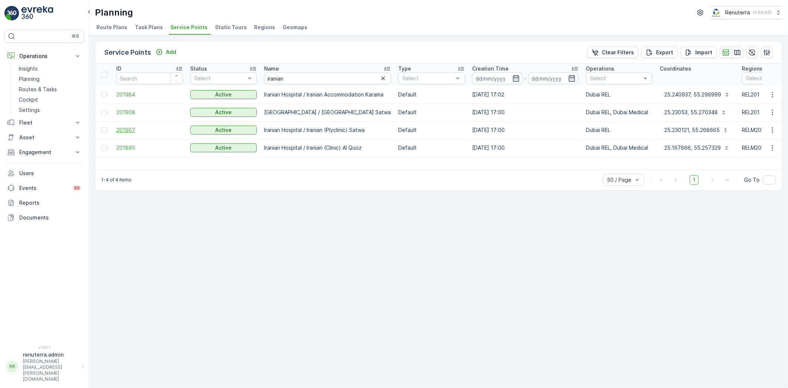
click at [123, 130] on span "201907" at bounding box center [149, 129] width 66 height 7
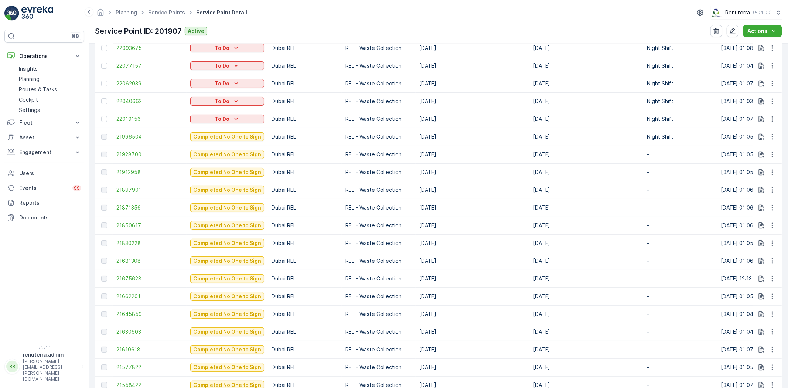
scroll to position [287, 0]
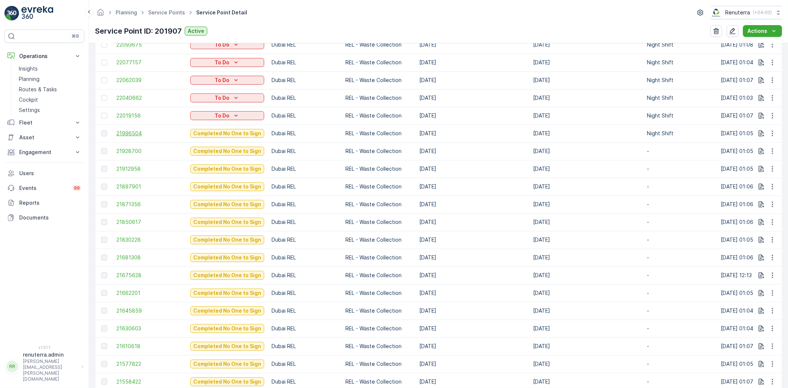
click at [133, 134] on span "21996504" at bounding box center [149, 133] width 66 height 7
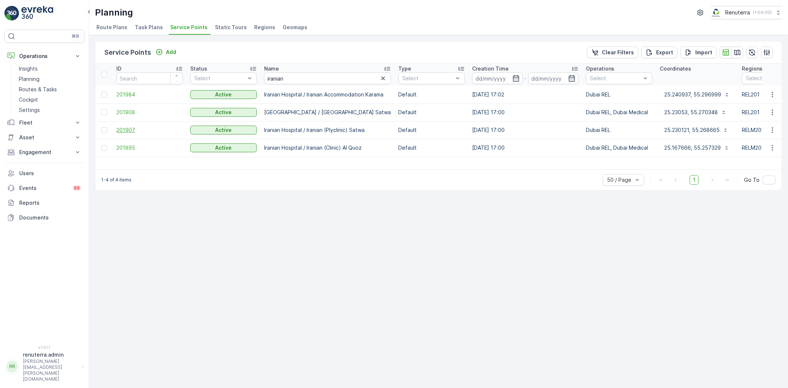
click at [126, 128] on span "201907" at bounding box center [149, 129] width 66 height 7
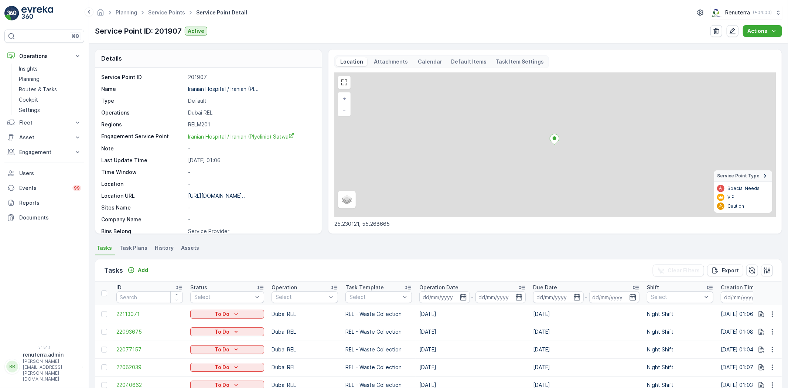
scroll to position [194, 0]
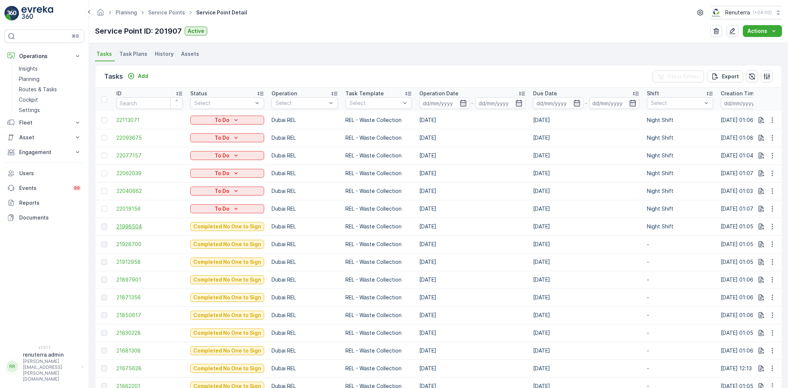
click at [138, 226] on span "21996504" at bounding box center [149, 226] width 66 height 7
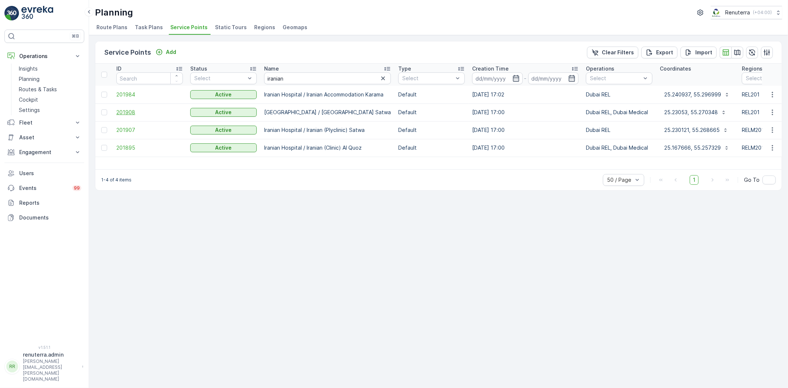
click at [130, 114] on span "201908" at bounding box center [149, 112] width 66 height 7
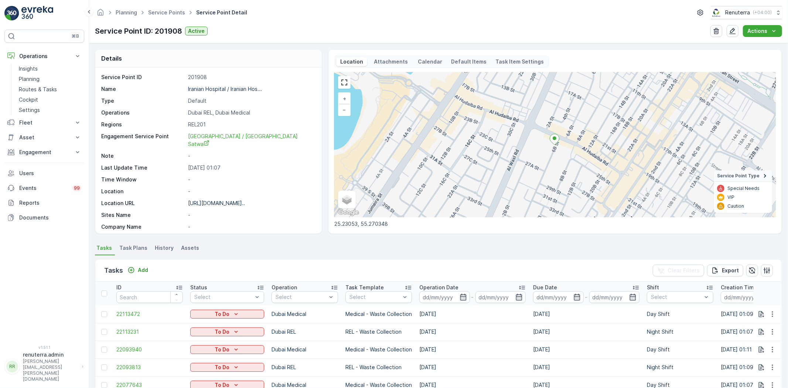
scroll to position [82, 0]
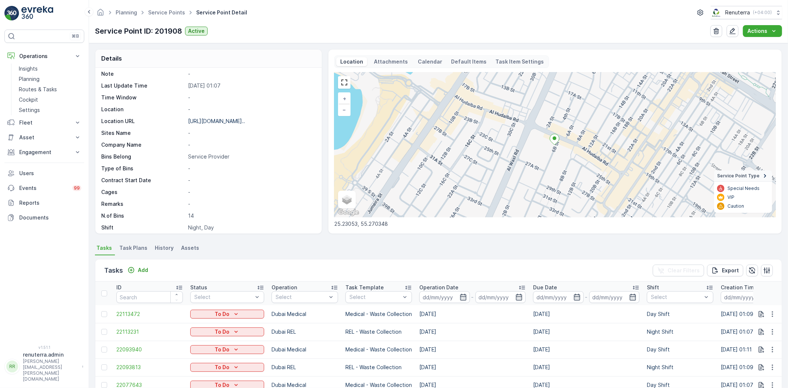
drag, startPoint x: 255, startPoint y: 228, endPoint x: 267, endPoint y: 278, distance: 51.8
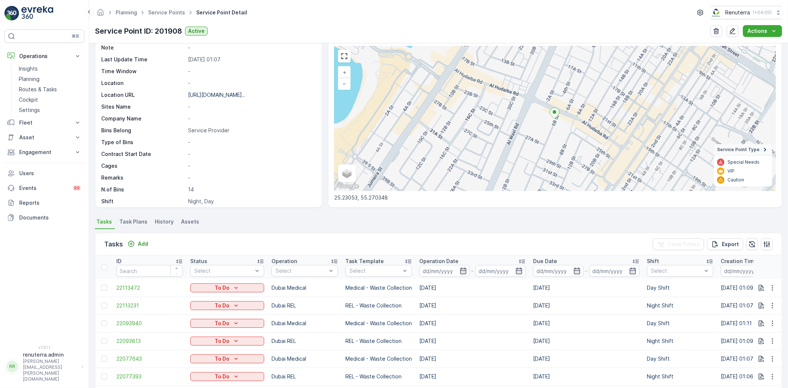
scroll to position [41, 0]
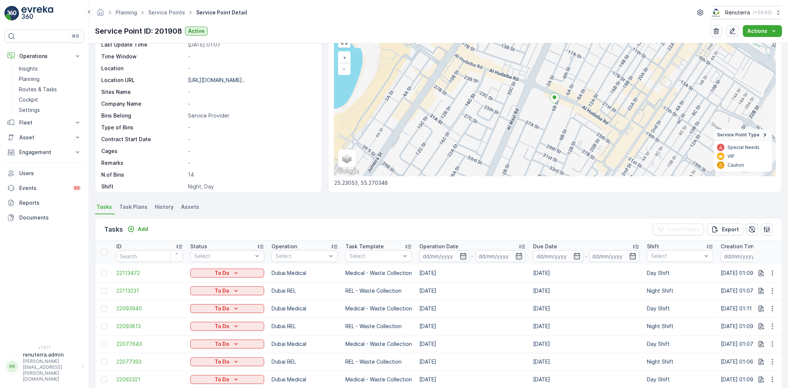
drag, startPoint x: 267, startPoint y: 278, endPoint x: 349, endPoint y: 318, distance: 90.7
click at [353, 316] on td "Medical - Waste Collection" at bounding box center [379, 308] width 74 height 18
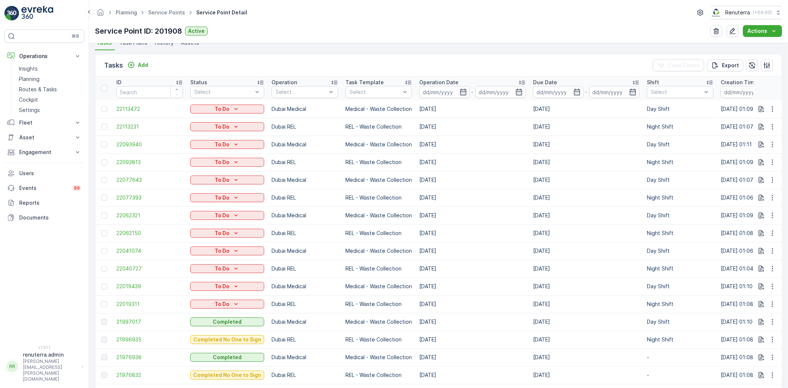
scroll to position [246, 0]
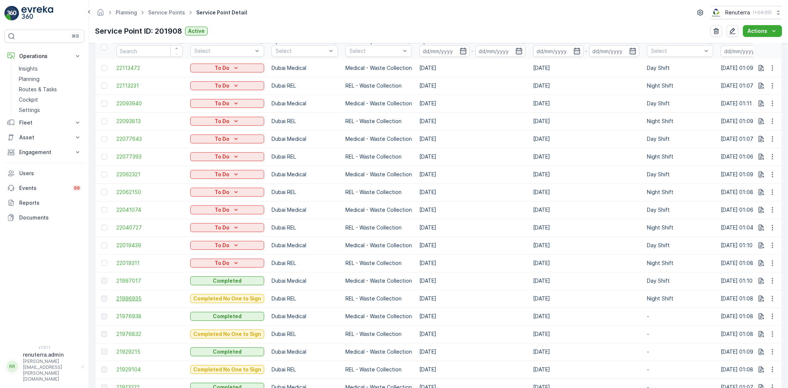
click at [132, 296] on span "21996935" at bounding box center [149, 298] width 66 height 7
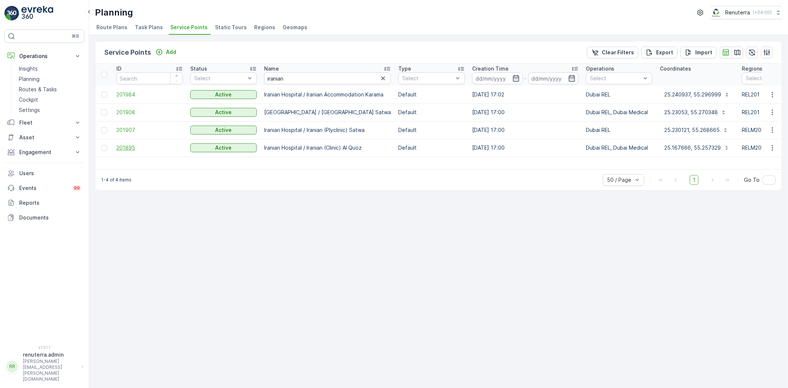
click at [124, 145] on span "201895" at bounding box center [149, 147] width 66 height 7
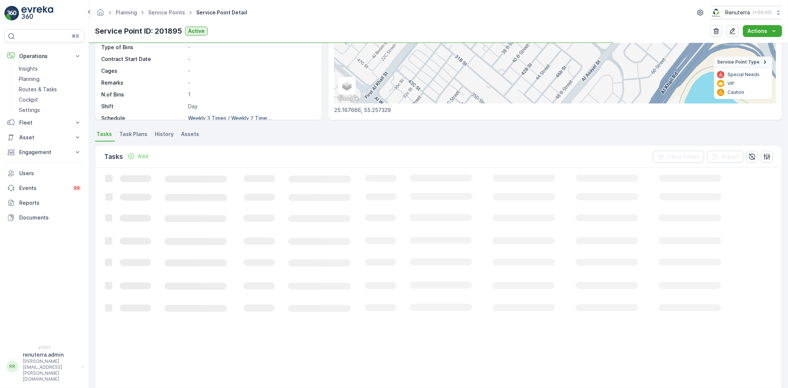
scroll to position [115, 0]
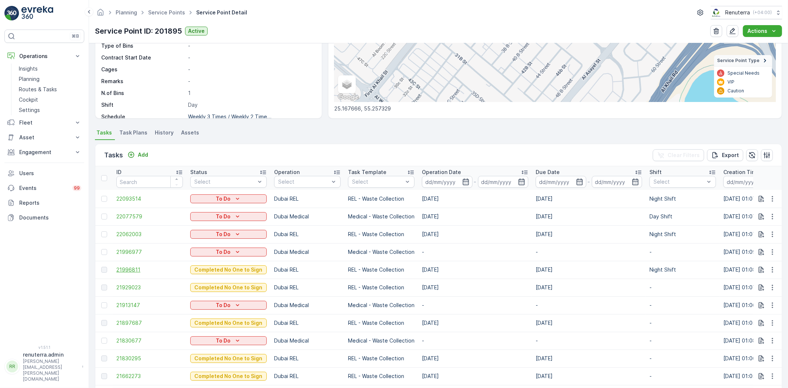
click at [123, 270] on span "21996811" at bounding box center [149, 269] width 66 height 7
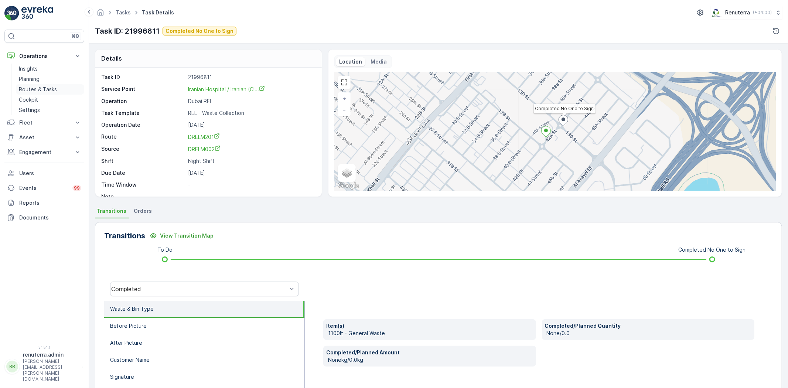
click at [44, 89] on p "Routes & Tasks" at bounding box center [38, 89] width 38 height 7
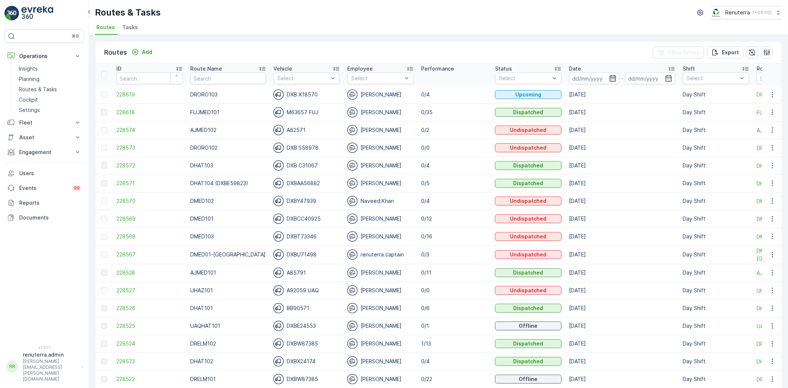
click at [609, 77] on icon "button" at bounding box center [612, 78] width 6 height 7
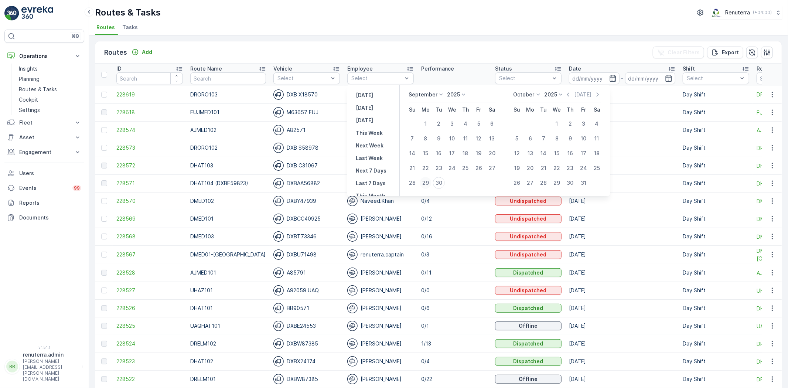
click at [429, 183] on div "29" at bounding box center [425, 183] width 12 height 12
type input "[DATE]"
click at [429, 183] on div "29" at bounding box center [425, 183] width 12 height 12
type input "[DATE]"
click at [429, 183] on div "29" at bounding box center [425, 183] width 12 height 12
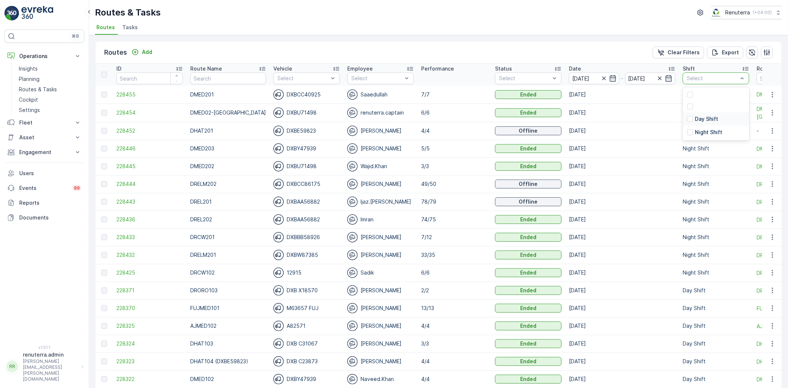
click at [697, 118] on p "Day Shift" at bounding box center [706, 118] width 23 height 7
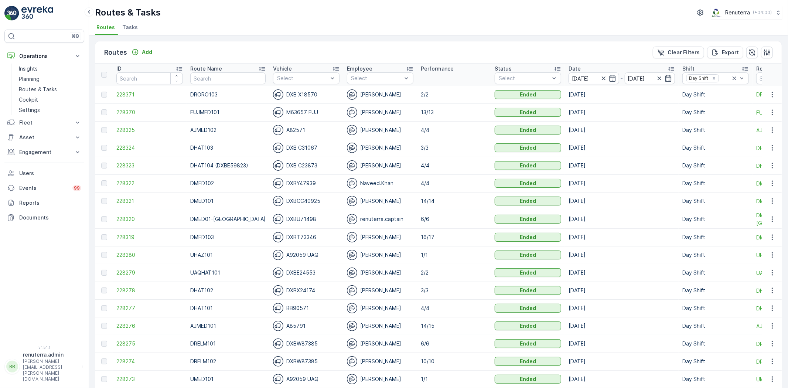
click at [315, 27] on ul "Routes Tasks" at bounding box center [435, 28] width 681 height 13
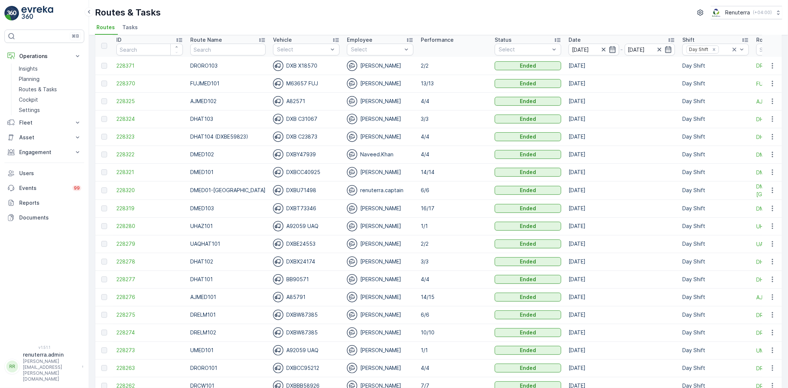
scroll to position [82, 0]
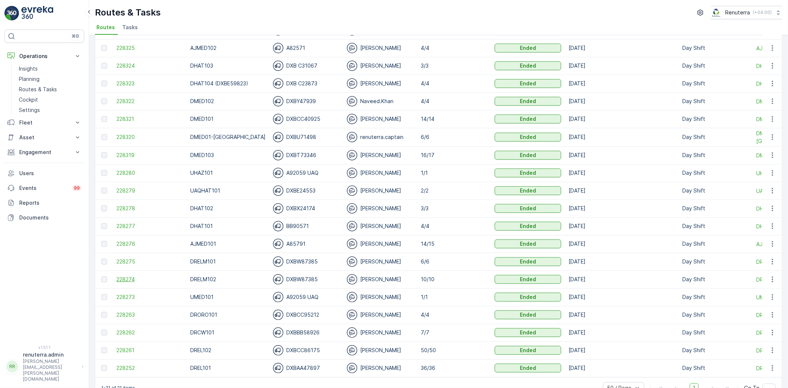
click at [122, 279] on span "228274" at bounding box center [149, 278] width 66 height 7
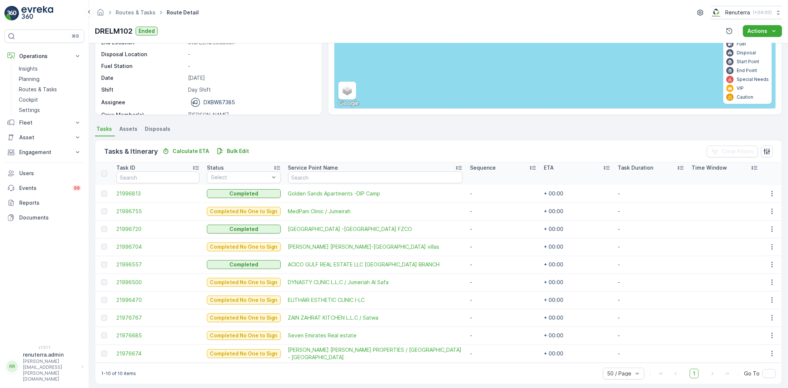
scroll to position [87, 0]
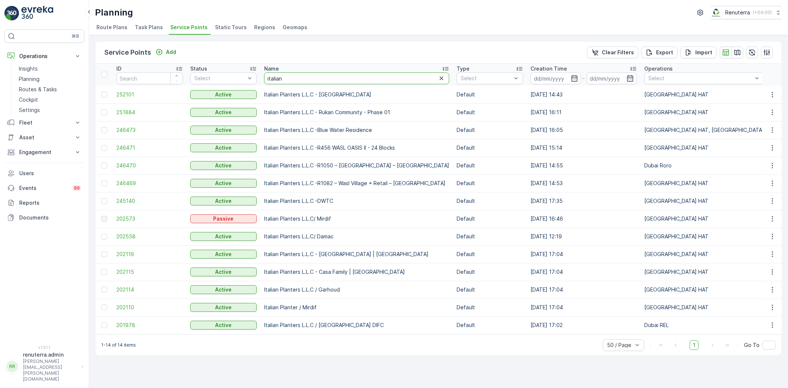
scroll to position [0, 1]
click at [436, 75] on icon "button" at bounding box center [439, 78] width 7 height 7
click at [370, 76] on input "text" at bounding box center [355, 78] width 185 height 12
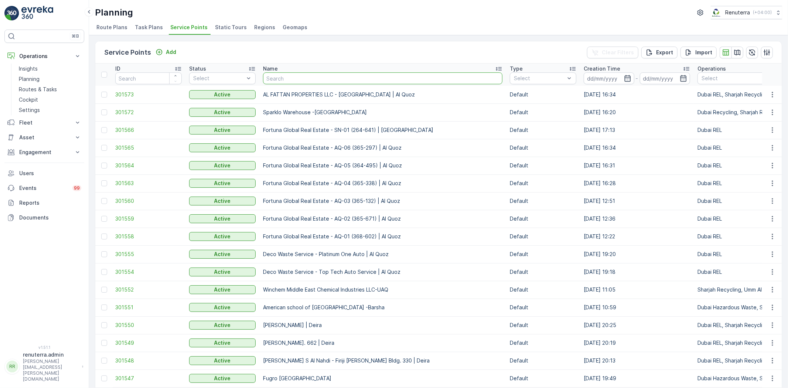
click at [302, 77] on input "text" at bounding box center [382, 78] width 239 height 12
type input "acc"
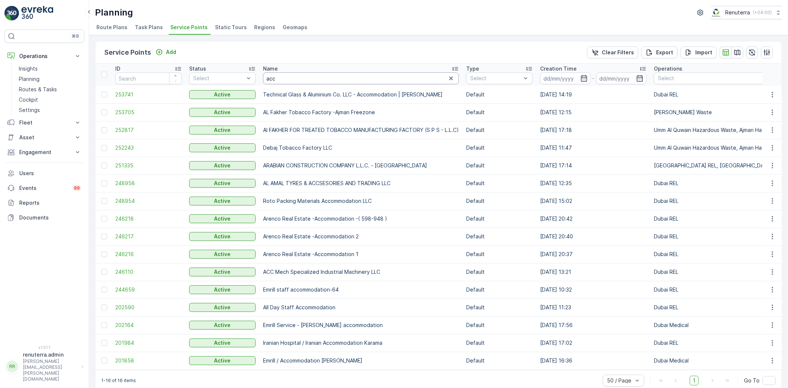
click at [315, 75] on input "acc" at bounding box center [361, 78] width 196 height 12
type input "al moa"
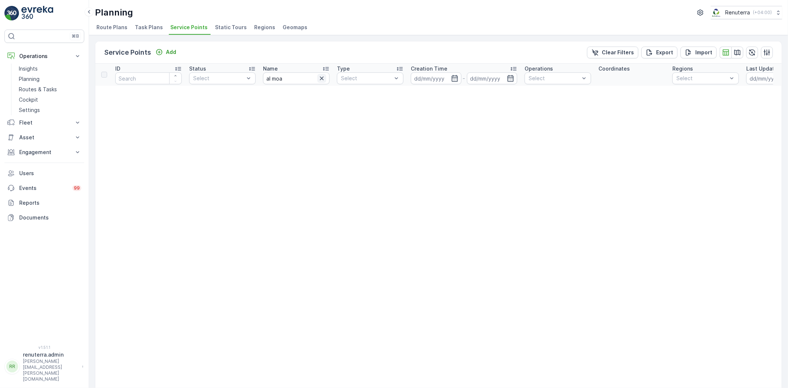
click at [325, 80] on icon "button" at bounding box center [321, 78] width 7 height 7
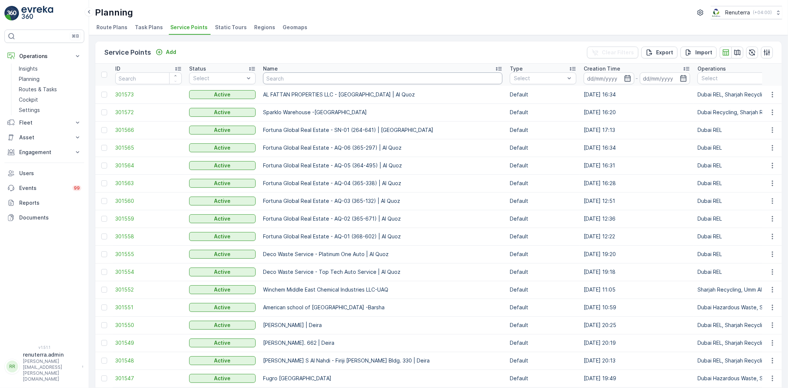
click at [292, 71] on div "Name" at bounding box center [382, 68] width 239 height 7
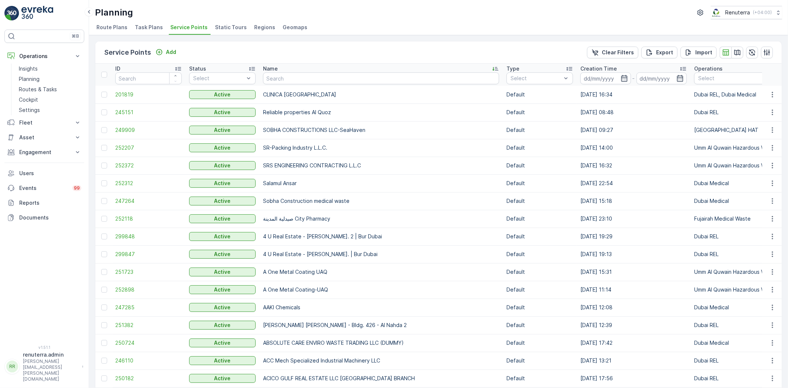
drag, startPoint x: 296, startPoint y: 88, endPoint x: 300, endPoint y: 83, distance: 6.3
click at [296, 87] on td "CLINICA [GEOGRAPHIC_DATA]" at bounding box center [380, 95] width 243 height 18
click at [304, 78] on input "text" at bounding box center [381, 78] width 236 height 12
type input "i"
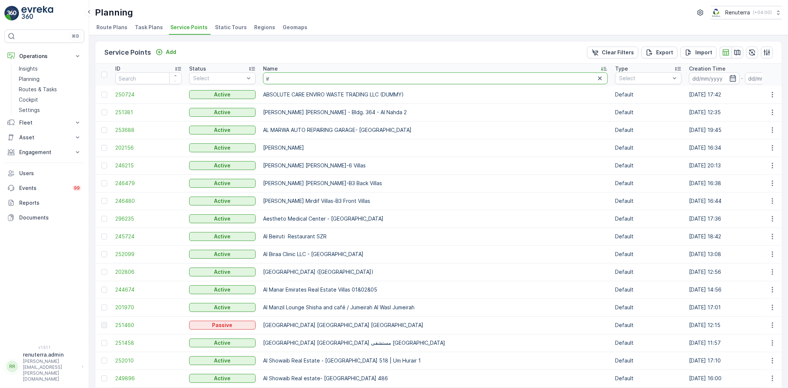
click at [308, 78] on input "ir" at bounding box center [435, 78] width 344 height 12
type input "iraian"
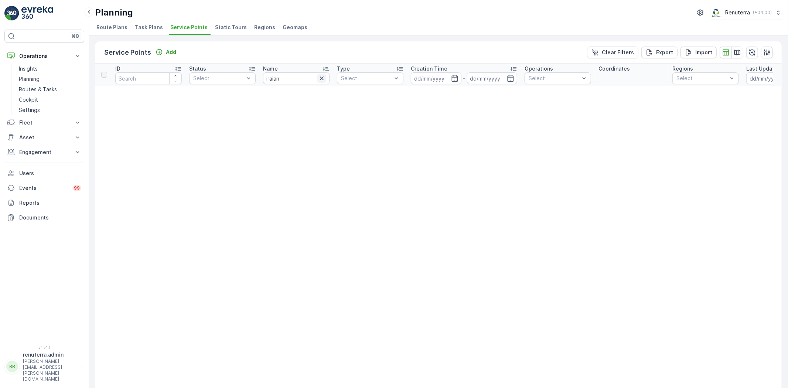
click at [324, 76] on icon "button" at bounding box center [321, 78] width 7 height 7
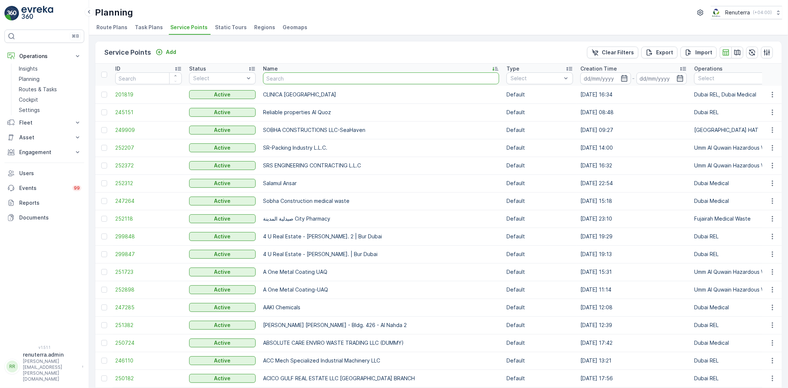
click at [298, 76] on input "text" at bounding box center [381, 78] width 236 height 12
click at [298, 80] on input "text" at bounding box center [381, 78] width 236 height 12
type input "iranian"
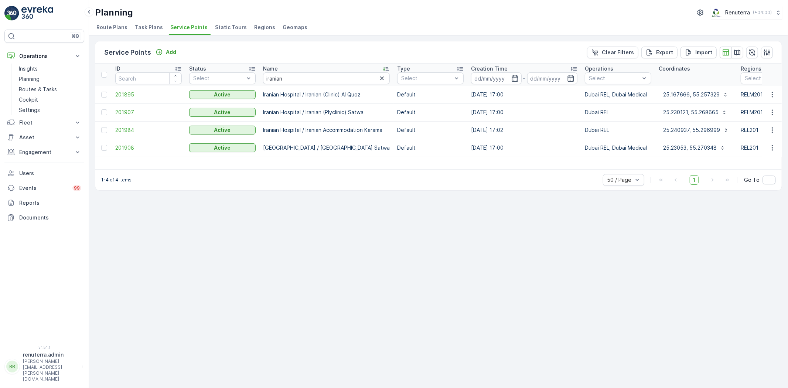
click at [120, 91] on span "201895" at bounding box center [148, 94] width 66 height 7
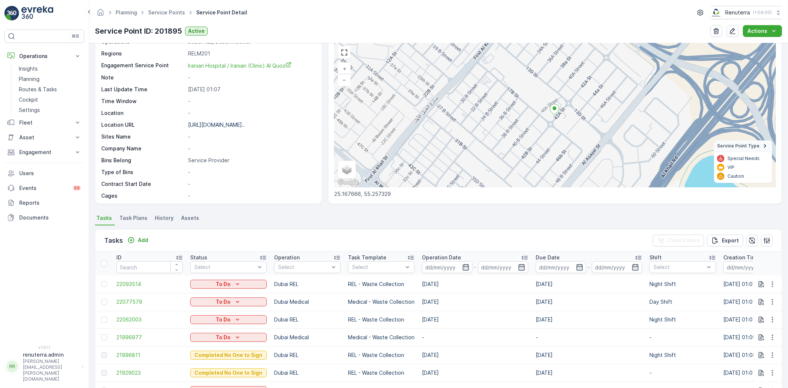
scroll to position [71, 0]
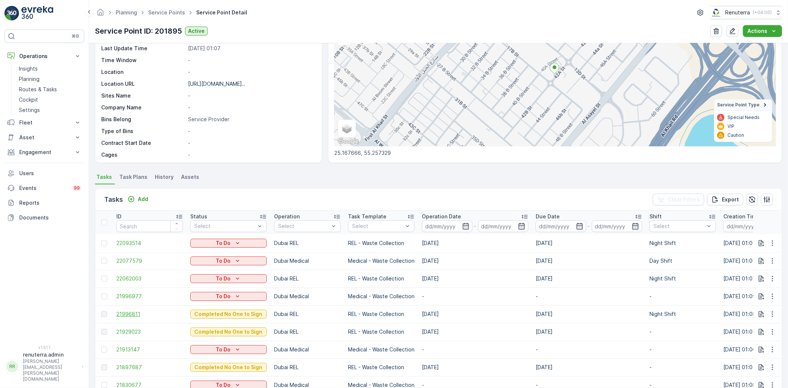
click at [134, 311] on span "21996811" at bounding box center [149, 313] width 66 height 7
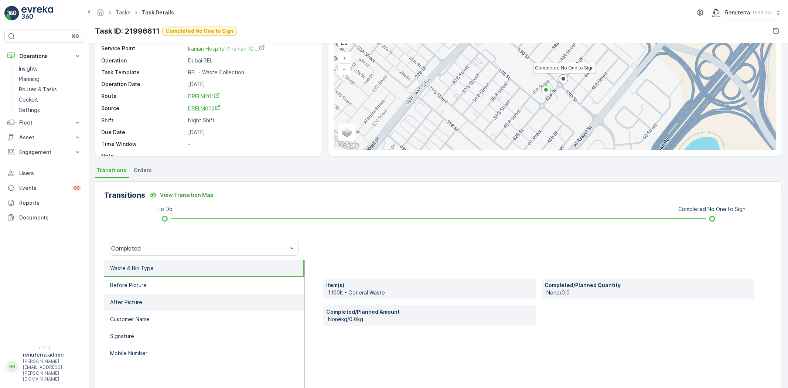
scroll to position [41, 0]
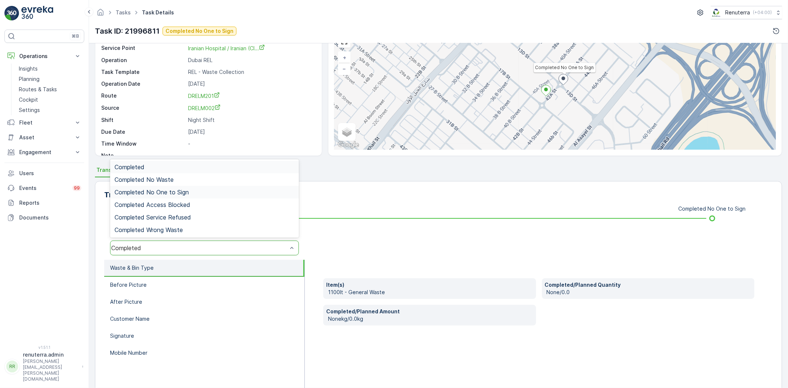
click at [179, 196] on div "Completed No One to Sign" at bounding box center [204, 192] width 189 height 13
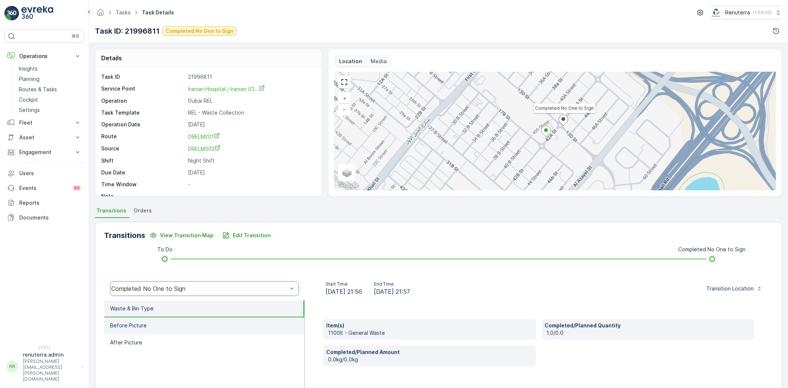
scroll to position [0, 0]
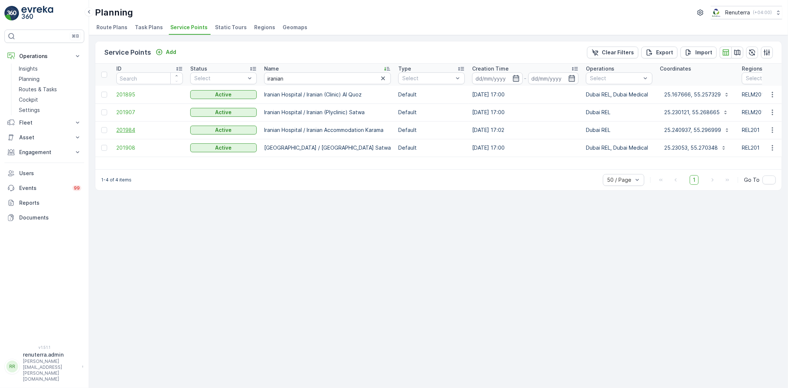
click at [132, 130] on span "201984" at bounding box center [149, 129] width 66 height 7
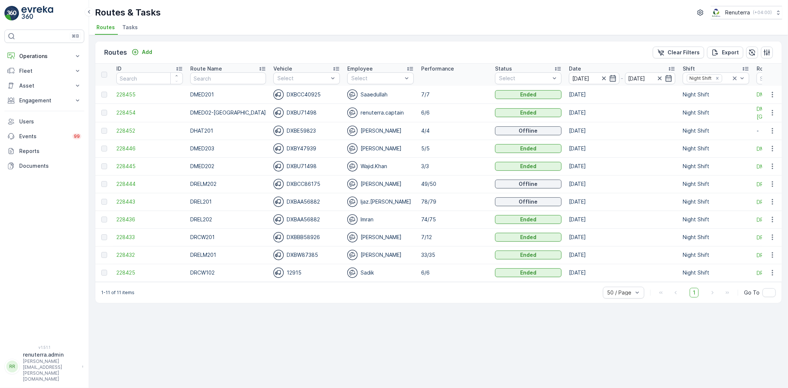
click at [131, 259] on td "228432" at bounding box center [150, 255] width 74 height 18
click at [132, 253] on span "228432" at bounding box center [149, 254] width 66 height 7
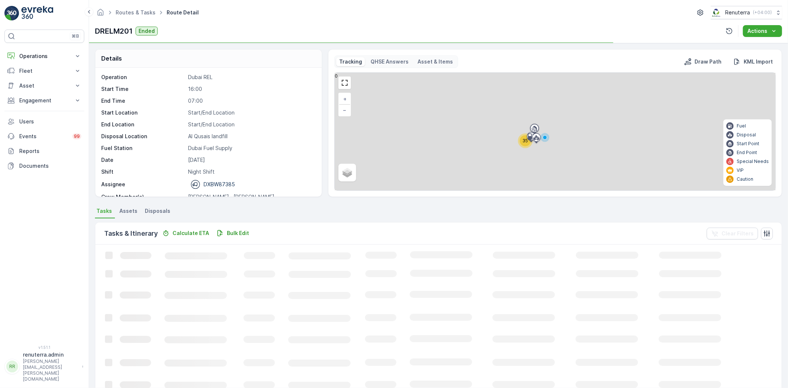
scroll to position [41, 0]
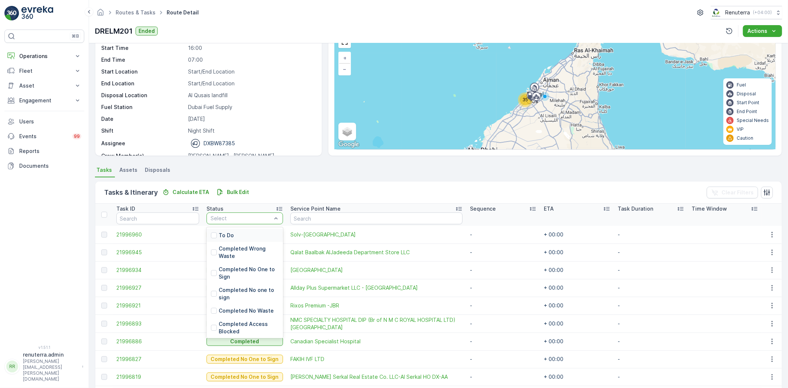
click at [241, 231] on div "To Do" at bounding box center [244, 235] width 76 height 13
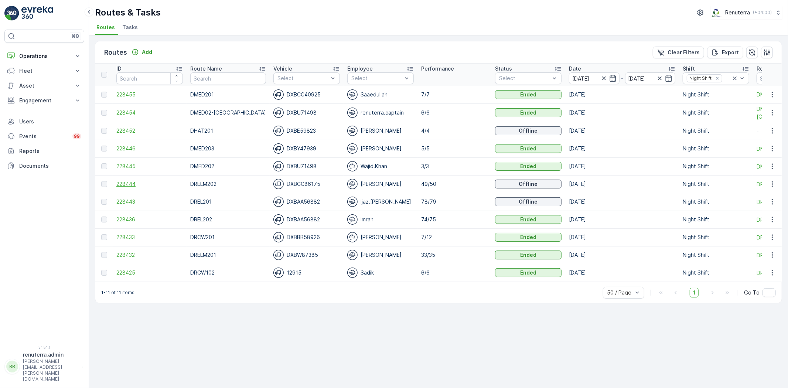
click at [132, 186] on span "228444" at bounding box center [149, 183] width 66 height 7
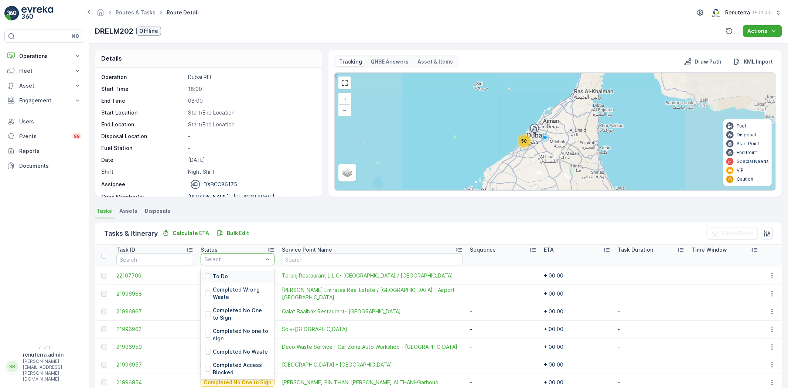
click at [231, 278] on div "To Do" at bounding box center [237, 276] width 74 height 13
